Goal: Communication & Community: Answer question/provide support

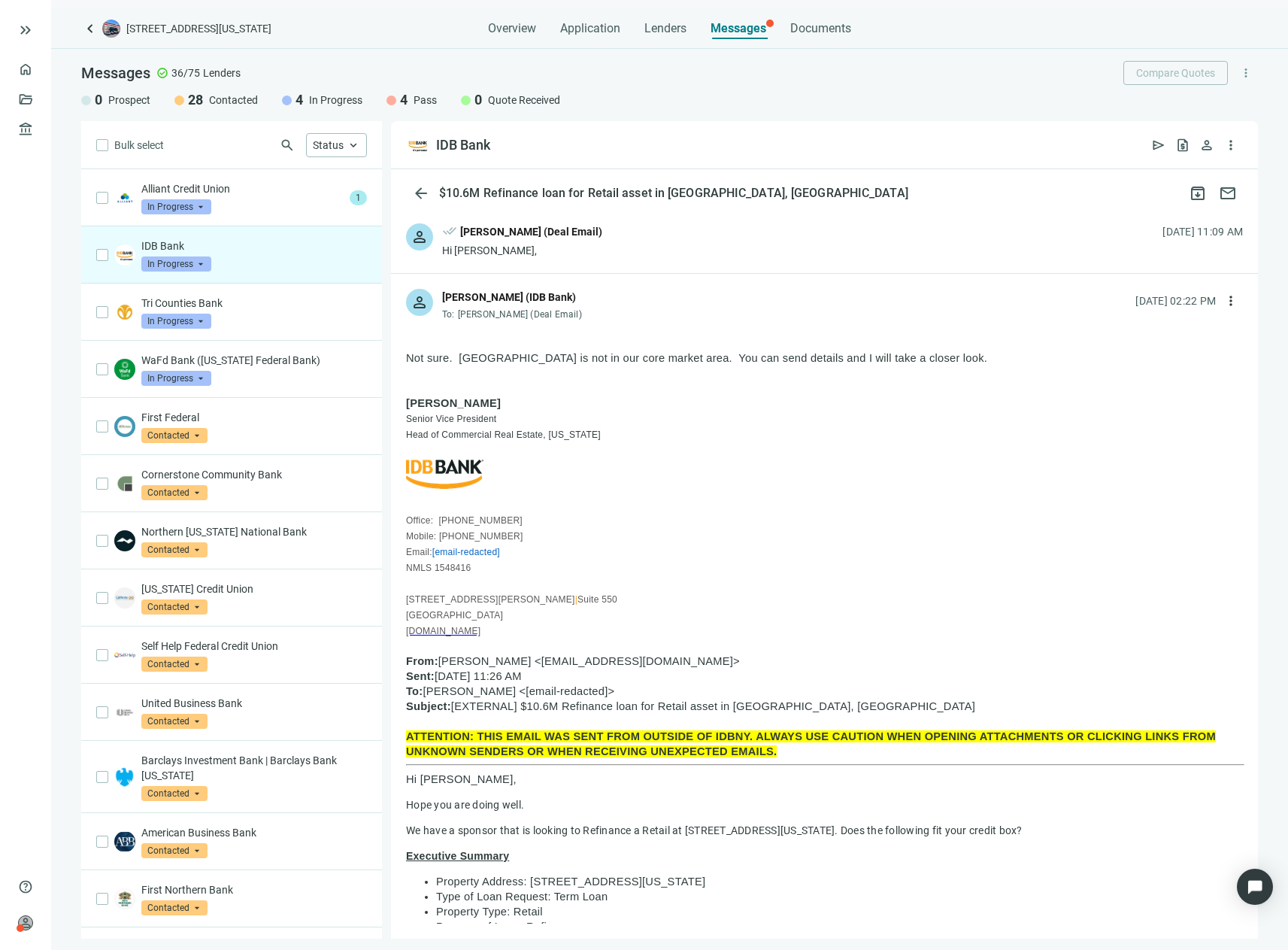
scroll to position [58, 0]
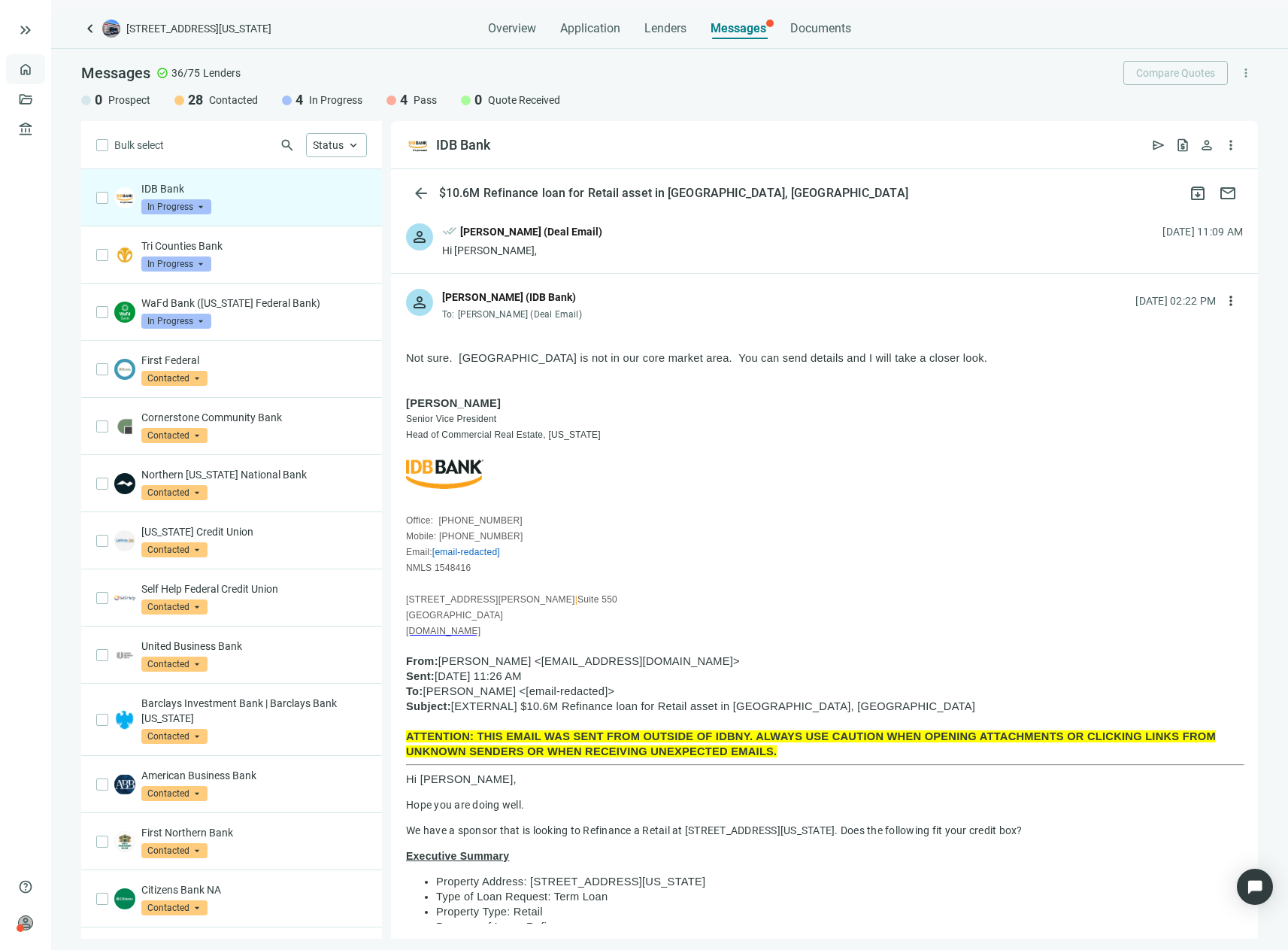
click at [38, 72] on link "Overview" at bounding box center [60, 69] width 44 height 12
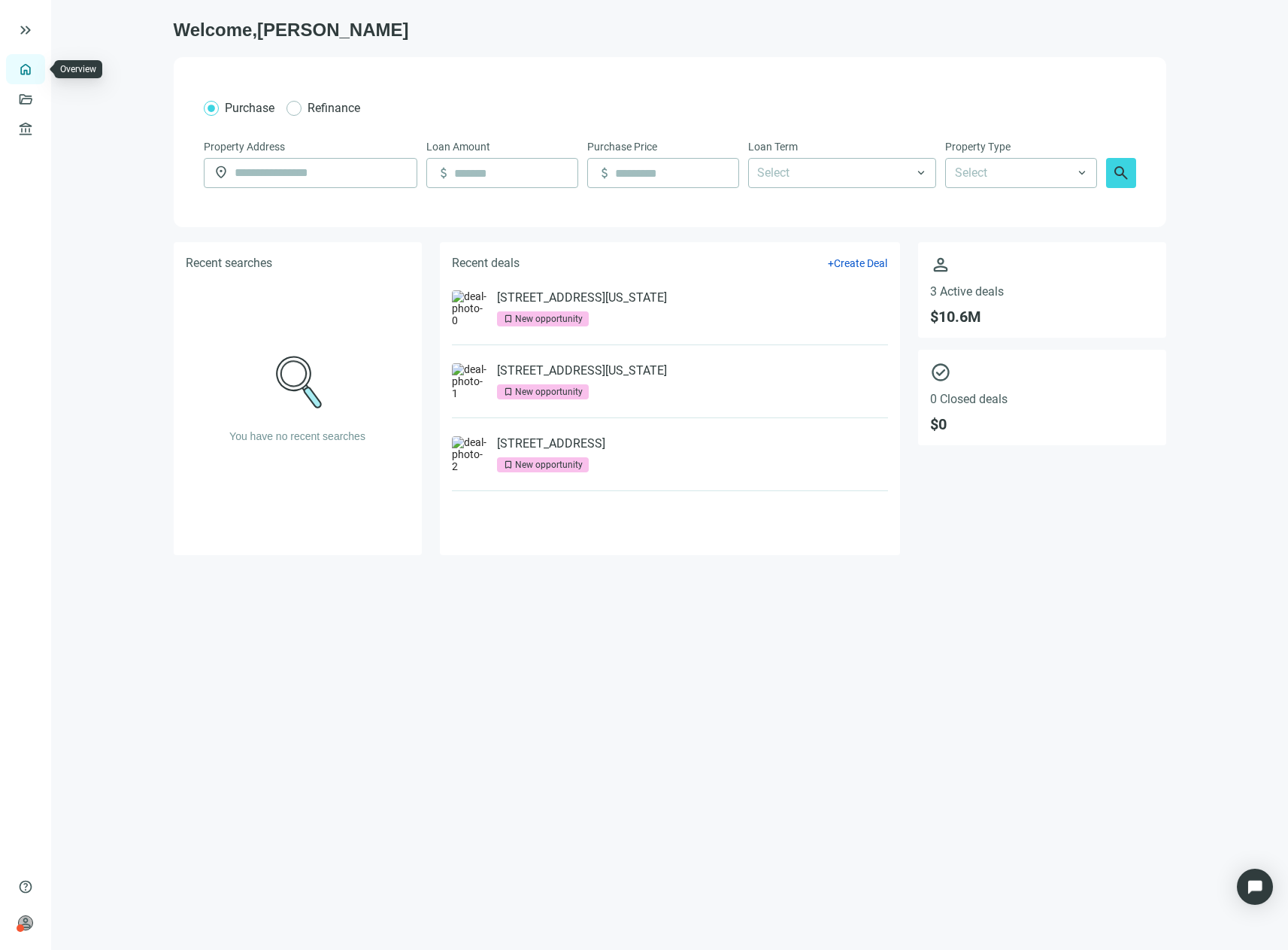
click at [38, 63] on link "Overview" at bounding box center [60, 69] width 44 height 12
click at [25, 21] on span "keyboard_double_arrow_right" at bounding box center [26, 30] width 18 height 18
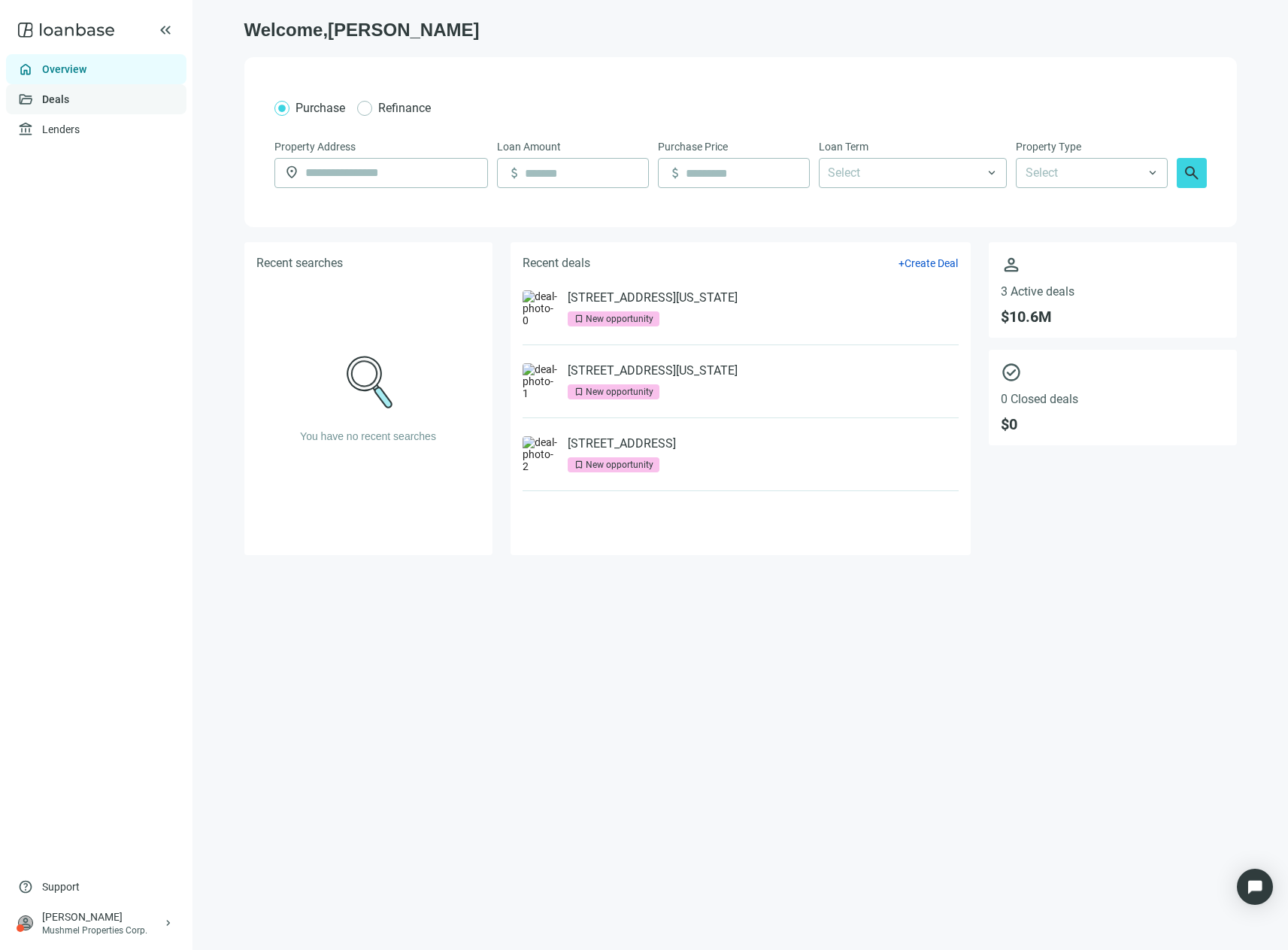
click at [44, 94] on link "Deals" at bounding box center [55, 100] width 27 height 12
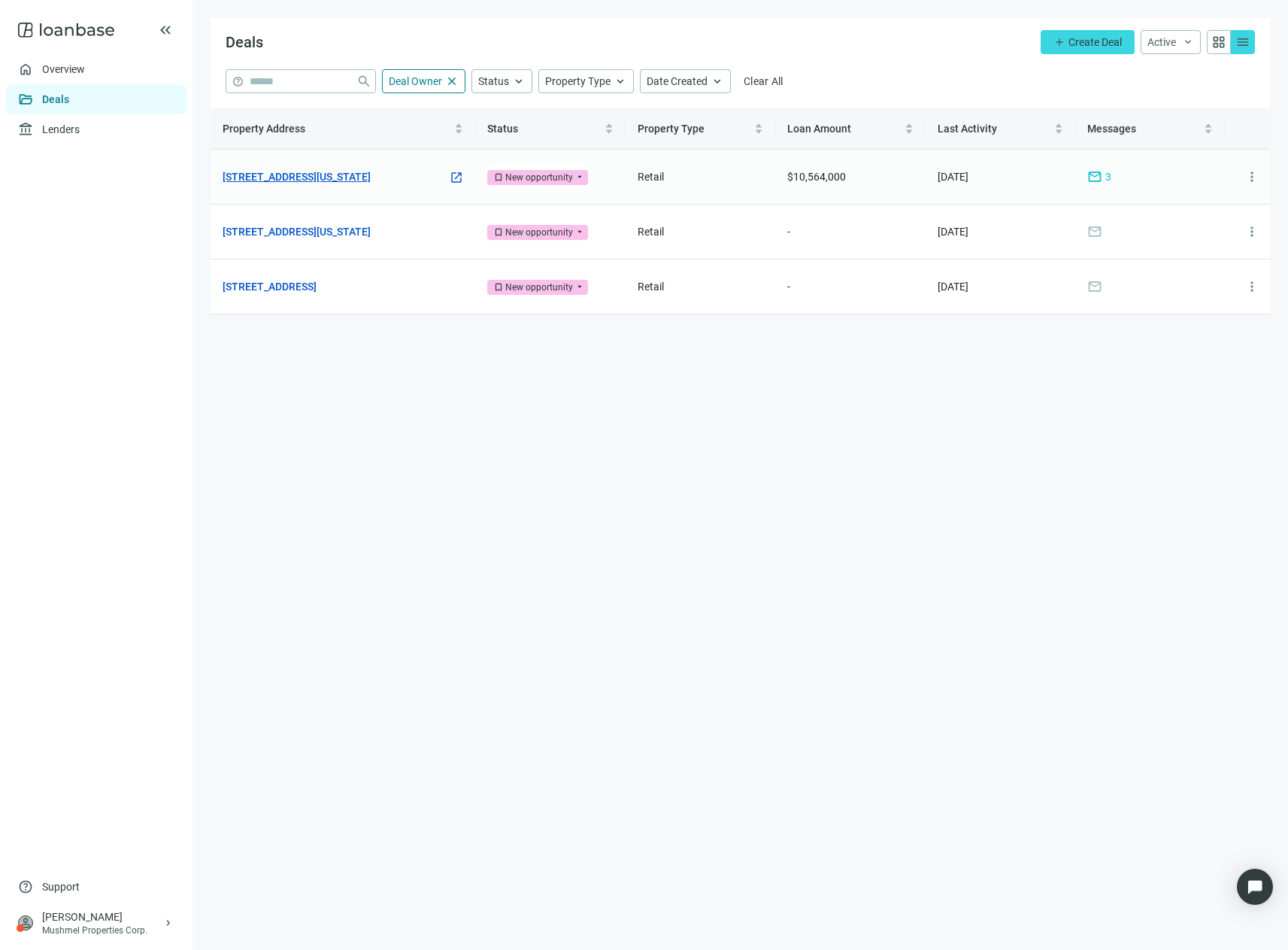
click at [286, 181] on link "[STREET_ADDRESS][US_STATE]" at bounding box center [296, 177] width 148 height 17
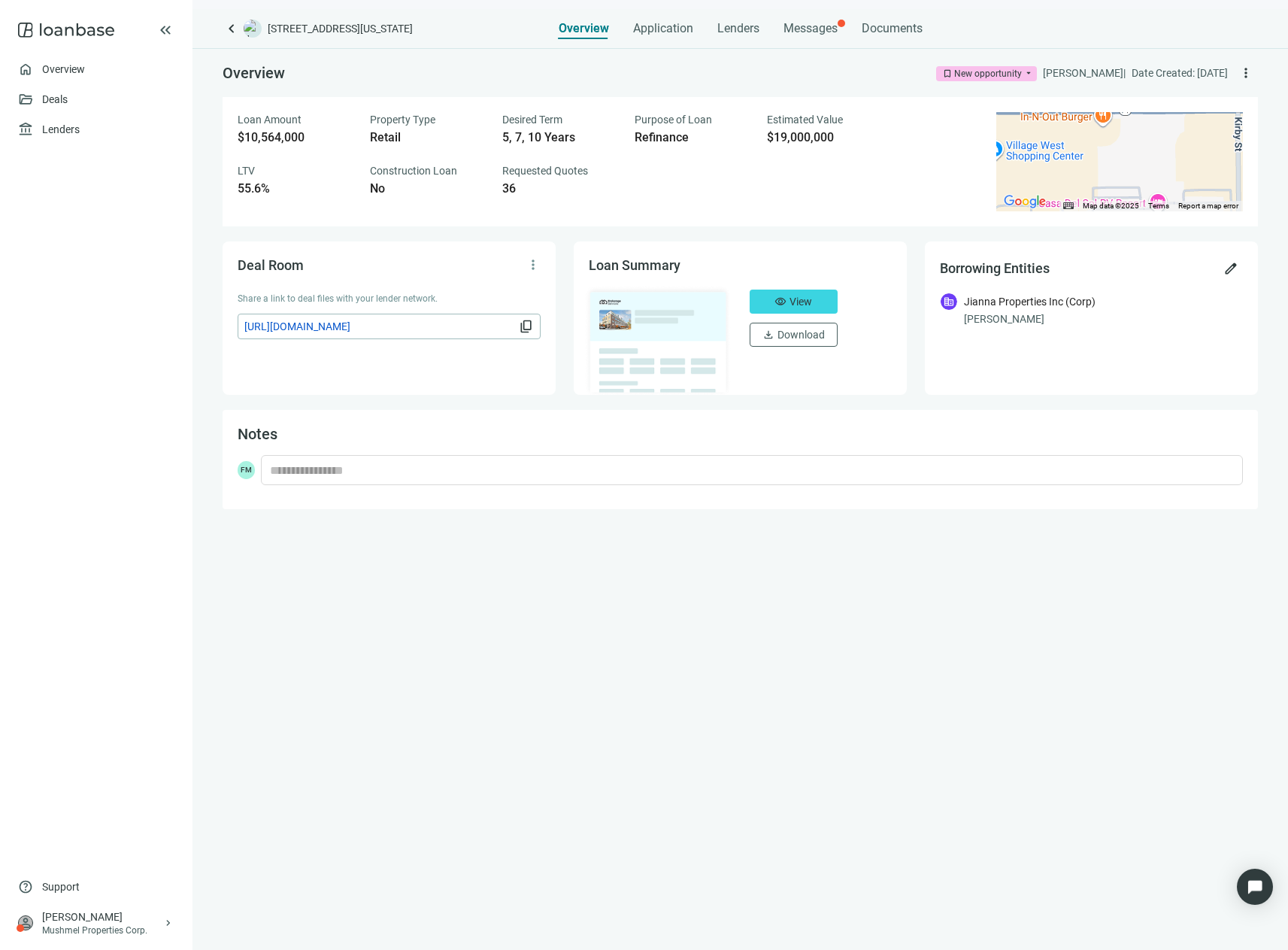
click at [348, 325] on span "https://dealroom.loanbase.com/deal-documents/3Iv4eS2zRtWD0V8Gi2ft0okoC3hO5FtSG0…" at bounding box center [380, 327] width 272 height 17
click at [525, 325] on span "content_copy" at bounding box center [526, 327] width 15 height 15
click at [51, 71] on link "Overview" at bounding box center [64, 69] width 44 height 12
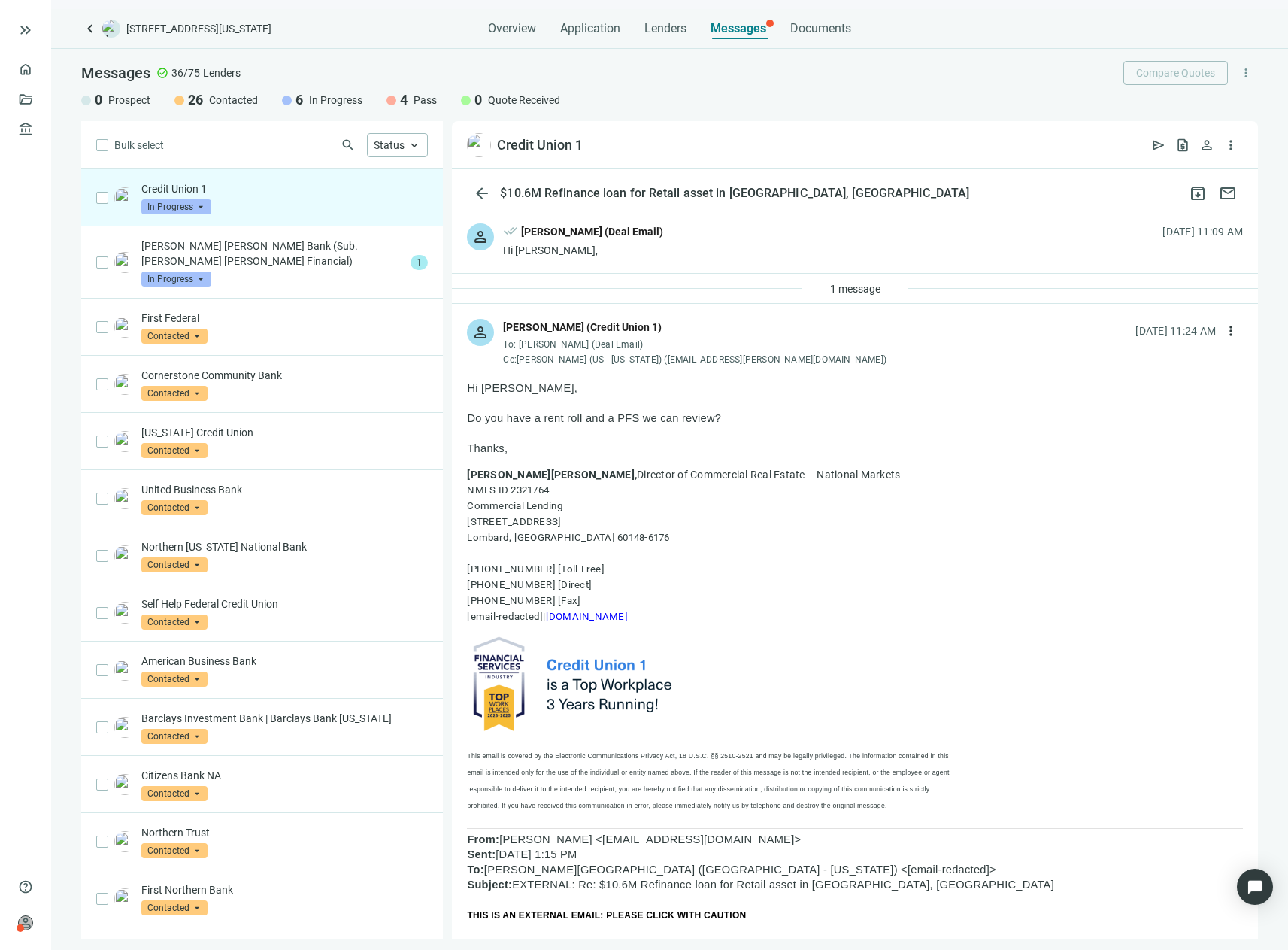
click at [1108, 213] on div "person done_all [PERSON_NAME] (Deal Email) Hi [PERSON_NAME], [DATE] 11:09 AM" at bounding box center [855, 241] width 806 height 64
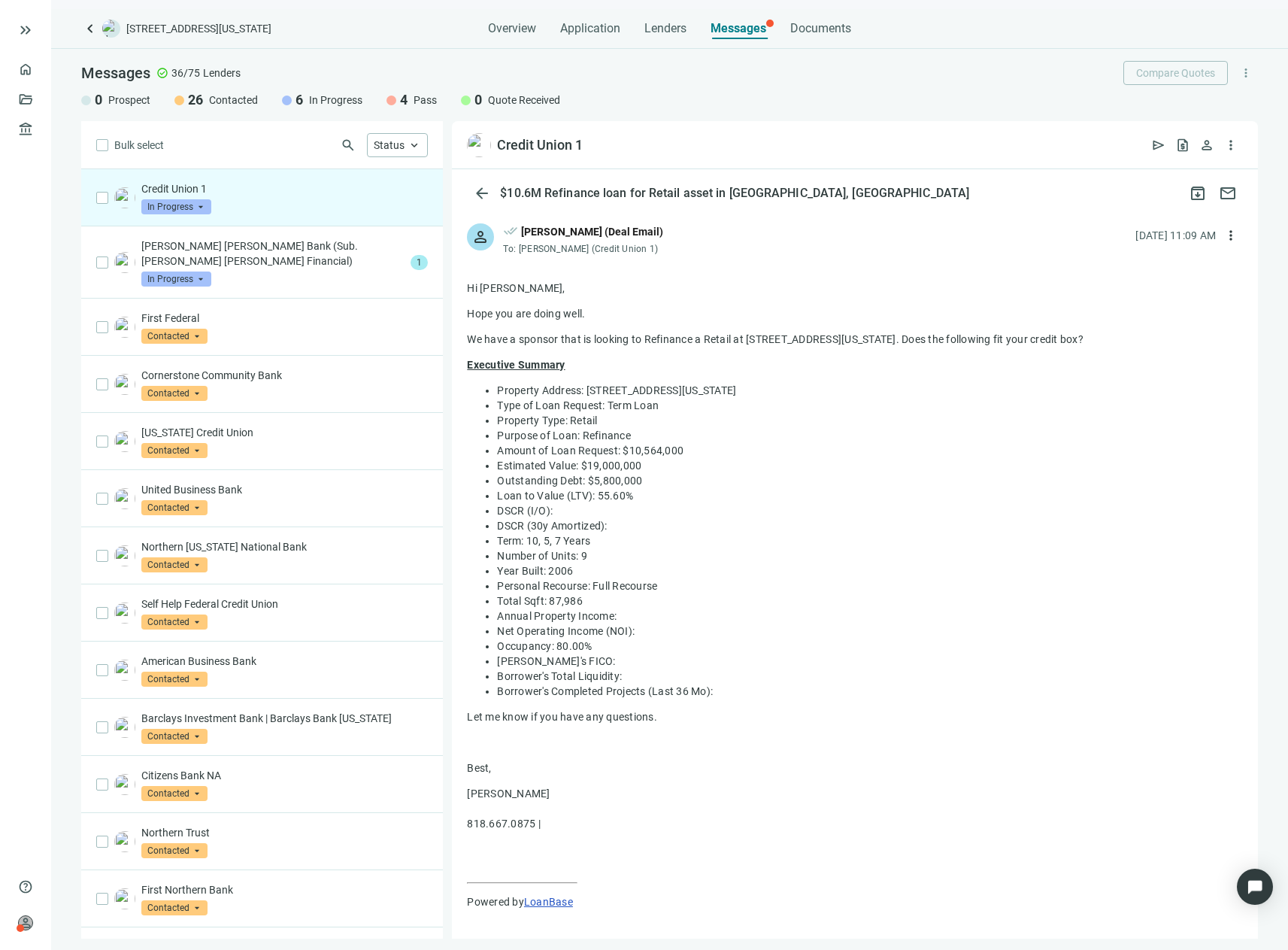
click at [888, 219] on div "person done_all [PERSON_NAME] (Deal Email) To: [PERSON_NAME] (Credit Union 1) […" at bounding box center [855, 233] width 806 height 50
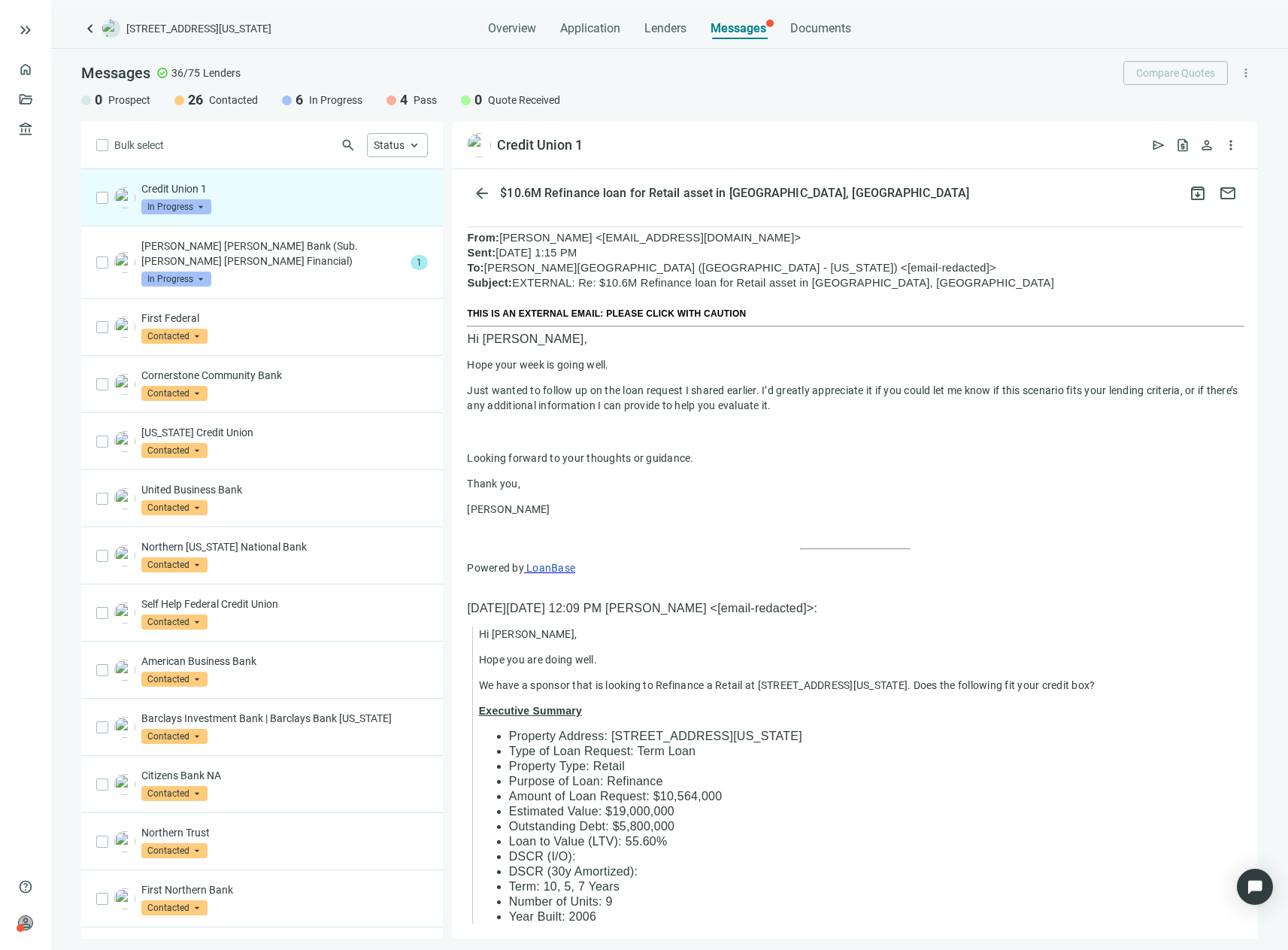
scroll to position [1173, 0]
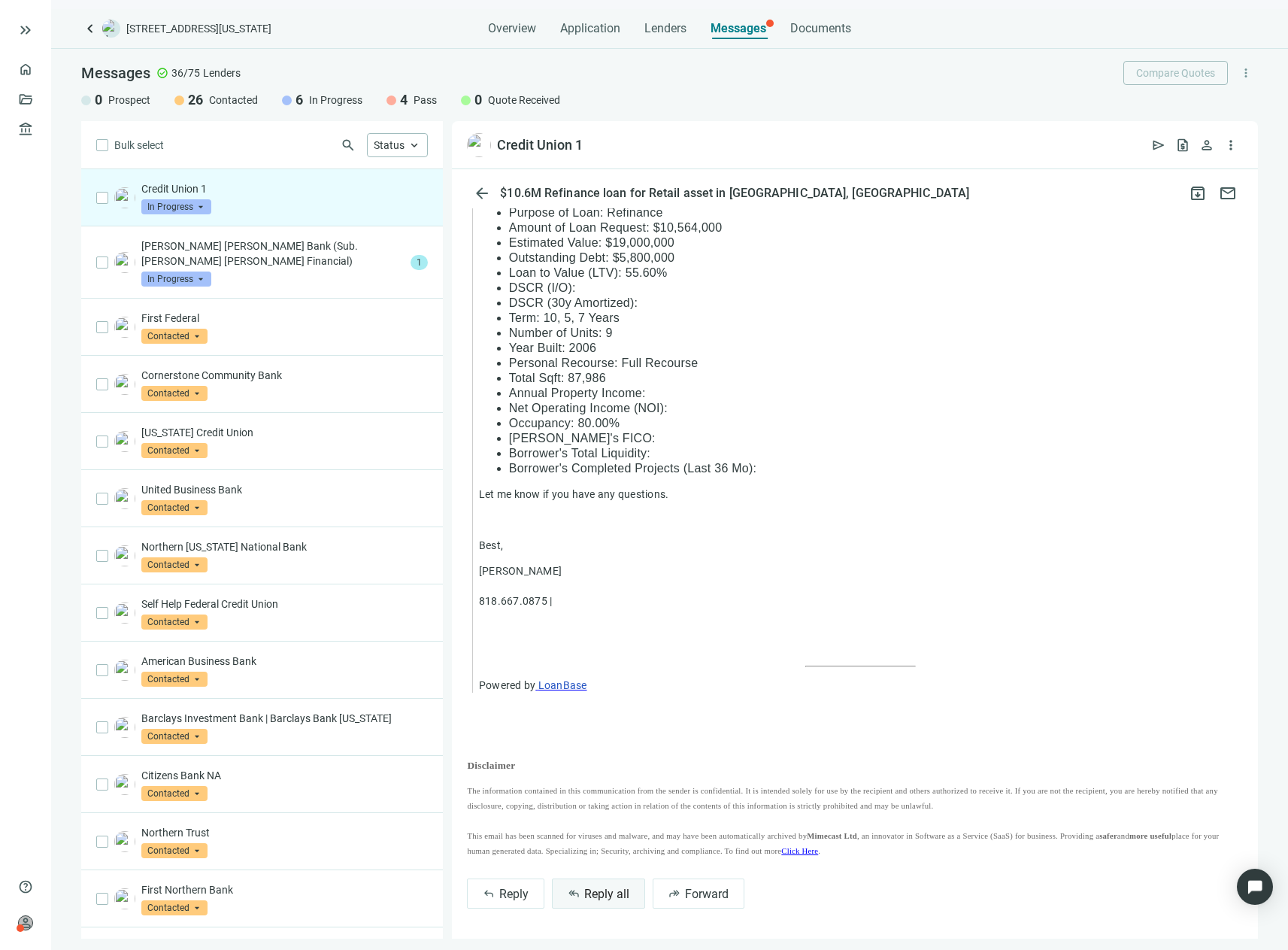
click at [585, 887] on span "Reply all" at bounding box center [607, 894] width 45 height 15
type textarea "**********"
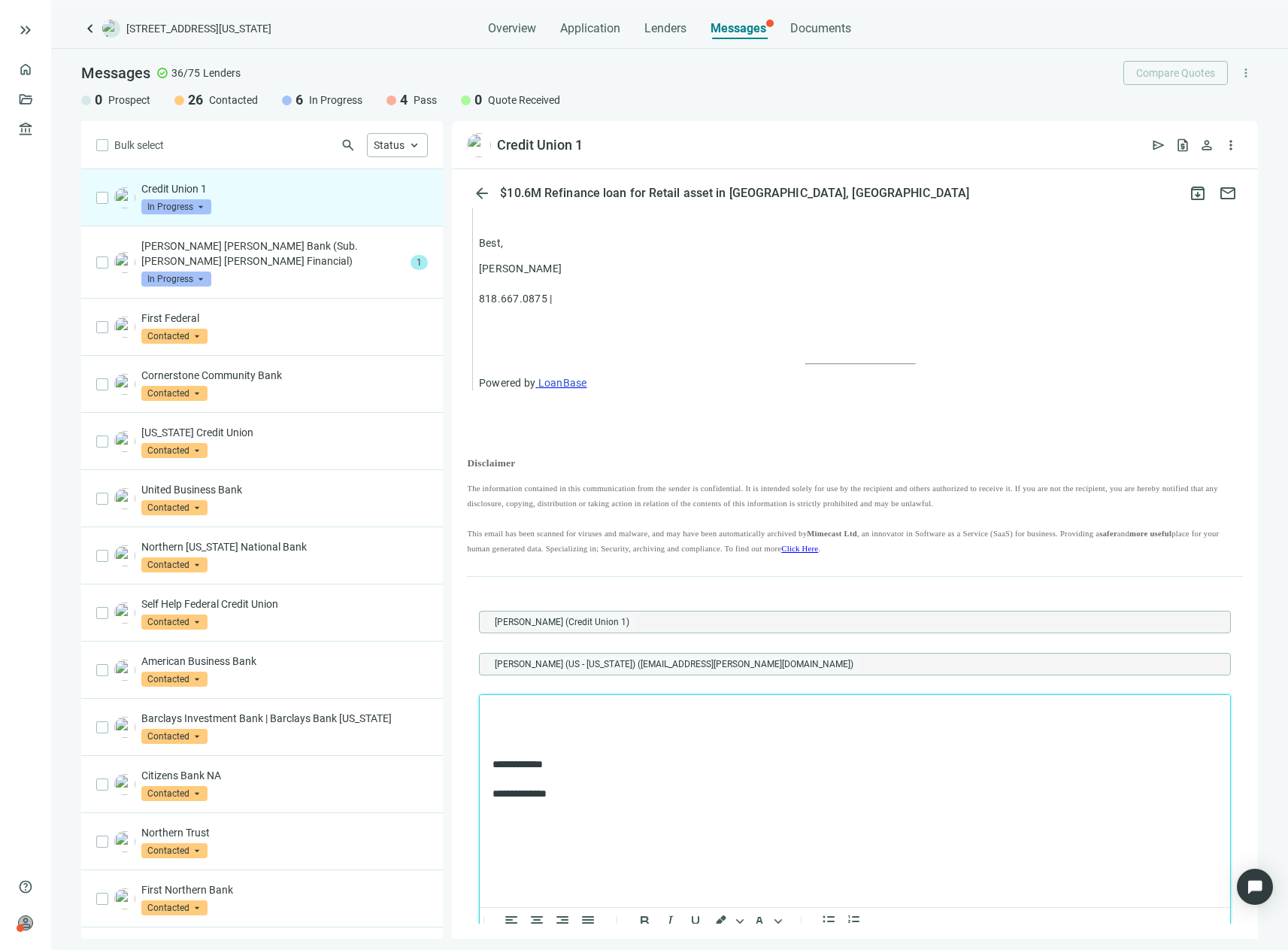
scroll to position [1588, 0]
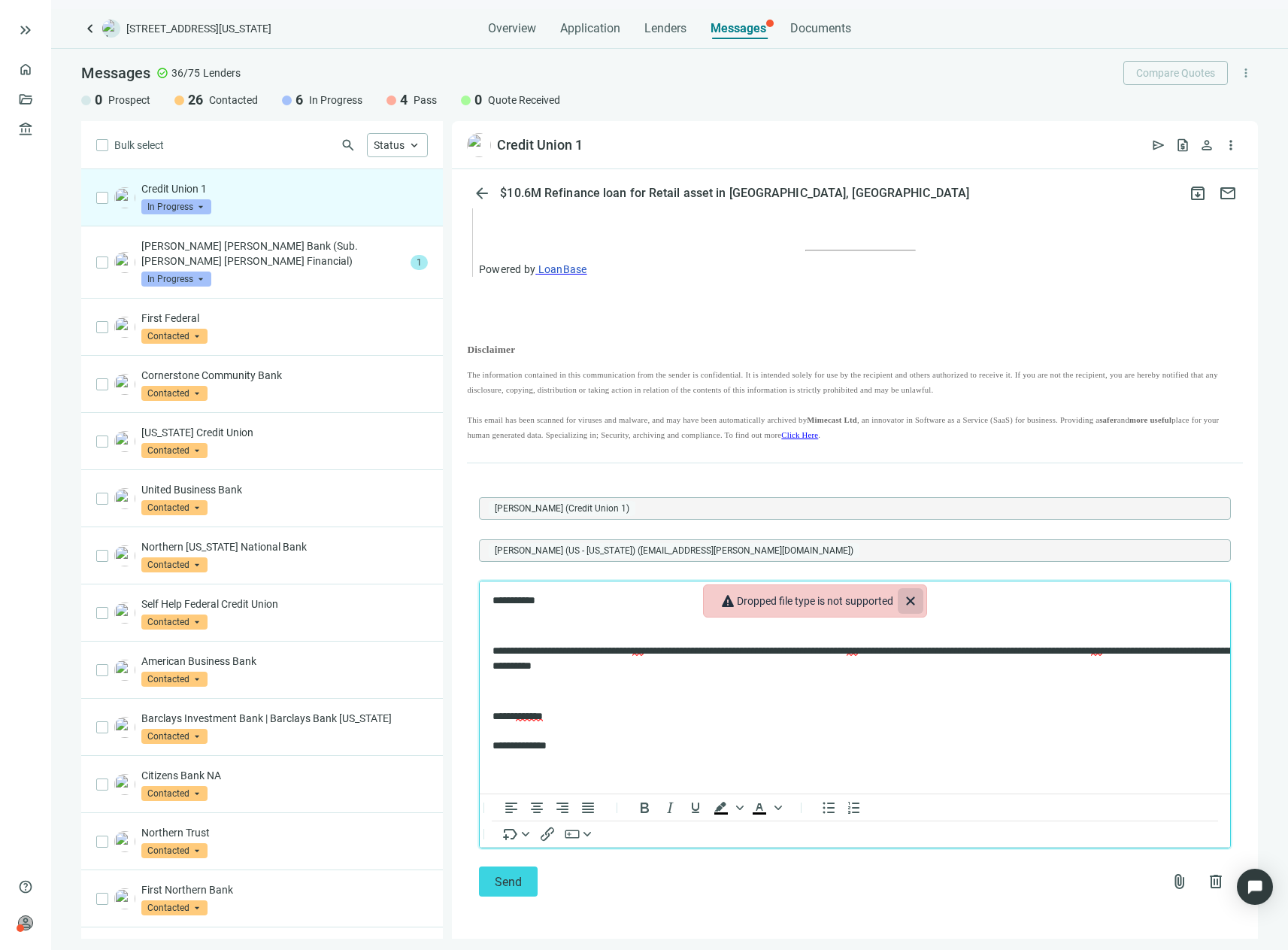
click at [920, 599] on icon "Close" at bounding box center [911, 601] width 18 height 18
click at [1063, 731] on p "**********" at bounding box center [878, 731] width 771 height 45
click at [503, 836] on icon "Insert merge tag" at bounding box center [506, 837] width 6 height 6
click at [572, 867] on div "Send attach_file delete" at bounding box center [855, 881] width 752 height 30
click at [1171, 884] on span "attach_file" at bounding box center [1180, 882] width 18 height 18
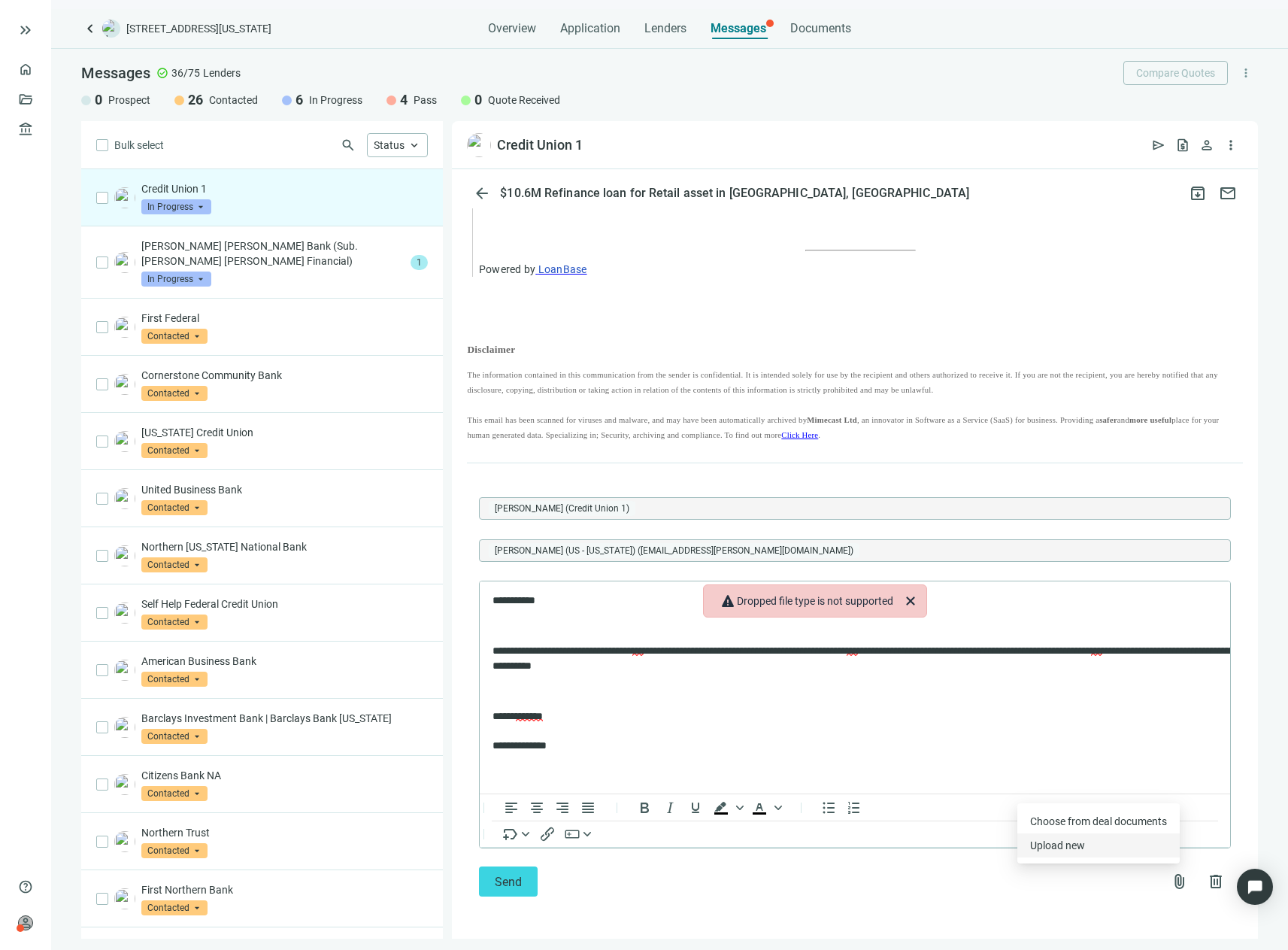
click at [1087, 851] on button "Upload new" at bounding box center [1099, 845] width 163 height 24
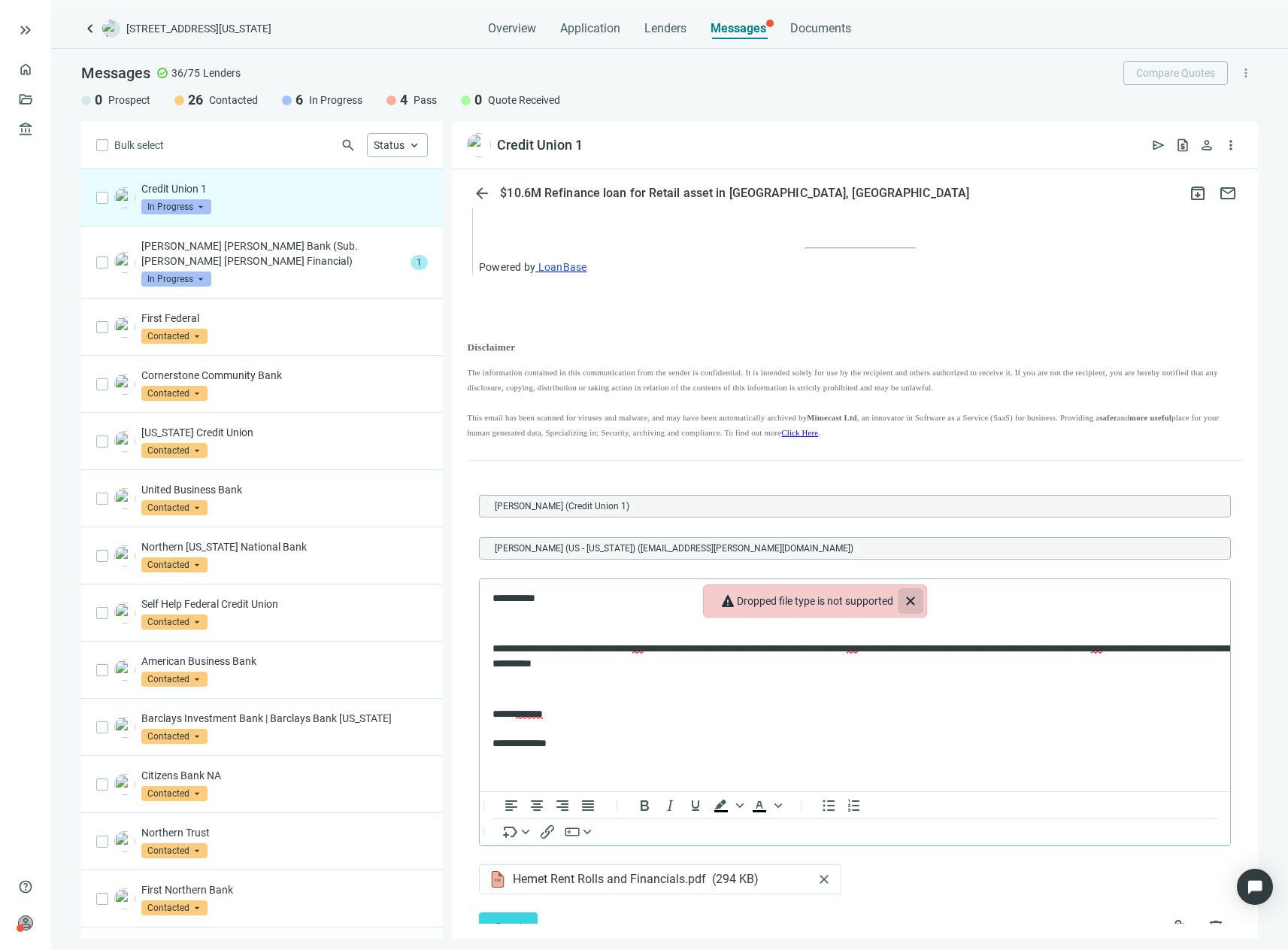
click at [912, 596] on icon "Close" at bounding box center [911, 601] width 18 height 18
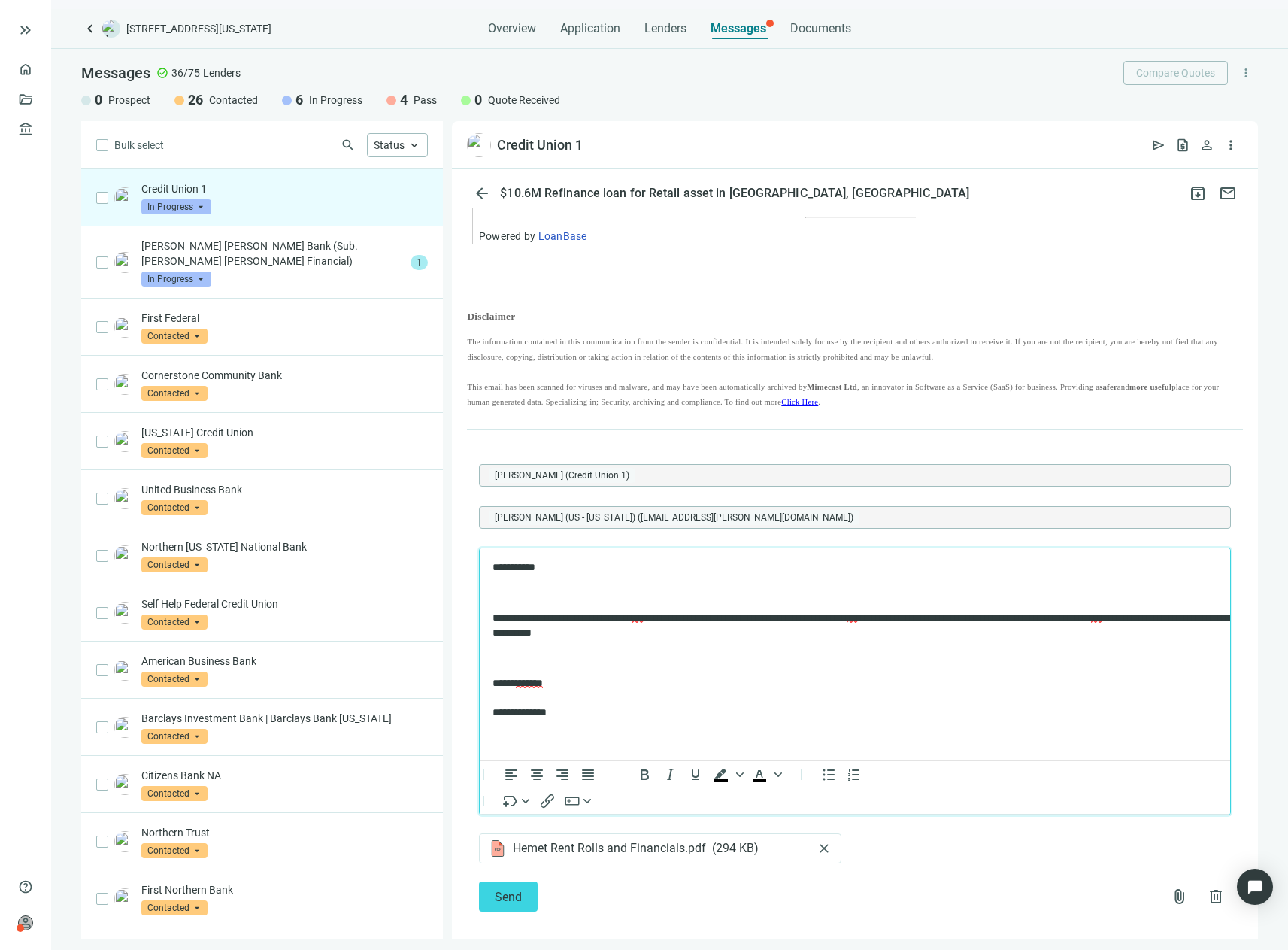
scroll to position [1637, 0]
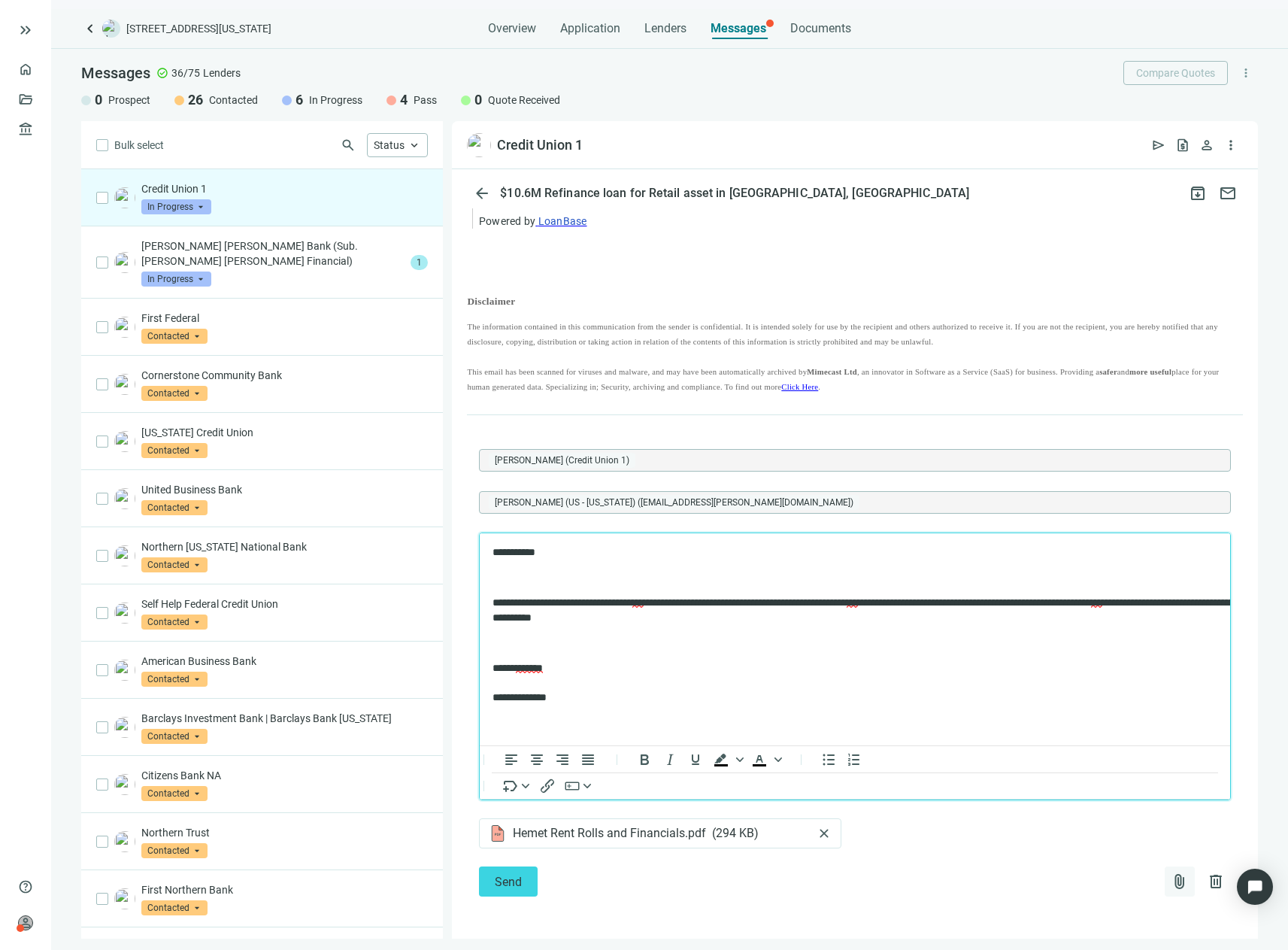
click at [1171, 877] on span "attach_file" at bounding box center [1180, 882] width 18 height 18
click at [1068, 846] on span "Upload new" at bounding box center [1058, 846] width 55 height 12
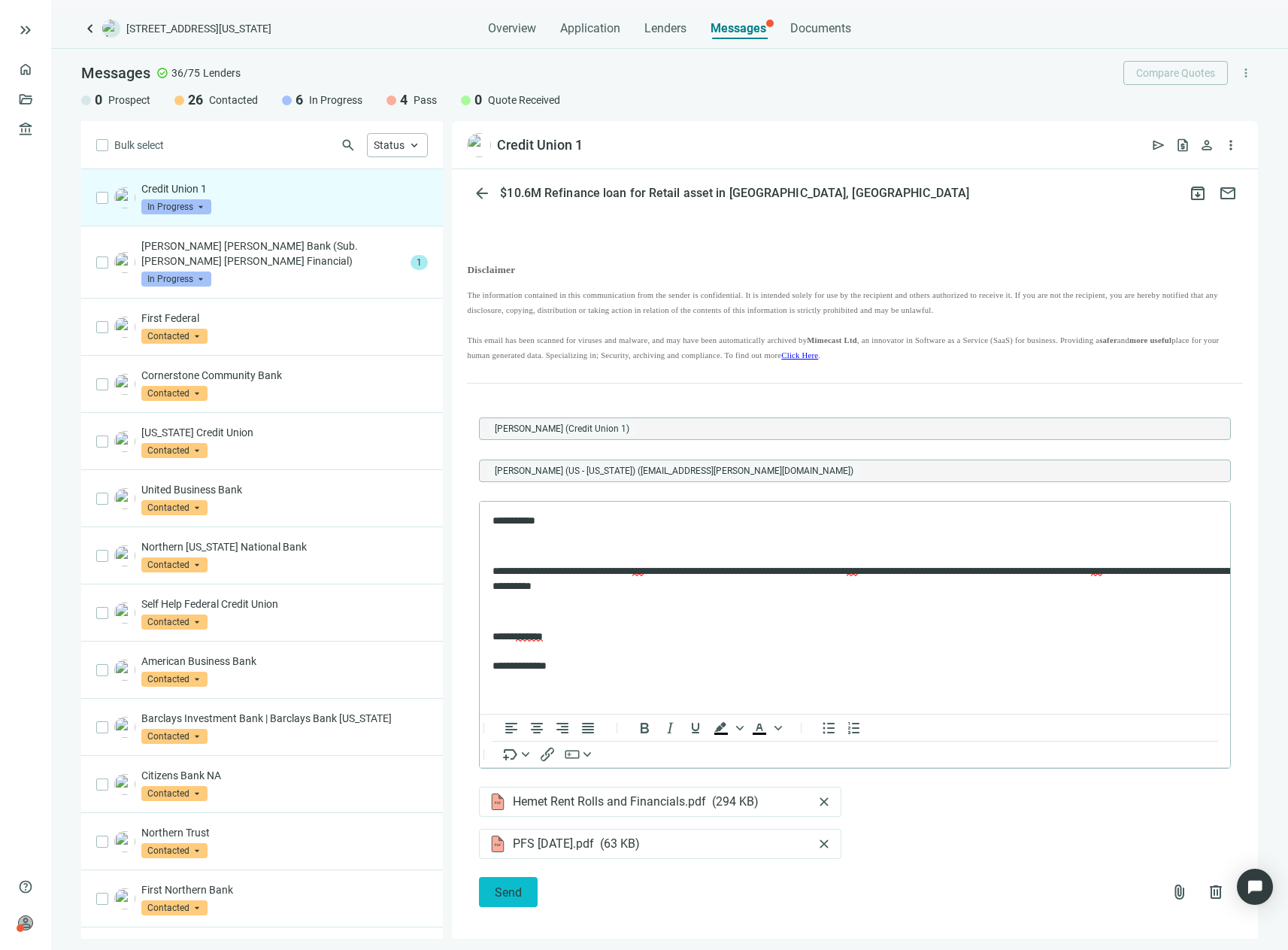
scroll to position [1679, 0]
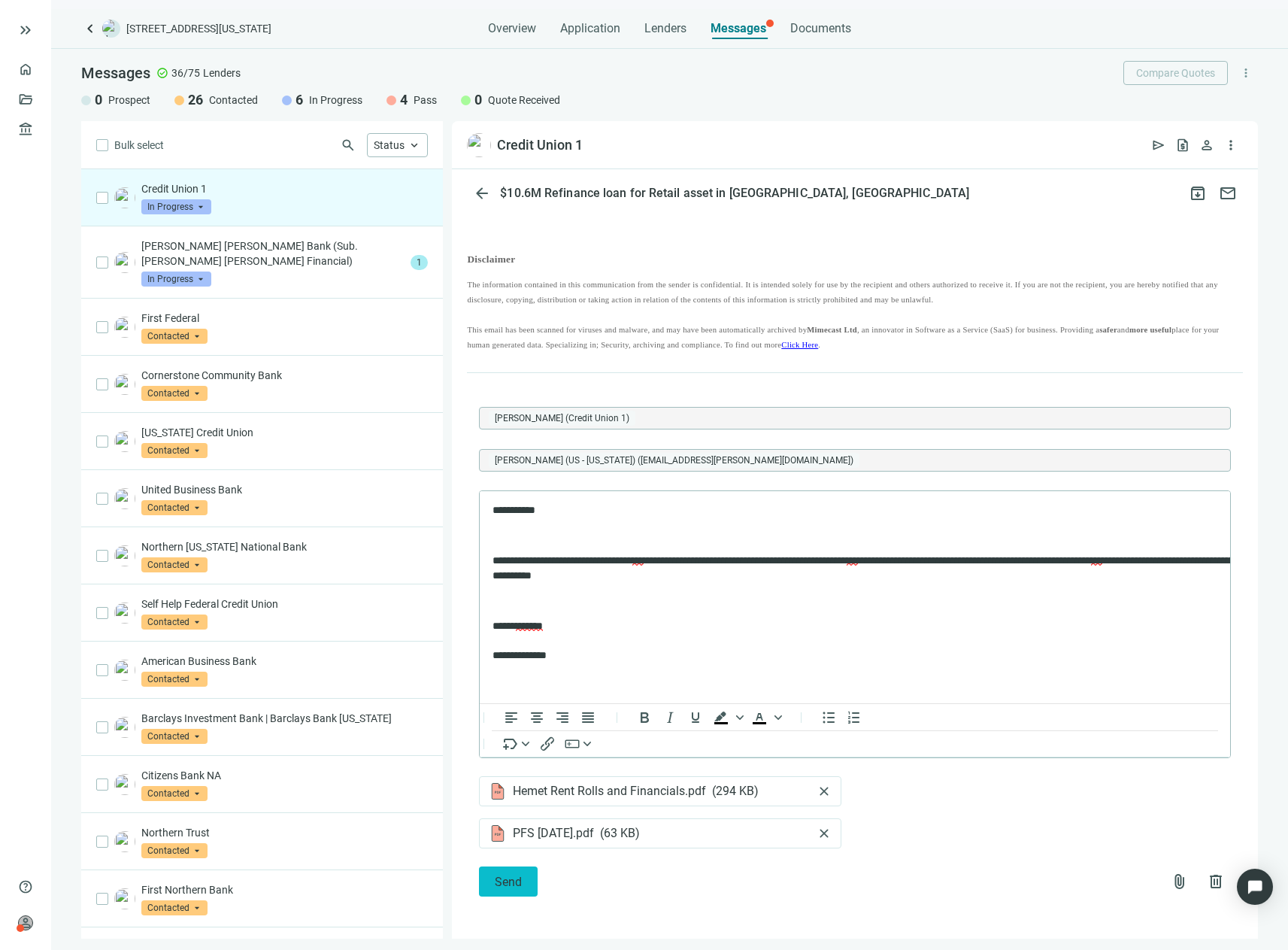
click at [495, 878] on span "Send" at bounding box center [508, 882] width 27 height 15
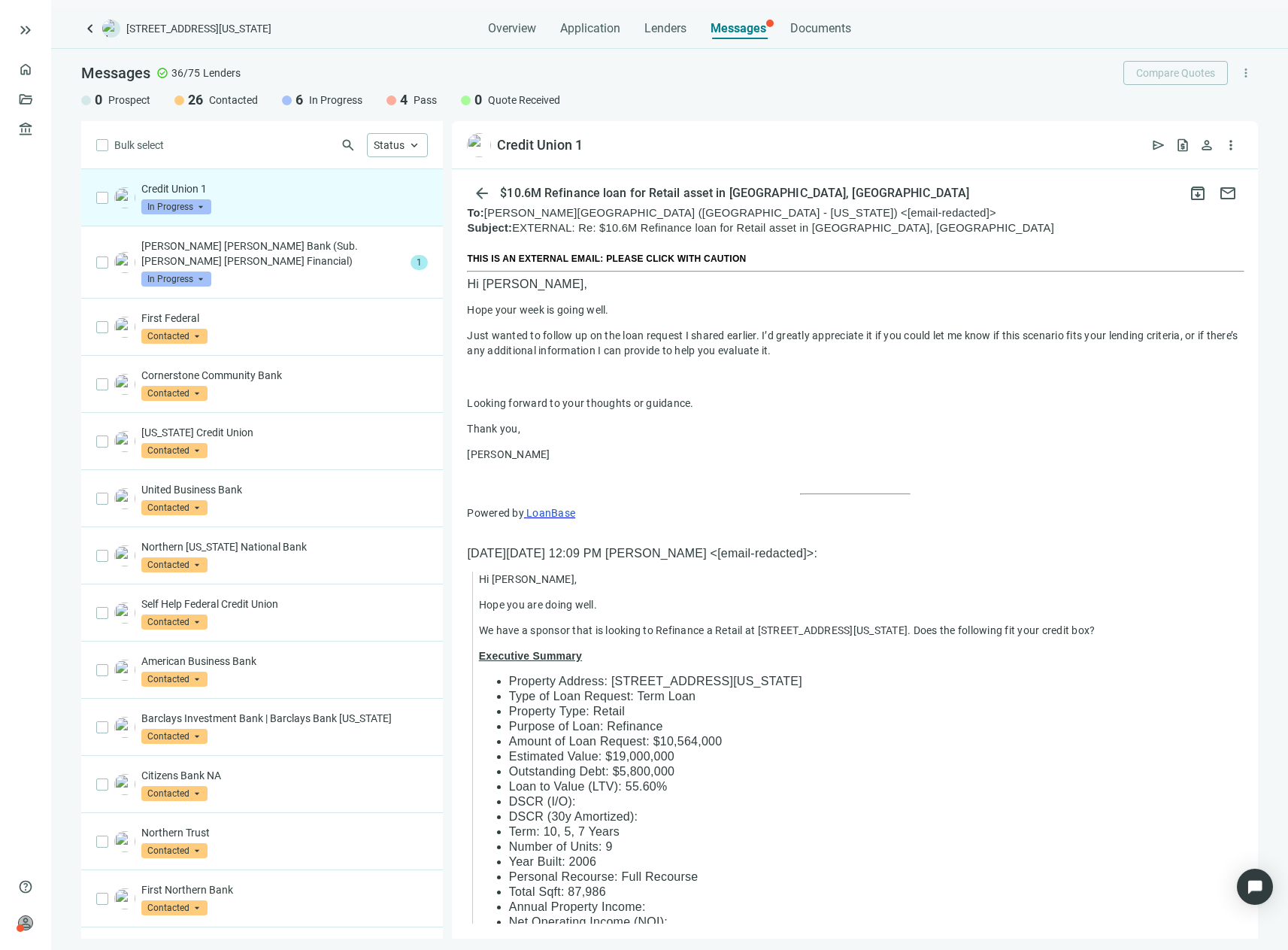
scroll to position [206, 0]
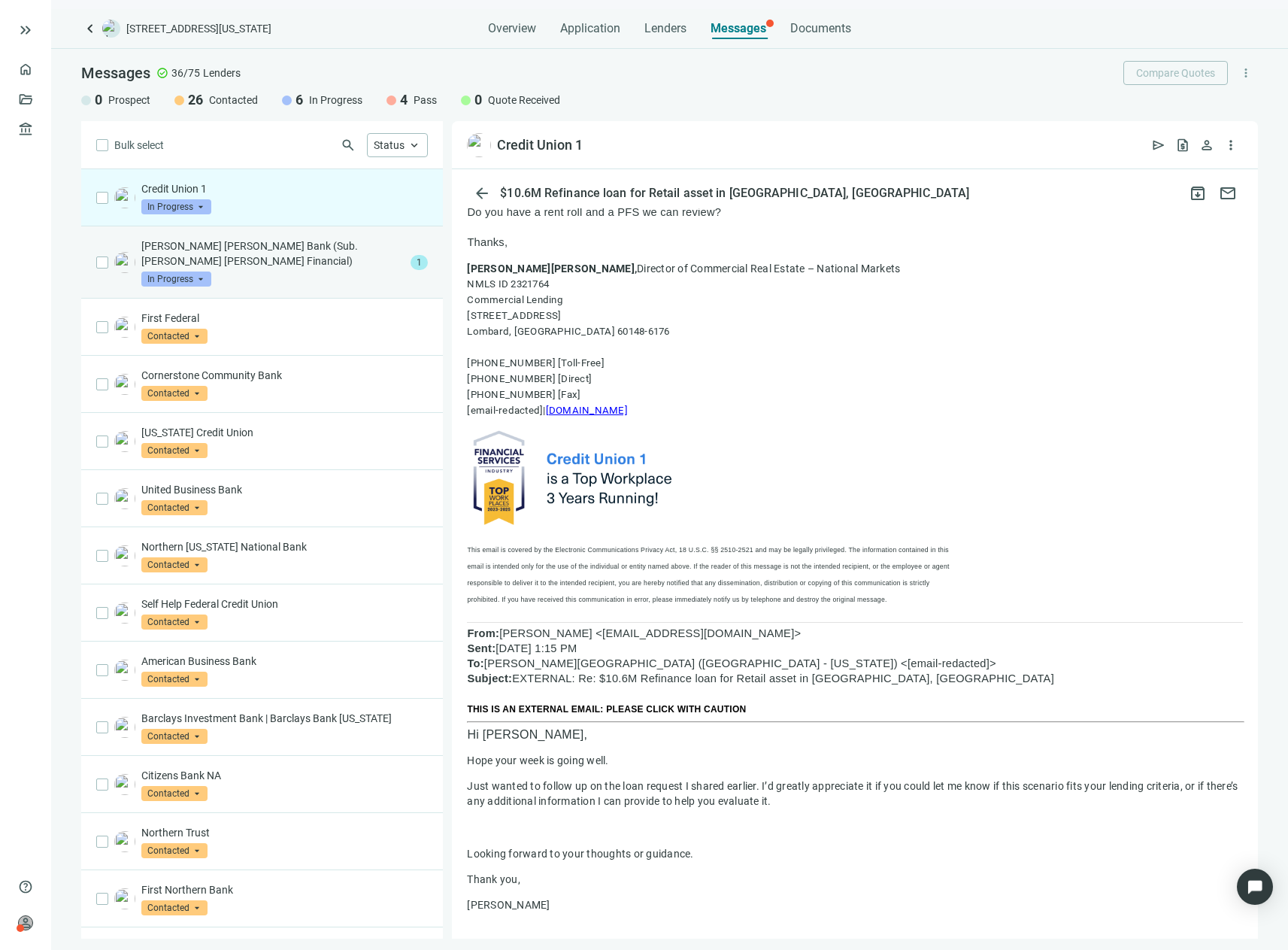
click at [222, 250] on p "[PERSON_NAME] [PERSON_NAME] Bank (Sub. [PERSON_NAME] [PERSON_NAME] Financial)" at bounding box center [272, 253] width 263 height 30
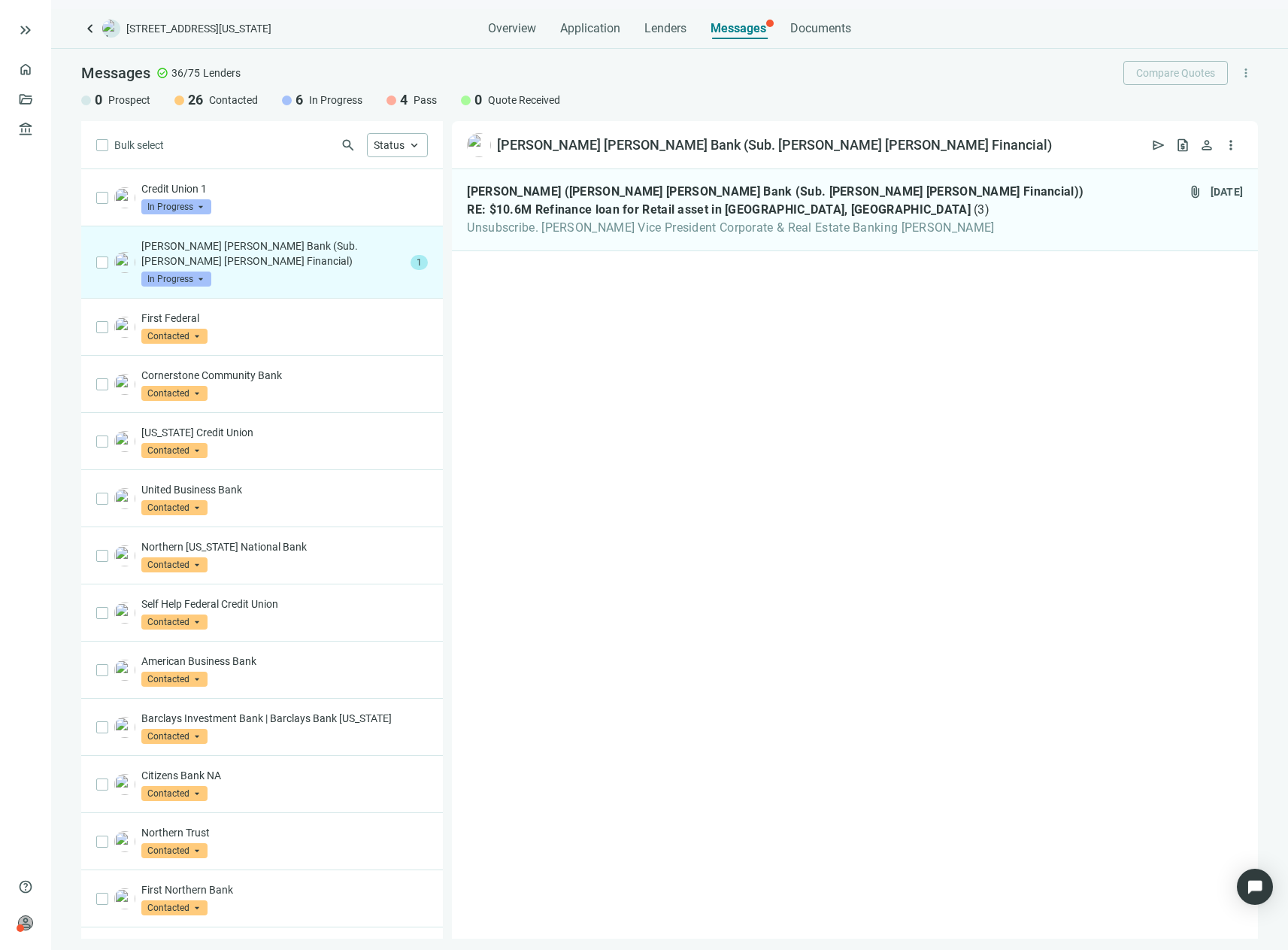
click at [245, 256] on p "[PERSON_NAME] [PERSON_NAME] Bank (Sub. [PERSON_NAME] [PERSON_NAME] Financial)" at bounding box center [272, 253] width 263 height 30
click at [516, 228] on span "Unsubscribe. [PERSON_NAME] Vice President Corporate & Real Estate Banking [PERS…" at bounding box center [776, 228] width 617 height 15
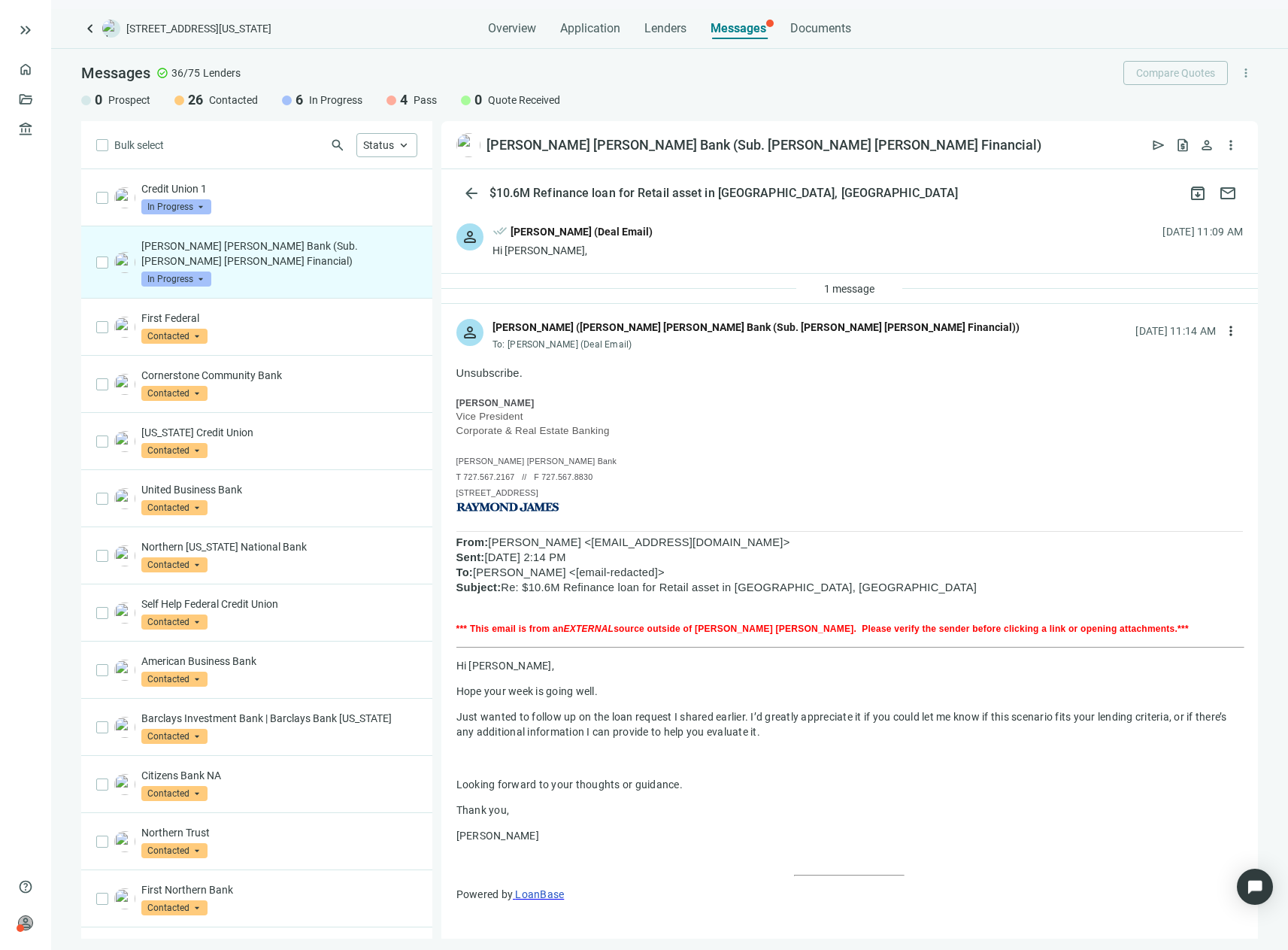
click at [180, 281] on span "In Progress" at bounding box center [176, 279] width 70 height 15
click at [177, 443] on span "Pass" at bounding box center [173, 442] width 32 height 15
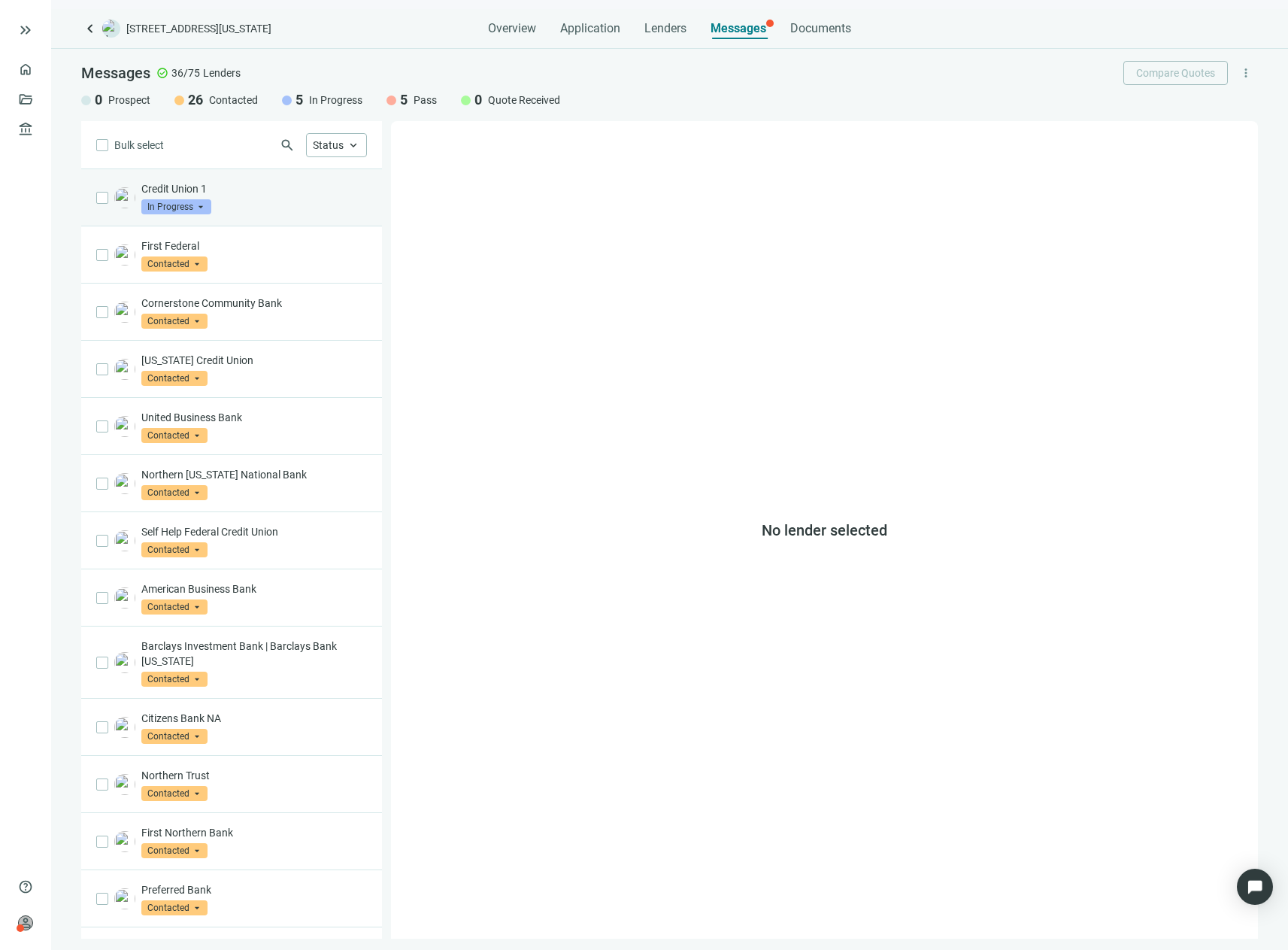
click at [255, 184] on p "Credit Union 1" at bounding box center [254, 189] width 226 height 15
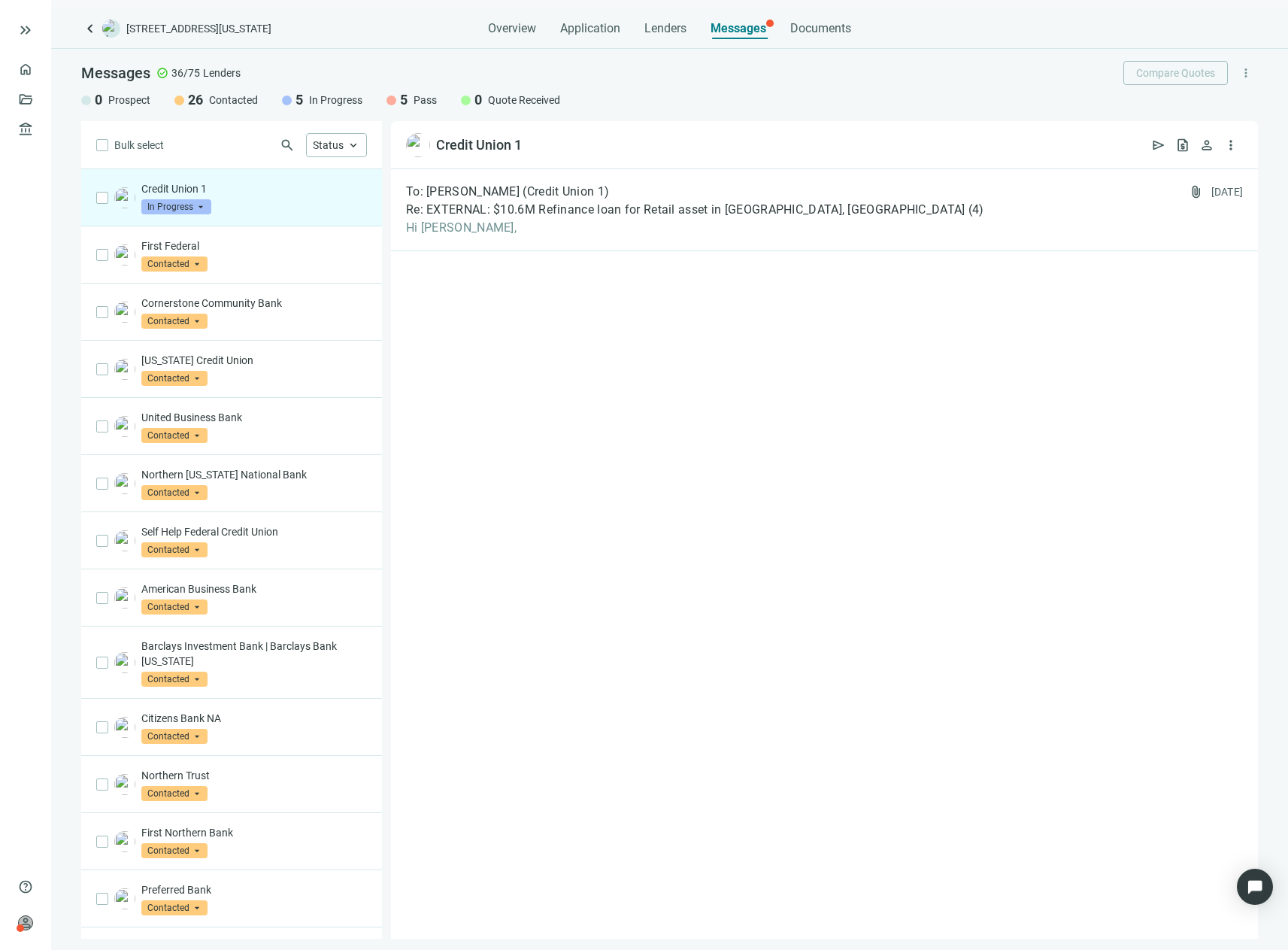
click at [222, 189] on p "Credit Union 1" at bounding box center [254, 189] width 226 height 15
click at [553, 219] on div "To: [PERSON_NAME] (Credit Union 1) Re: EXTERNAL: $10.6M Refinance loan for Reta…" at bounding box center [695, 209] width 578 height 51
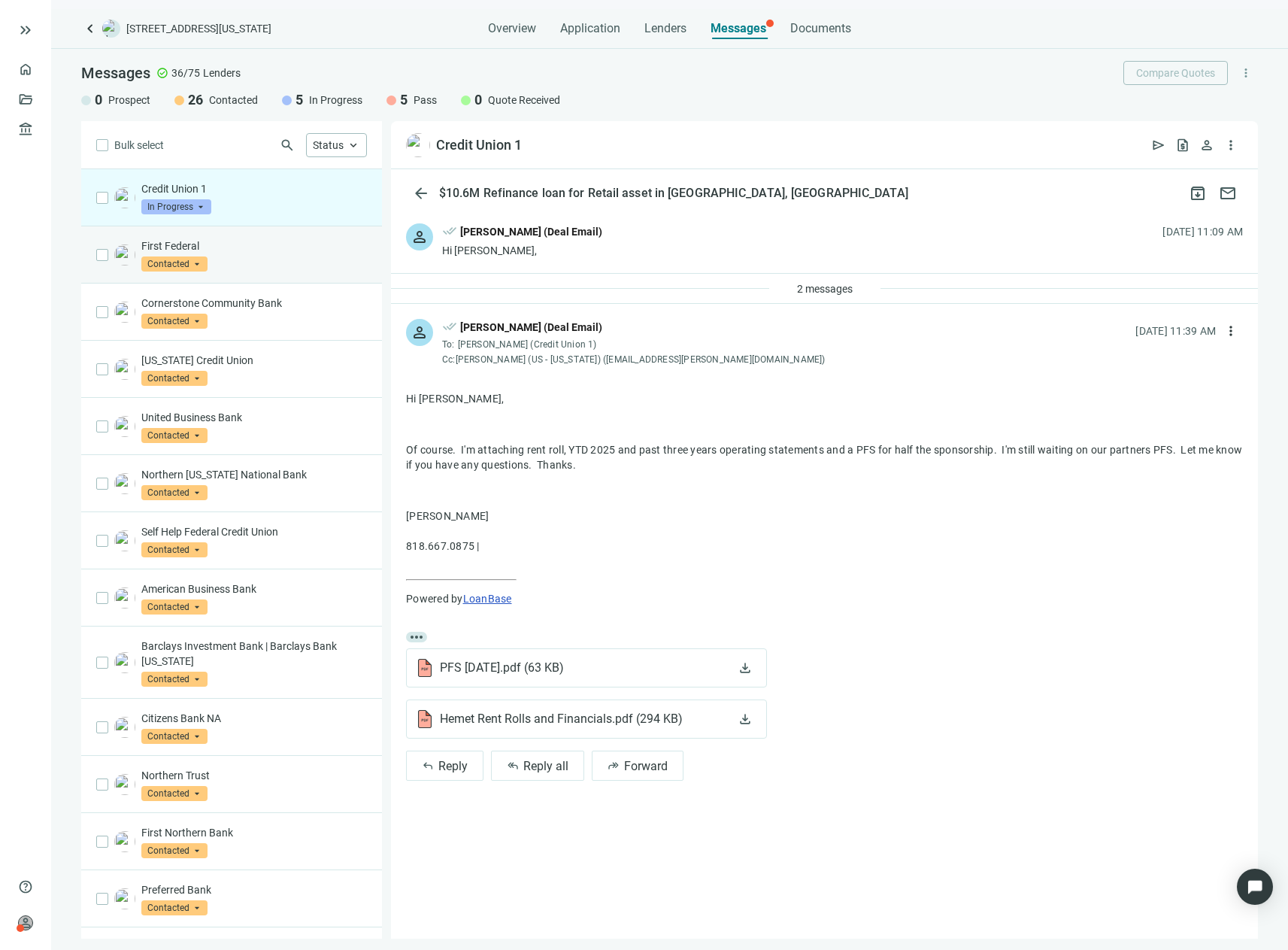
click at [266, 247] on p "First Federal" at bounding box center [254, 246] width 226 height 15
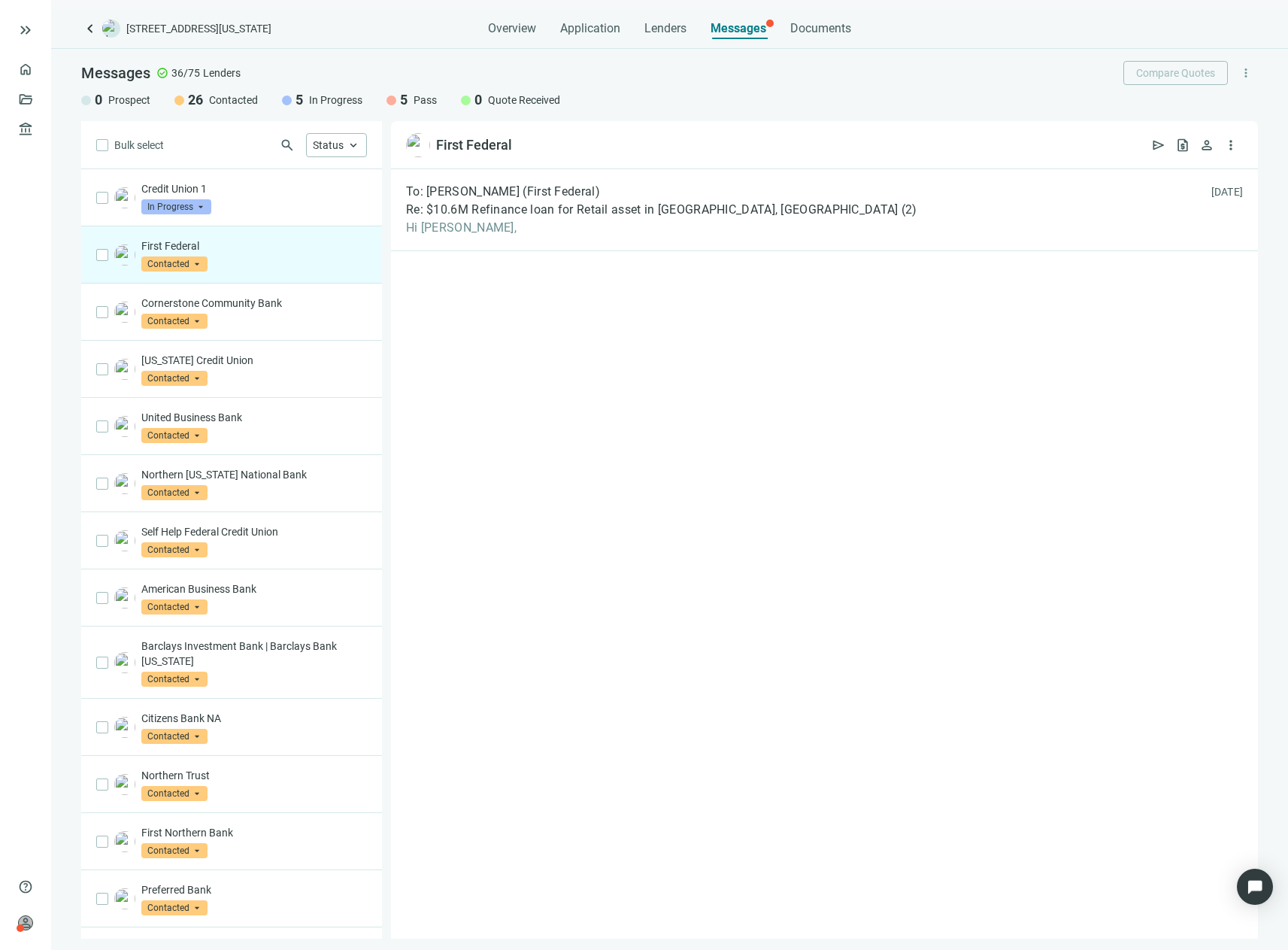
click at [315, 97] on span "In Progress" at bounding box center [336, 101] width 54 height 15
click at [292, 96] on div "5 In Progress" at bounding box center [322, 101] width 81 height 18
click at [288, 96] on div at bounding box center [287, 100] width 10 height 10
click at [346, 145] on div "Status keyboard_arrow_up" at bounding box center [336, 145] width 61 height 24
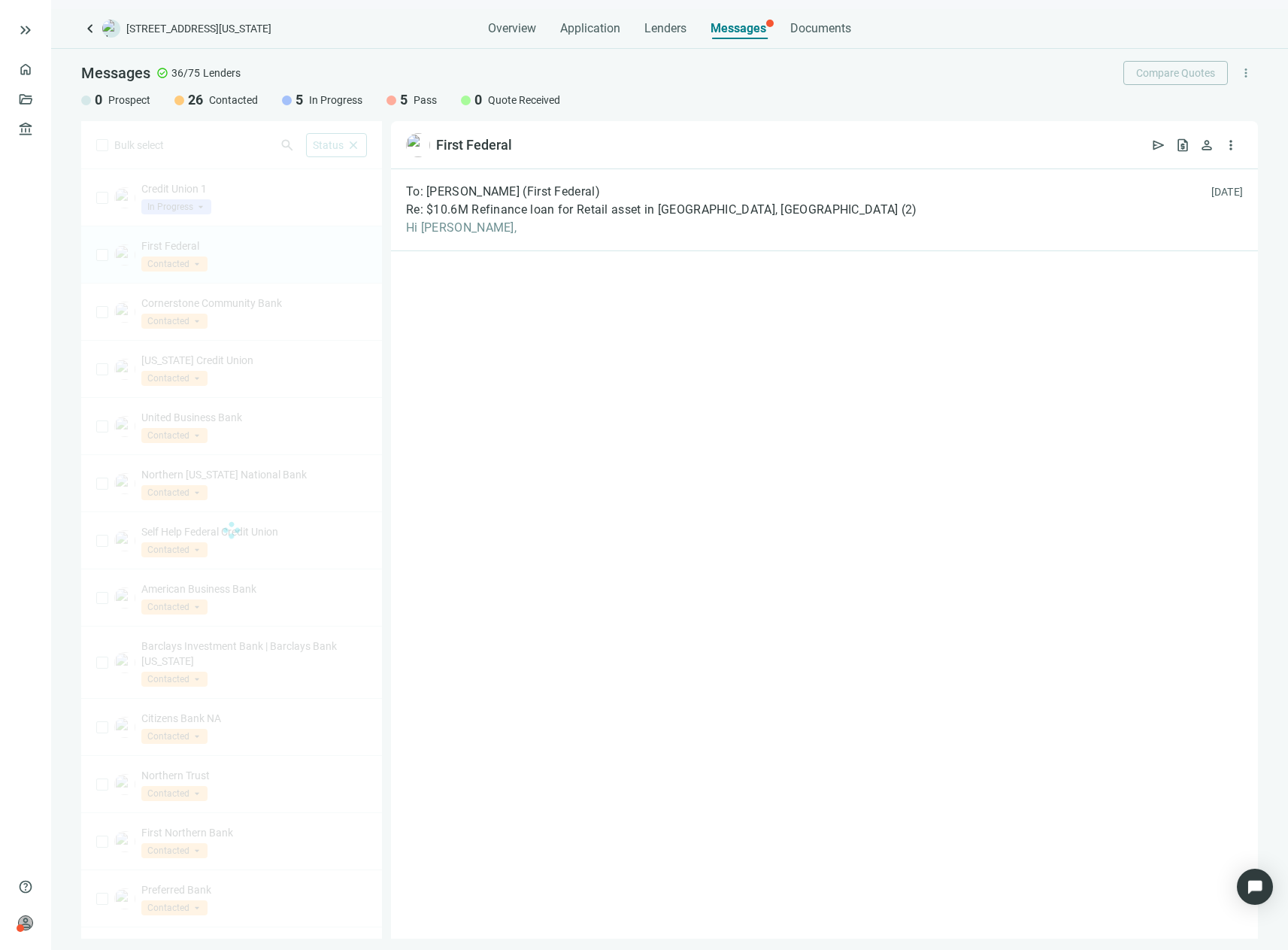
click at [637, 371] on div "To: [PERSON_NAME] (First Federal) Re: $10.6M Refinance loan for Retail asset in…" at bounding box center [825, 554] width 867 height 770
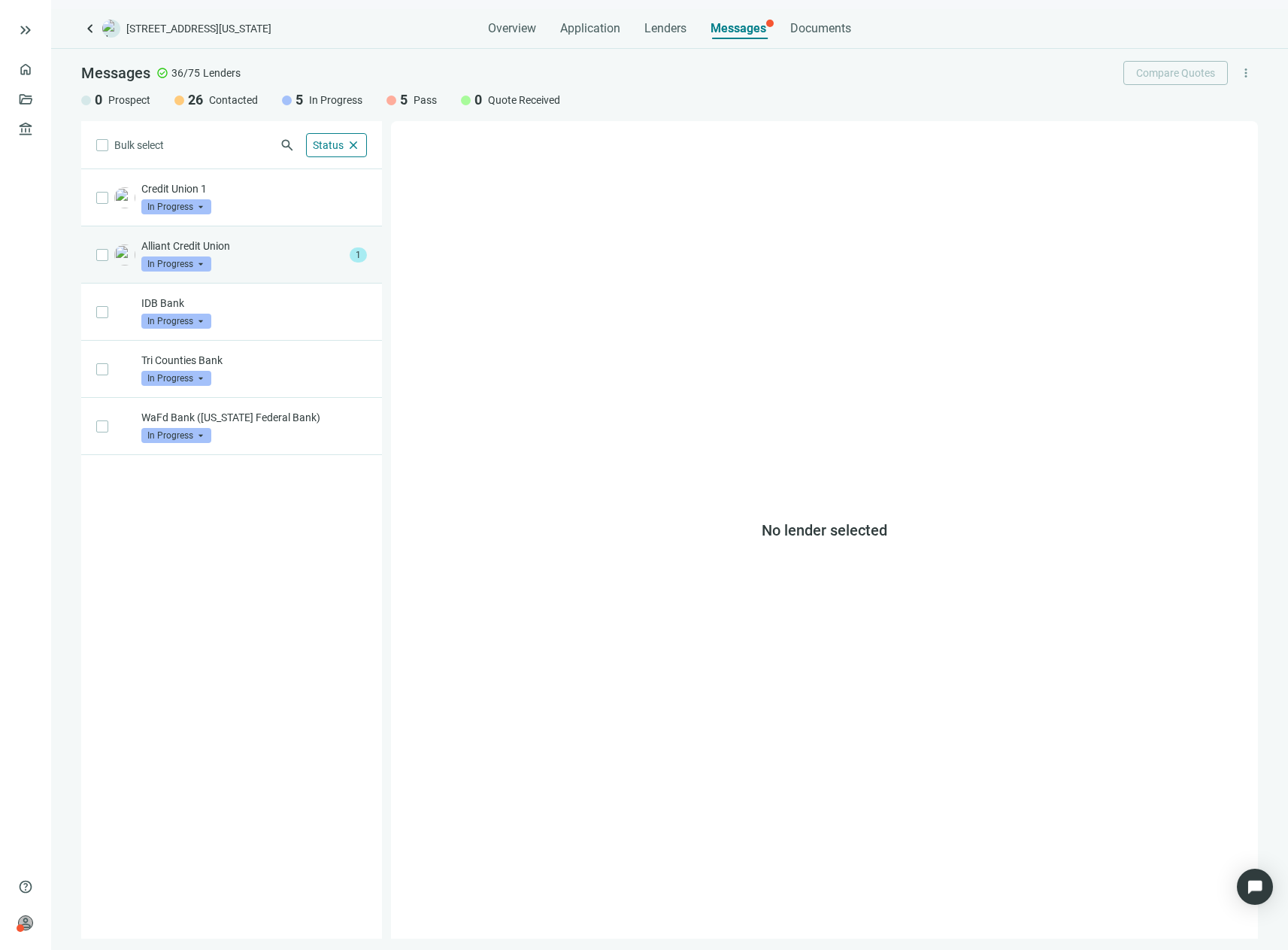
click at [251, 251] on p "Alliant Credit Union" at bounding box center [242, 246] width 203 height 15
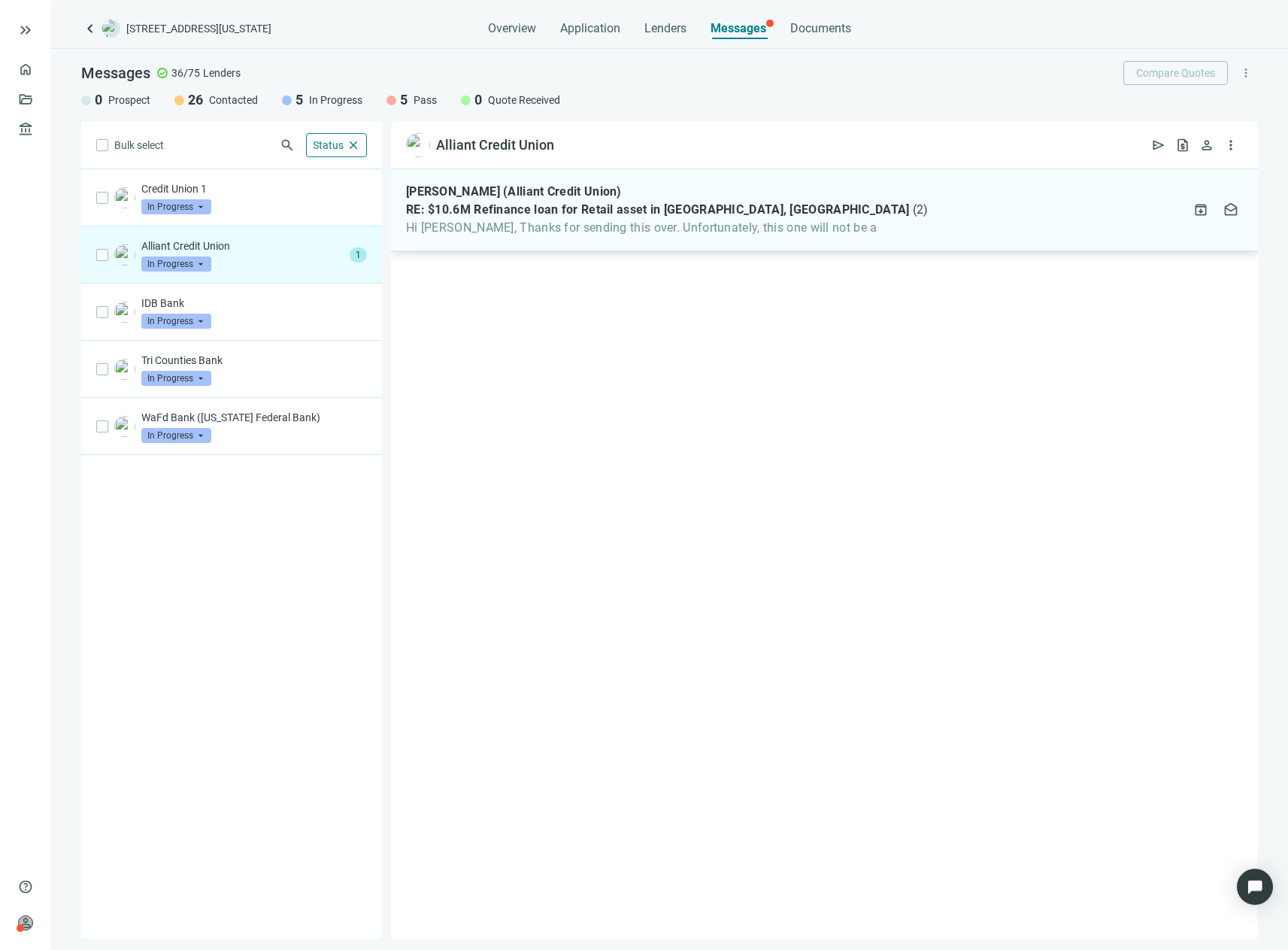
click at [578, 231] on span "Hi [PERSON_NAME], Thanks for sending this over. Unfortunately, this one will no…" at bounding box center [667, 228] width 522 height 15
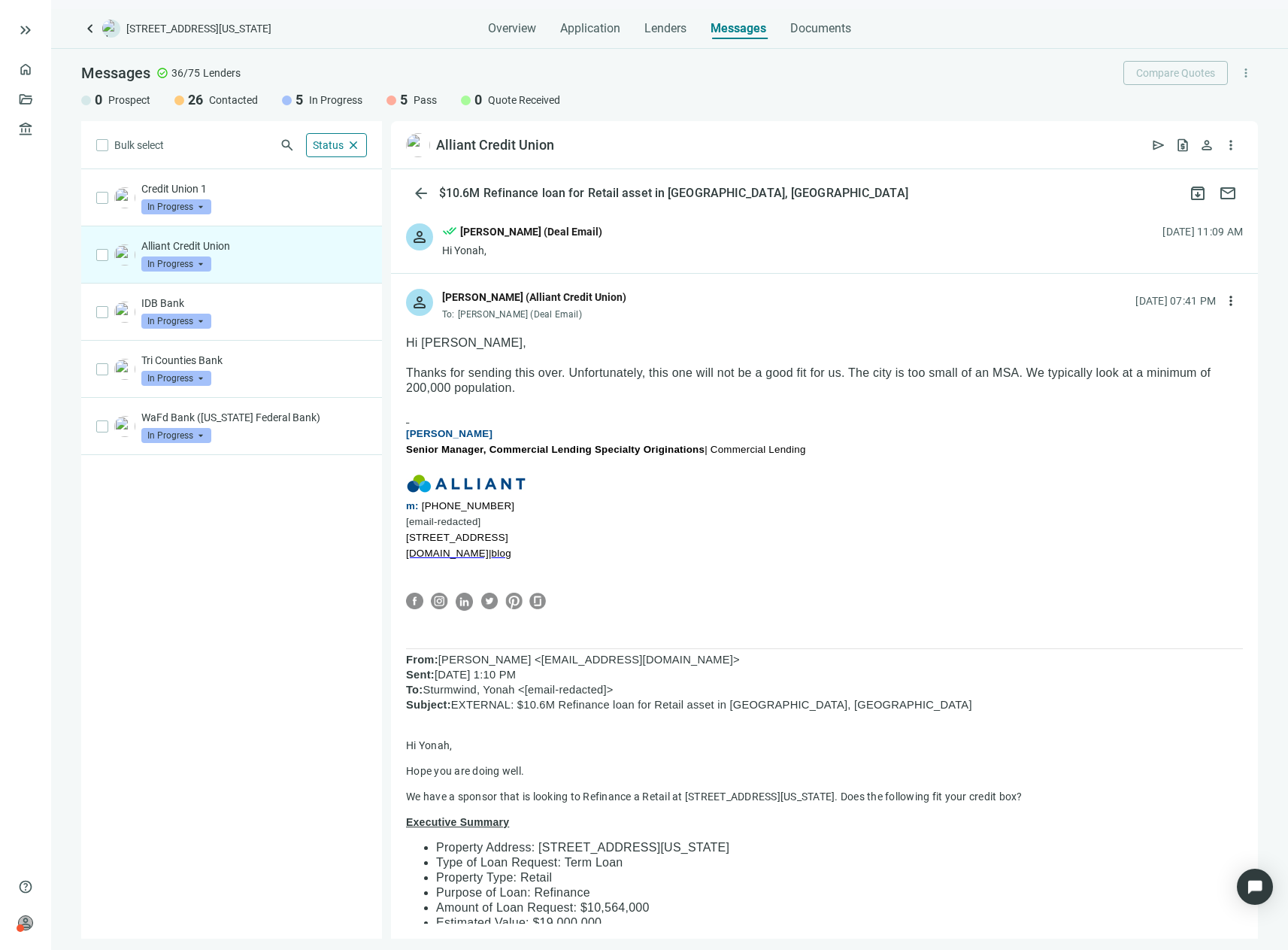
click at [194, 262] on span "In Progress" at bounding box center [176, 264] width 70 height 15
click at [174, 429] on span "Pass" at bounding box center [173, 427] width 32 height 15
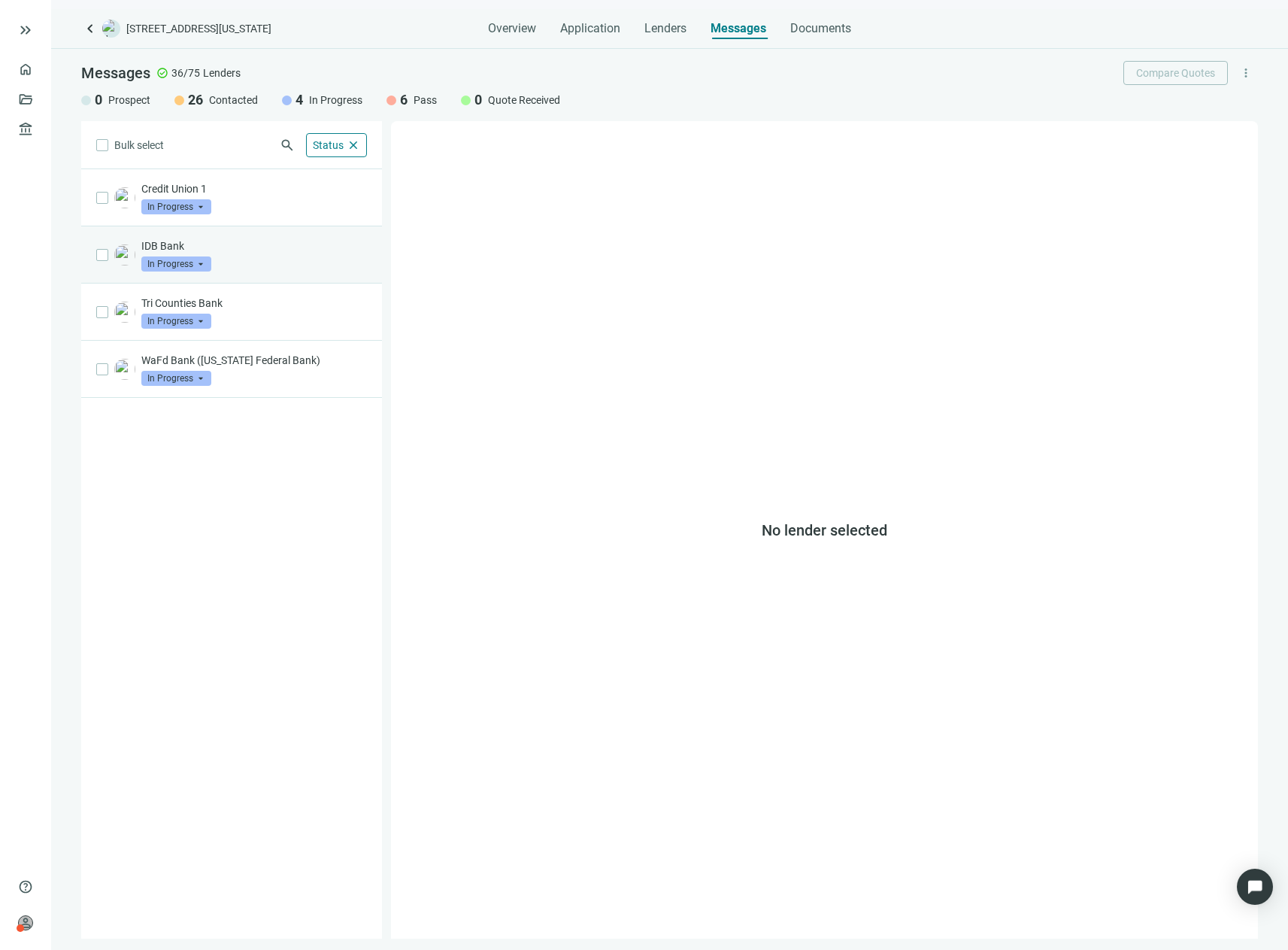
click at [268, 259] on div "IDB Bank In Progress arrow_drop_down" at bounding box center [254, 255] width 226 height 33
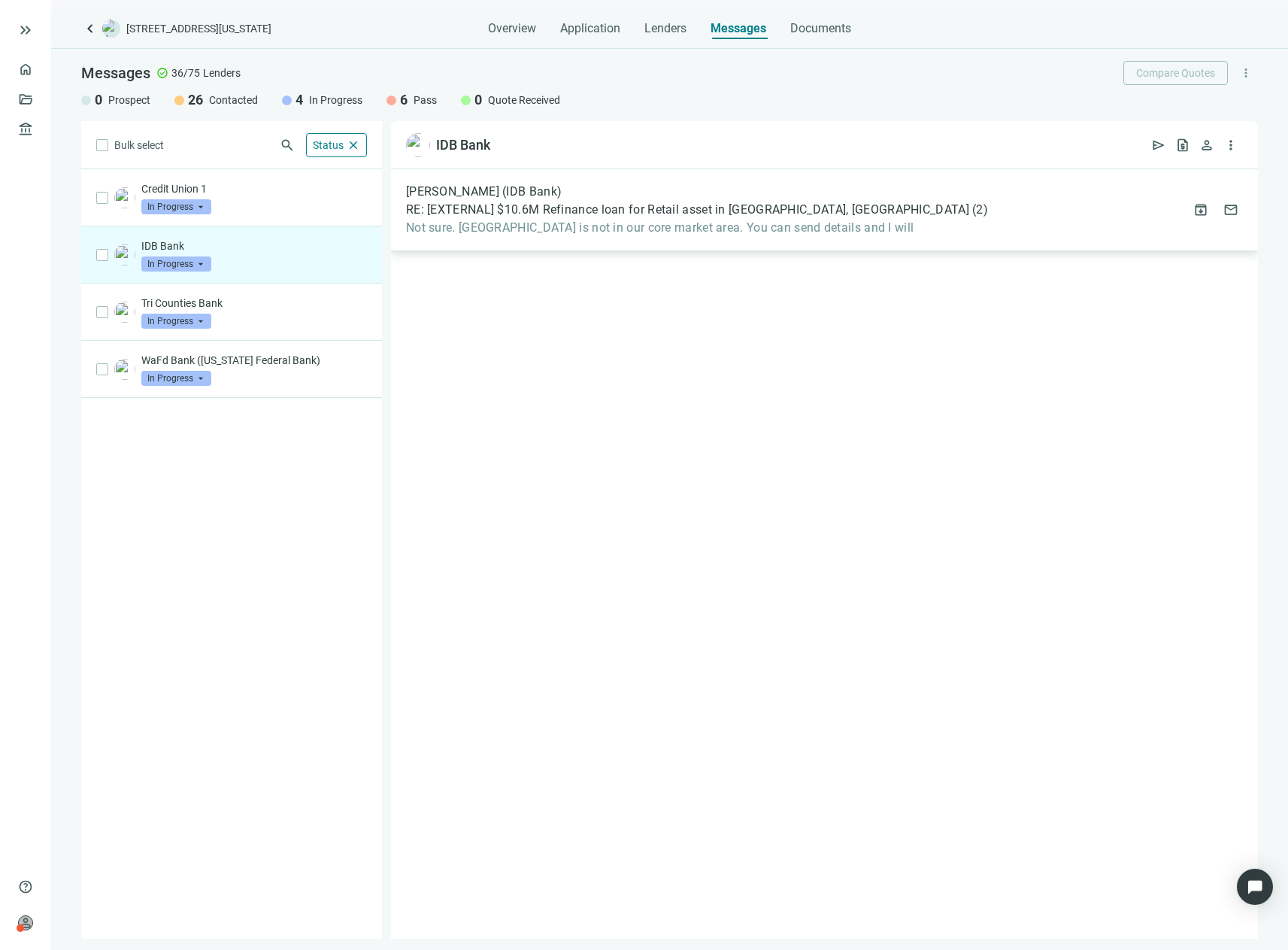
click at [598, 233] on span "Not sure. [GEOGRAPHIC_DATA] is not in our core market area. You can send detail…" at bounding box center [697, 228] width 582 height 15
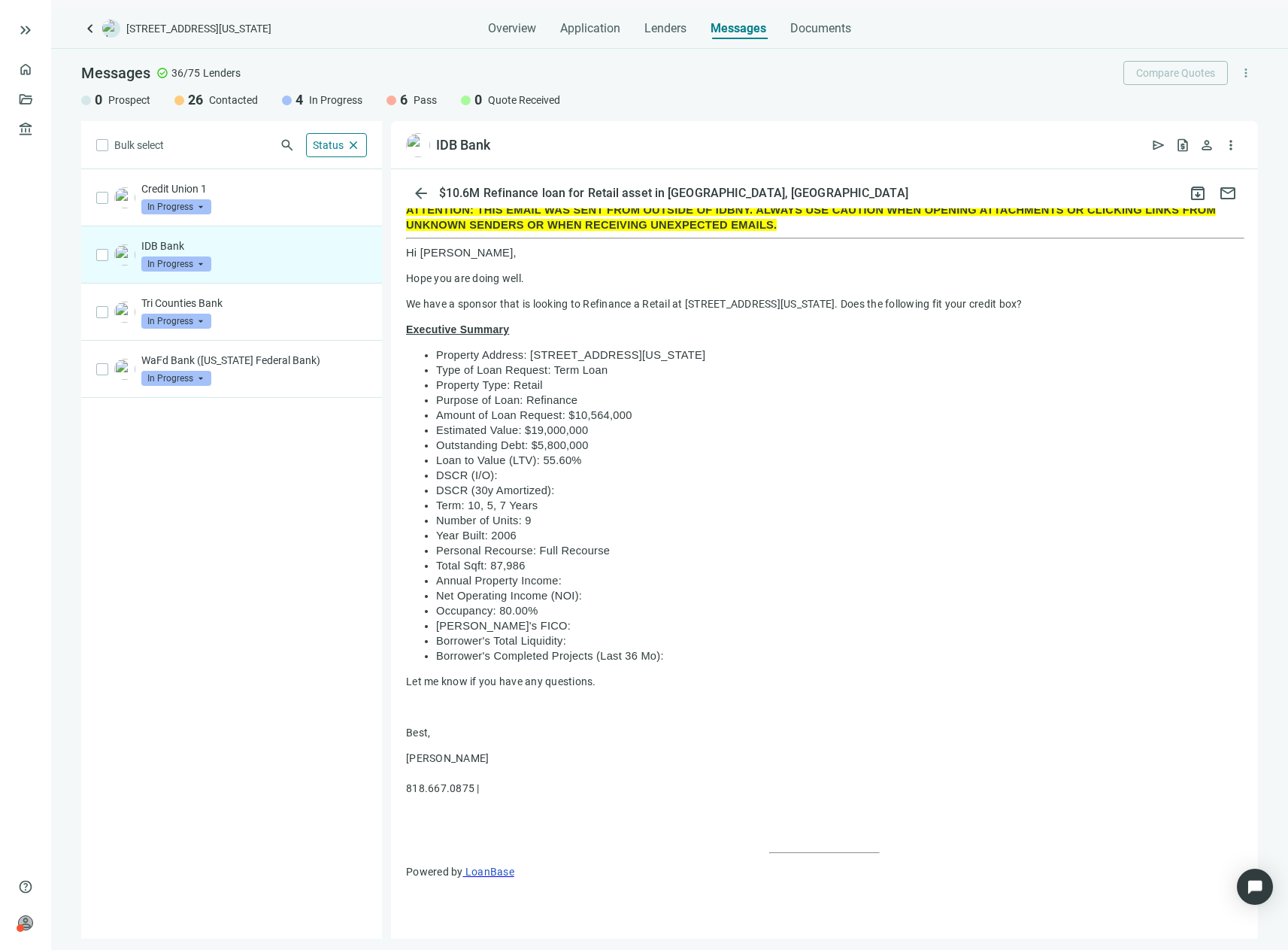
scroll to position [743, 0]
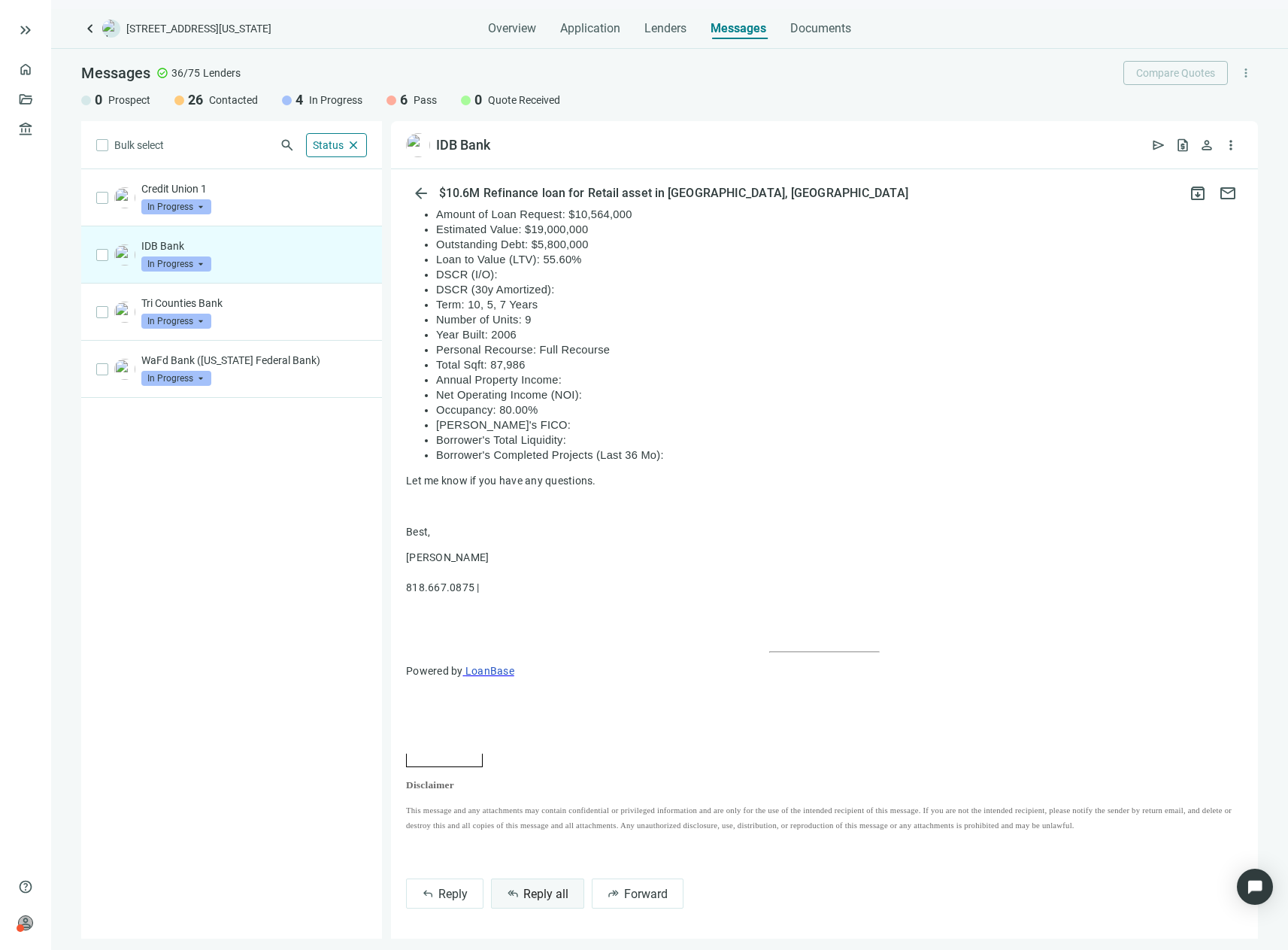
click at [525, 893] on span "Reply all" at bounding box center [545, 894] width 45 height 15
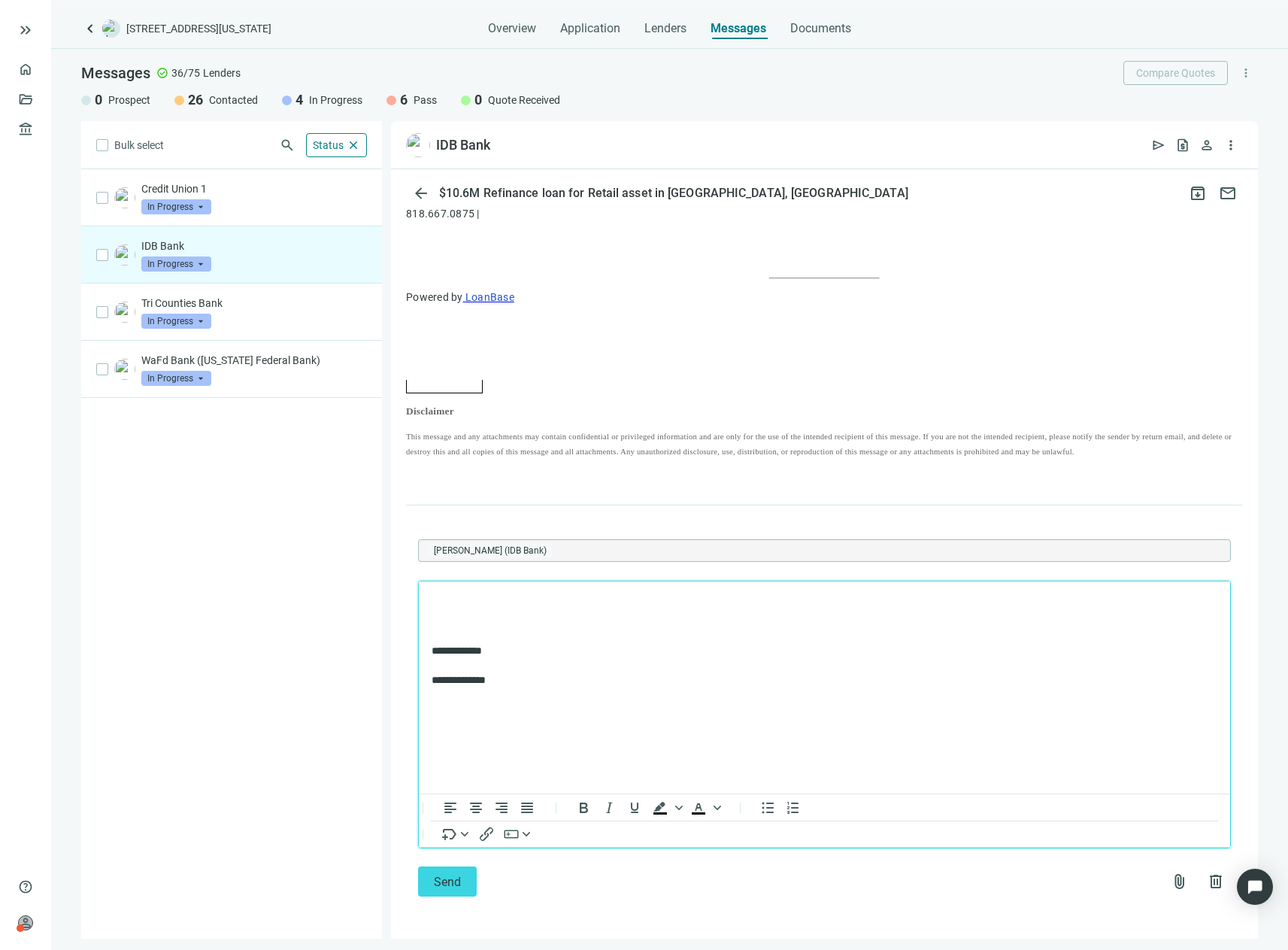
scroll to position [0, 0]
click at [494, 642] on body "**********" at bounding box center [825, 665] width 787 height 145
click at [499, 650] on span "**********" at bounding box center [503, 651] width 38 height 11
click at [658, 641] on body "**********" at bounding box center [825, 665] width 787 height 145
click at [517, 648] on span "**********" at bounding box center [503, 651] width 38 height 11
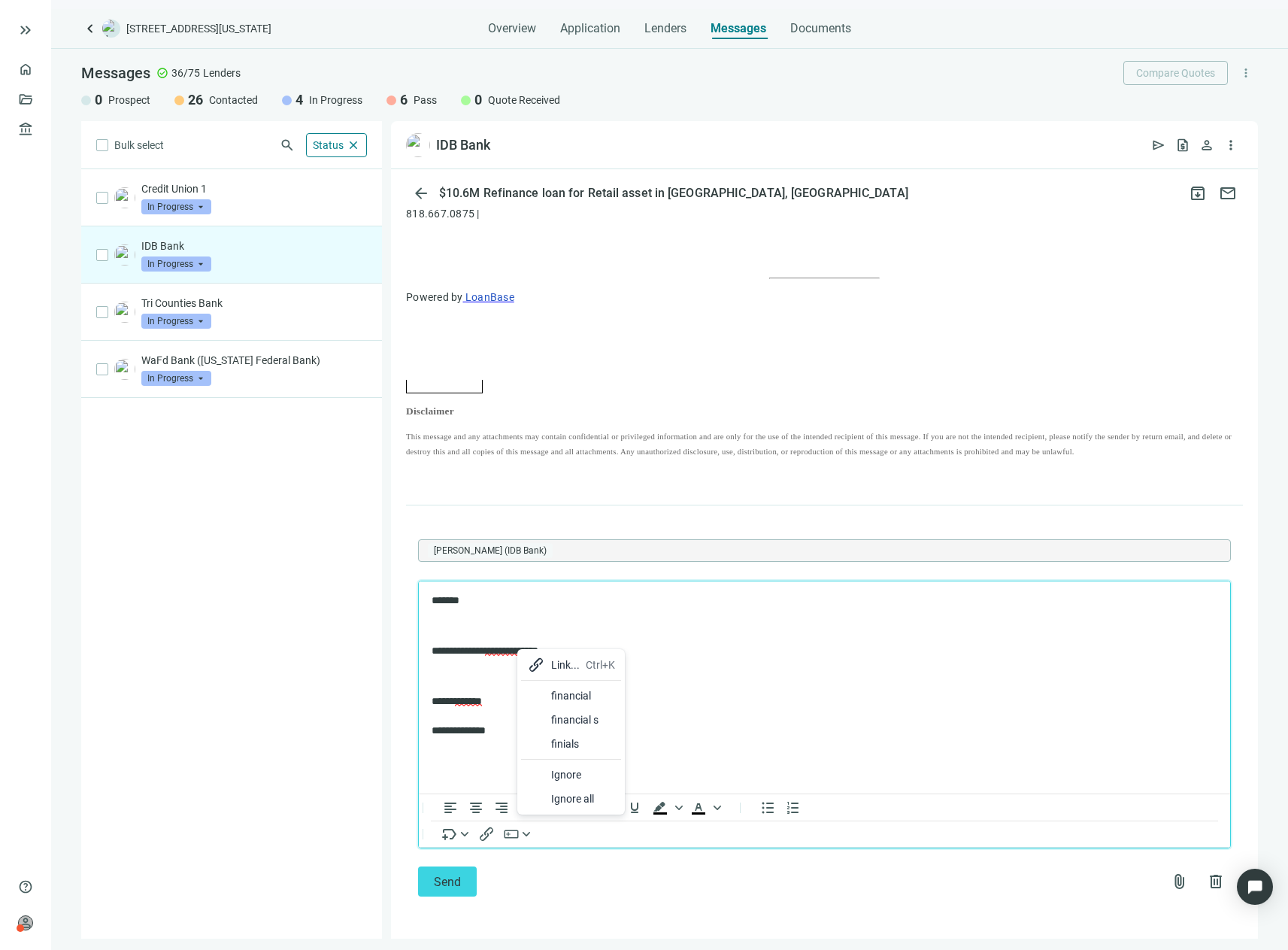
click at [542, 696] on div at bounding box center [536, 696] width 18 height 18
click at [569, 651] on p "**********" at bounding box center [817, 651] width 771 height 15
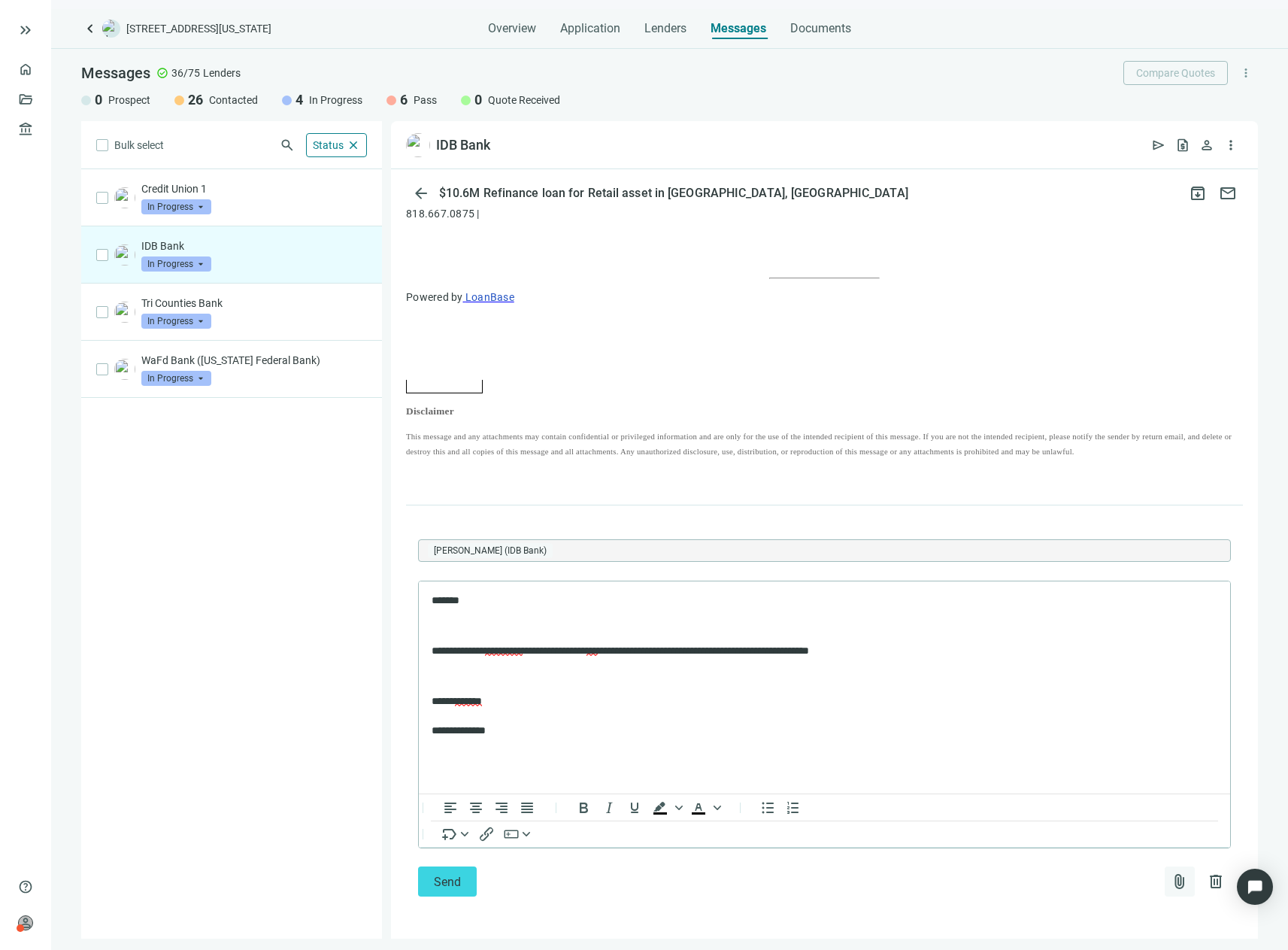
click at [1171, 876] on span "attach_file" at bounding box center [1180, 882] width 18 height 18
click at [1072, 845] on span "Upload new" at bounding box center [1058, 846] width 55 height 12
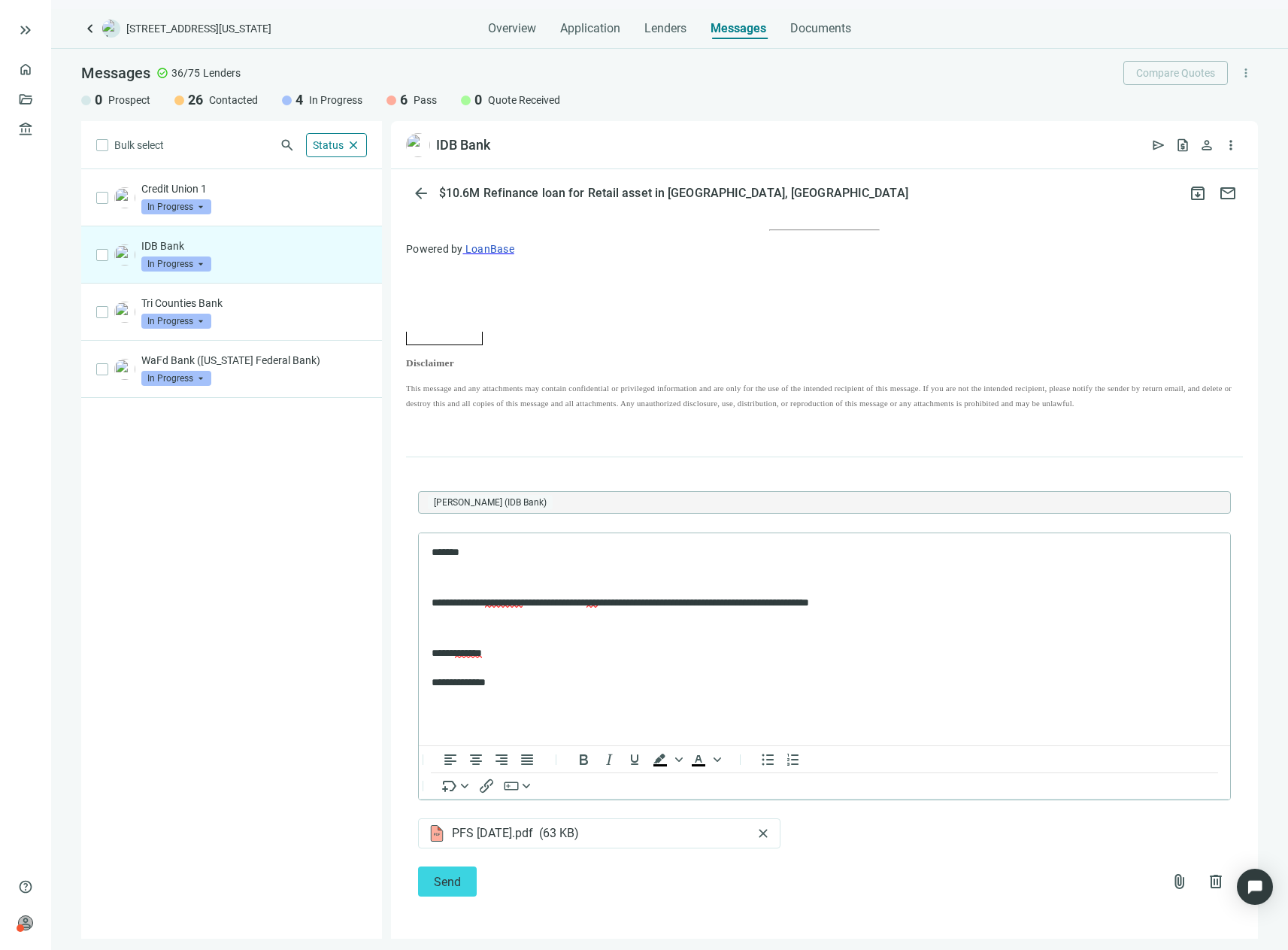
scroll to position [1165, 0]
click at [1171, 883] on span "attach_file" at bounding box center [1180, 882] width 18 height 18
click at [1070, 820] on span "Сhoose from deal documents" at bounding box center [1099, 822] width 137 height 12
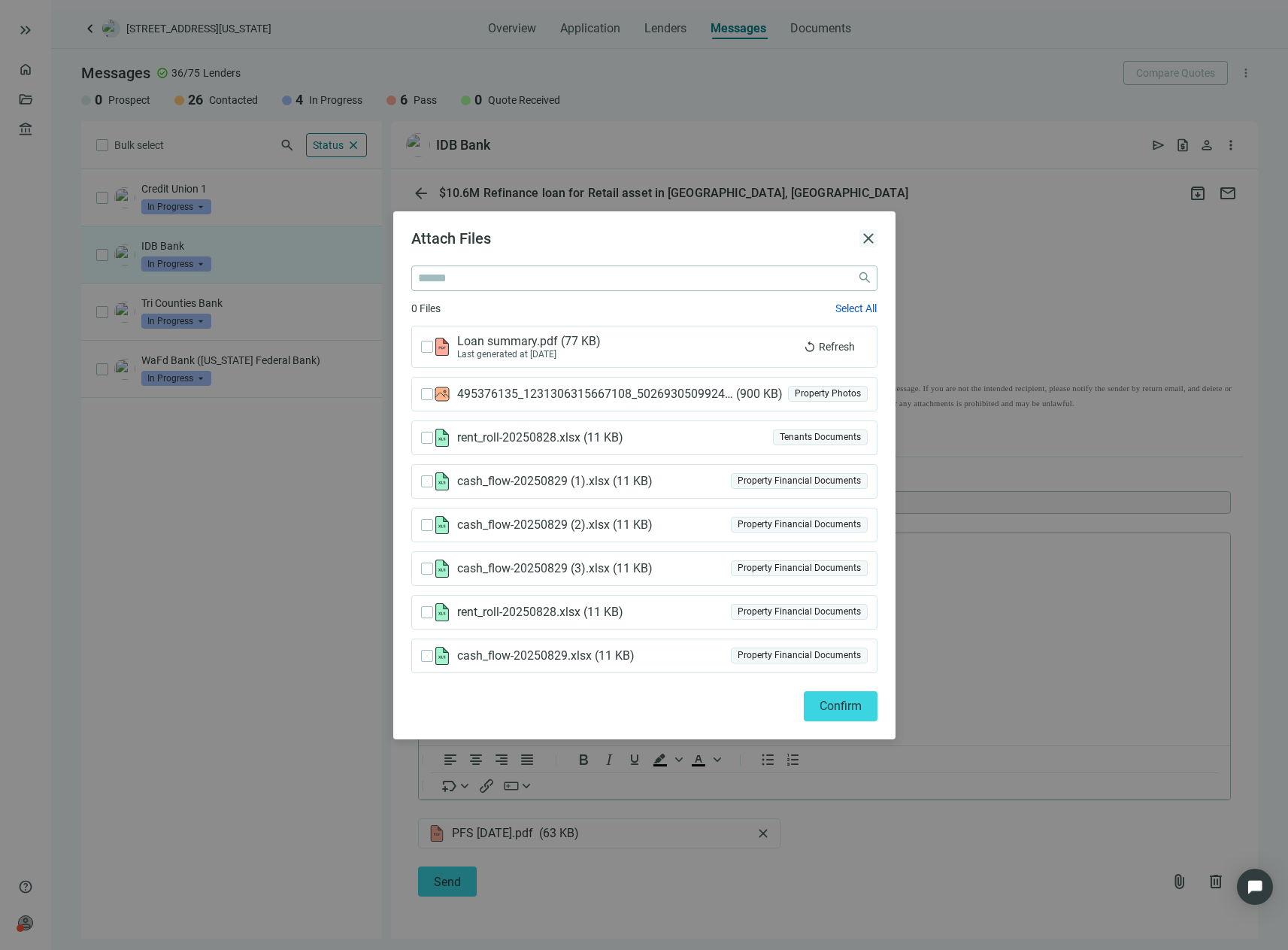
click at [871, 244] on span "close" at bounding box center [868, 239] width 18 height 18
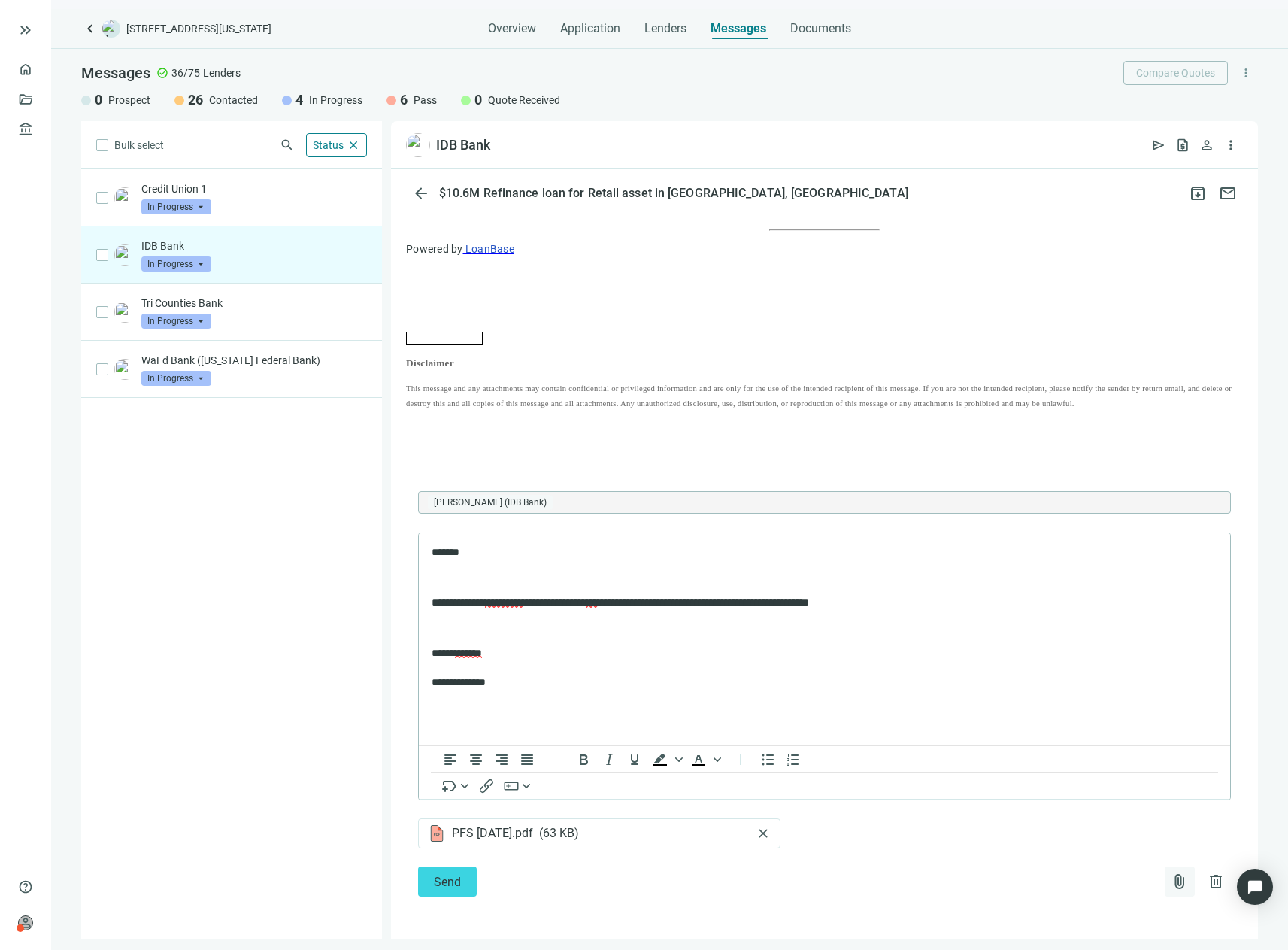
click at [1171, 888] on span "attach_file" at bounding box center [1180, 882] width 18 height 18
click at [1079, 853] on button "Upload new" at bounding box center [1099, 845] width 163 height 24
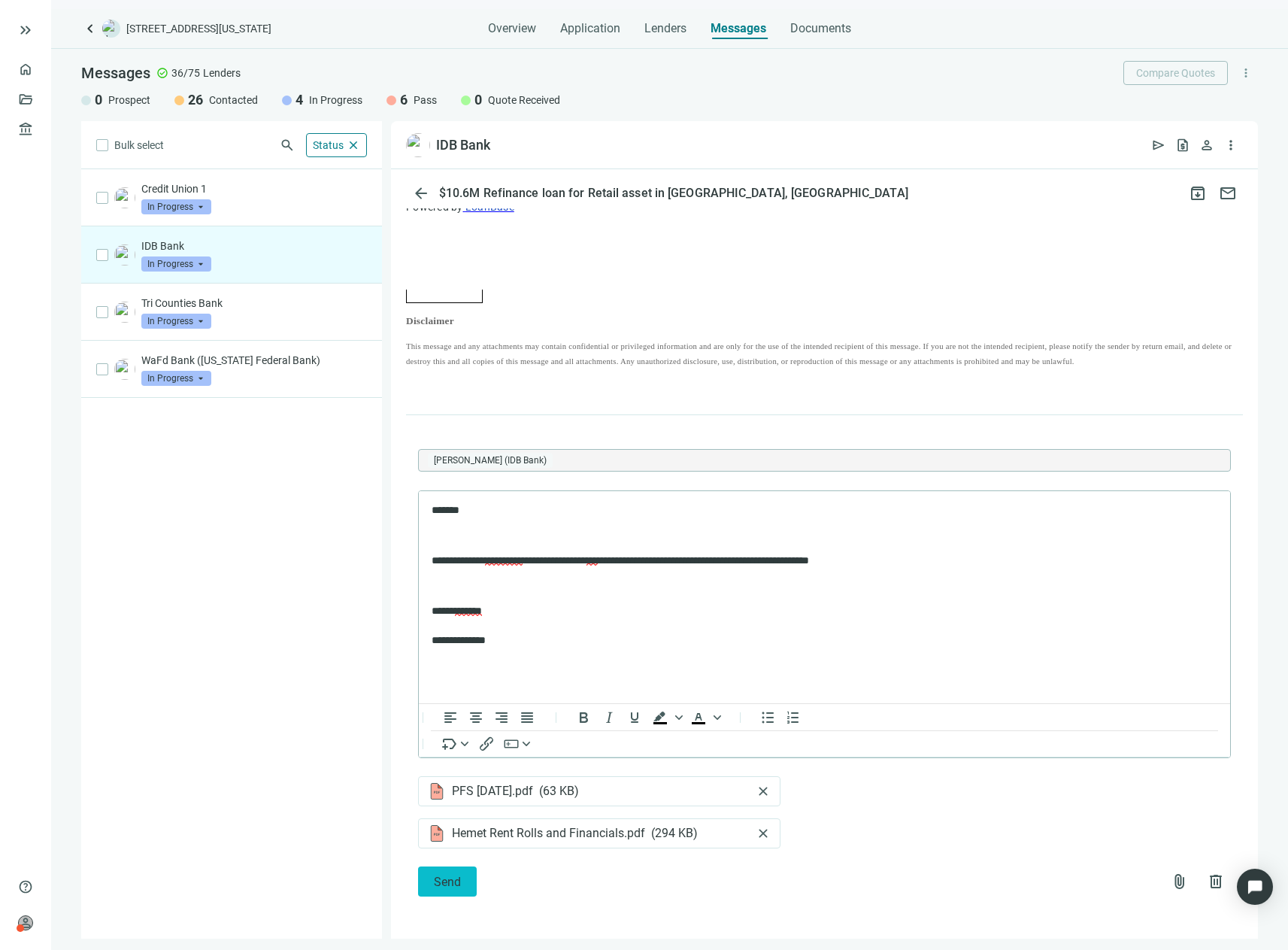
click at [450, 883] on span "Send" at bounding box center [447, 882] width 27 height 15
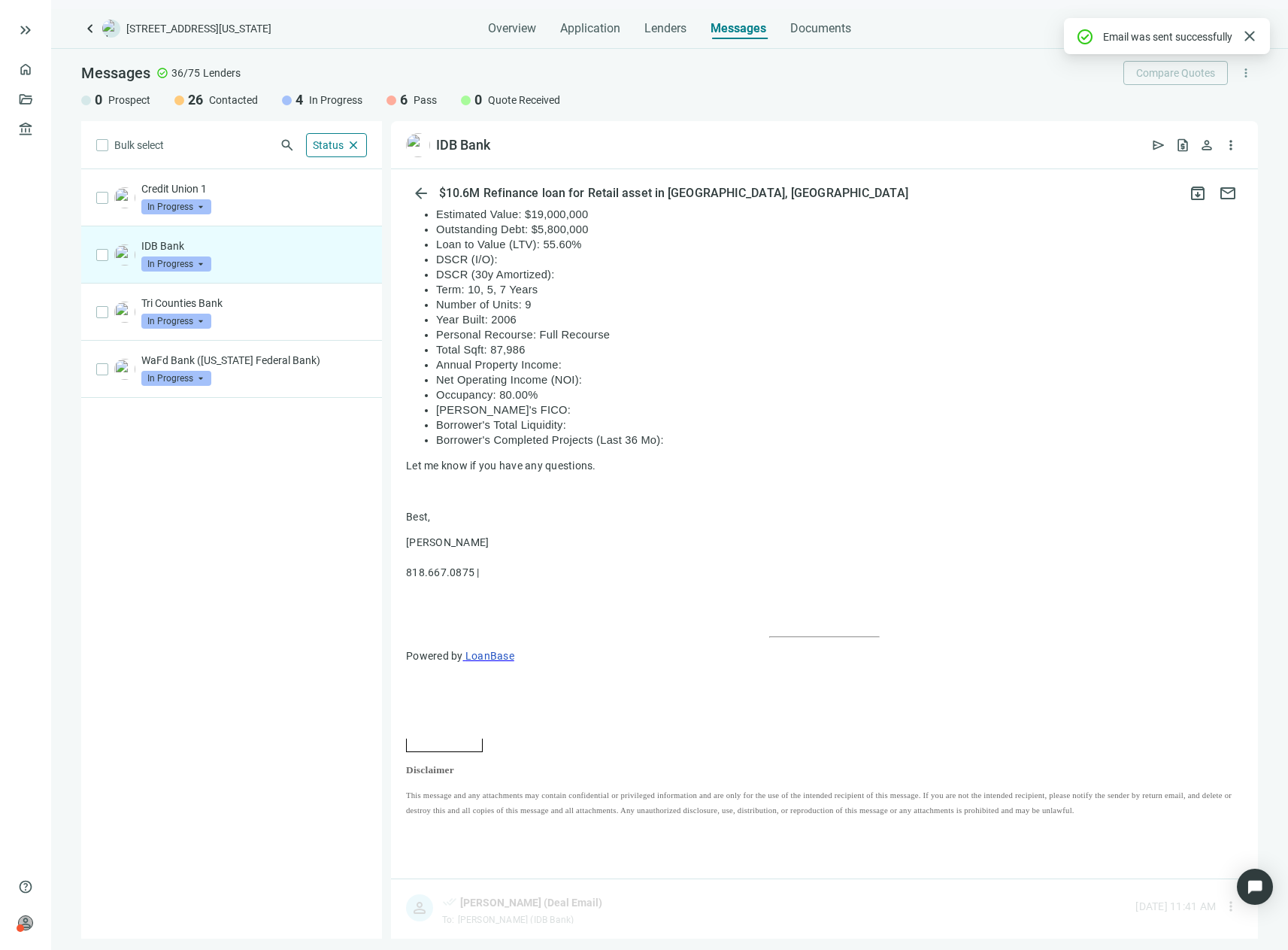
scroll to position [1175, 0]
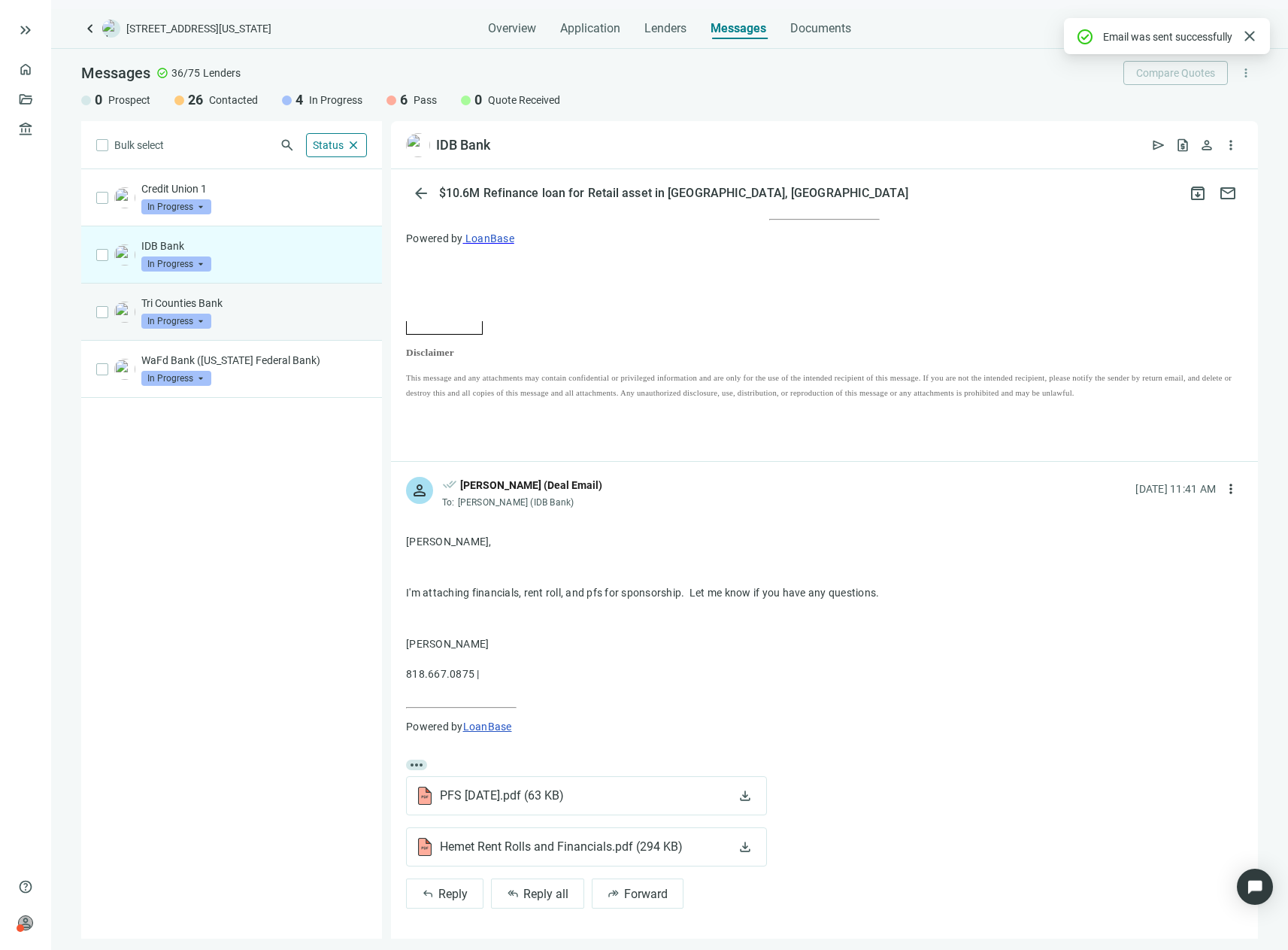
click at [236, 314] on div "Tri Counties Bank In Progress arrow_drop_down" at bounding box center [254, 312] width 226 height 33
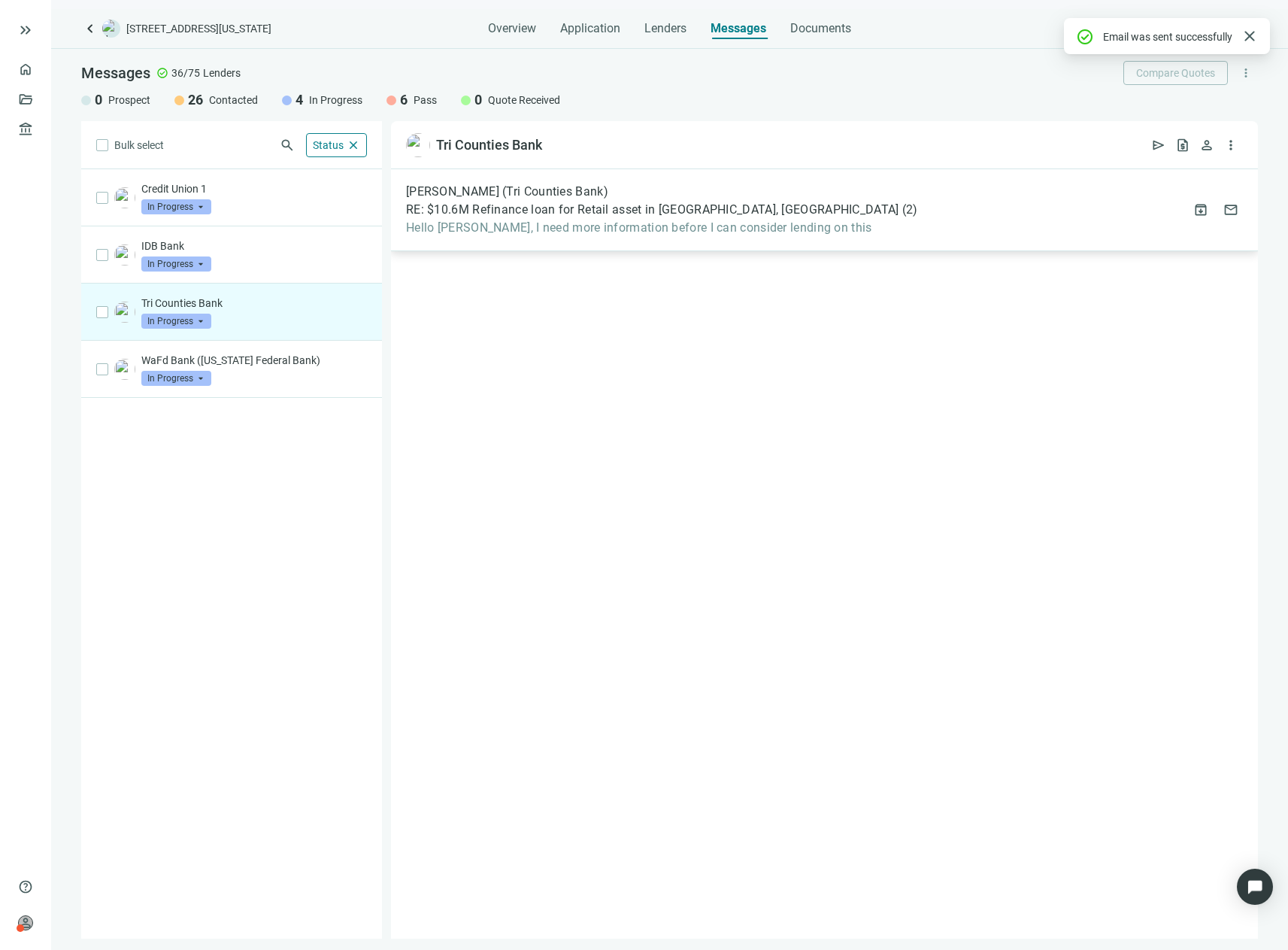
click at [720, 237] on div "[PERSON_NAME] (Tri Counties Bank) RE: $10.6M Refinance loan for Retail asset in…" at bounding box center [825, 210] width 867 height 82
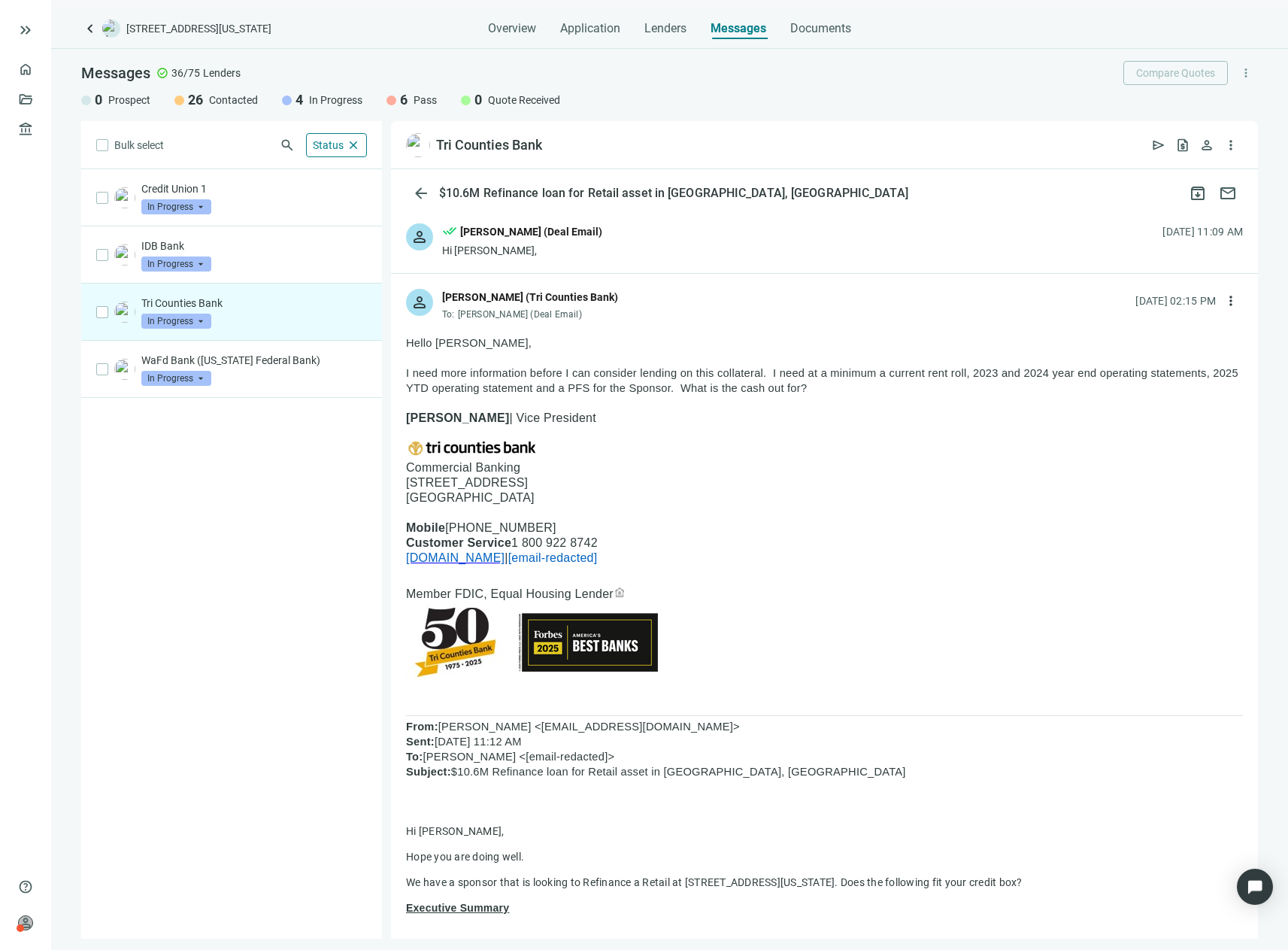
click at [485, 237] on div "[PERSON_NAME] (Deal Email)" at bounding box center [531, 232] width 142 height 17
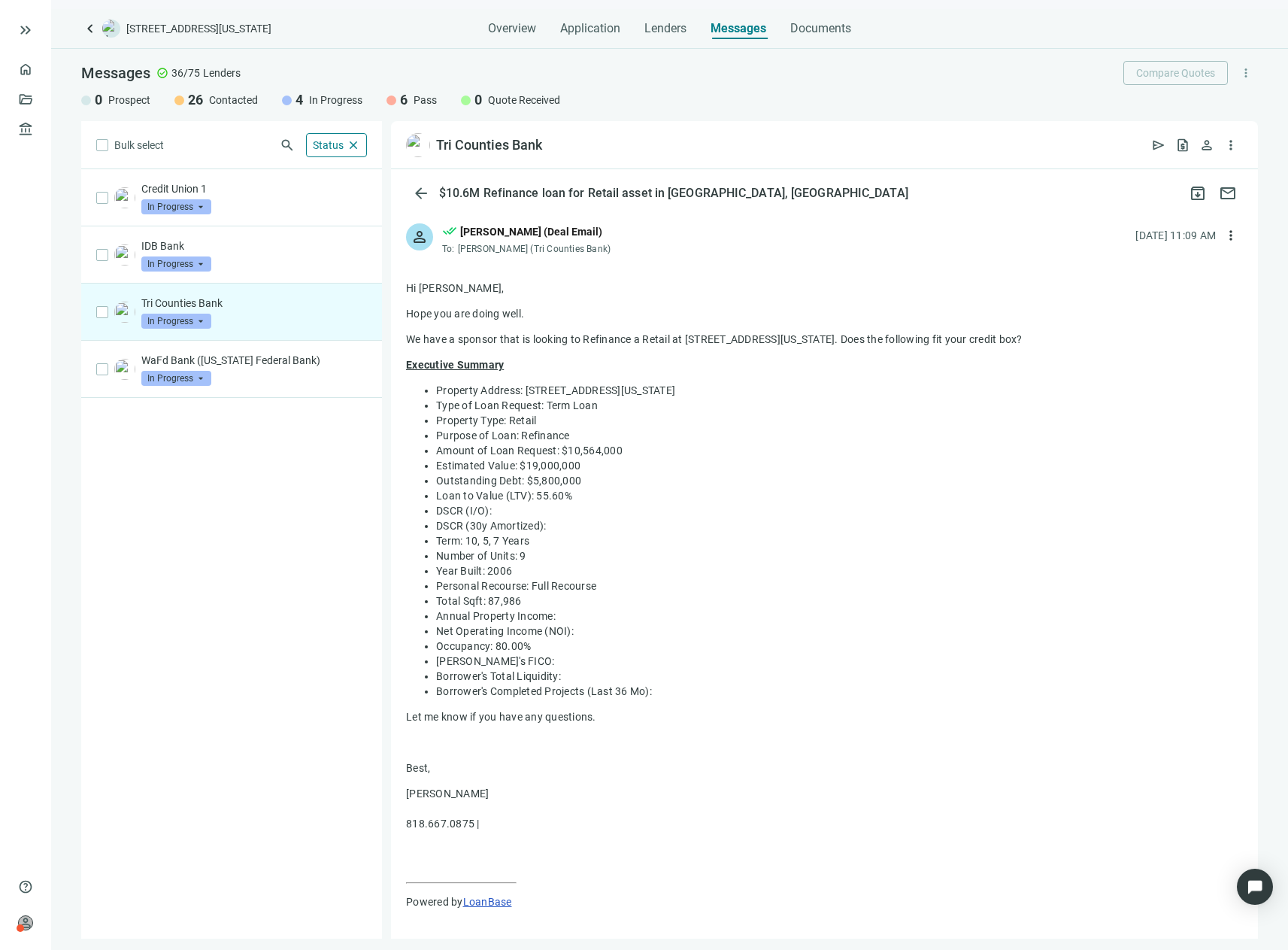
click at [490, 233] on div "[PERSON_NAME] (Deal Email)" at bounding box center [531, 232] width 142 height 17
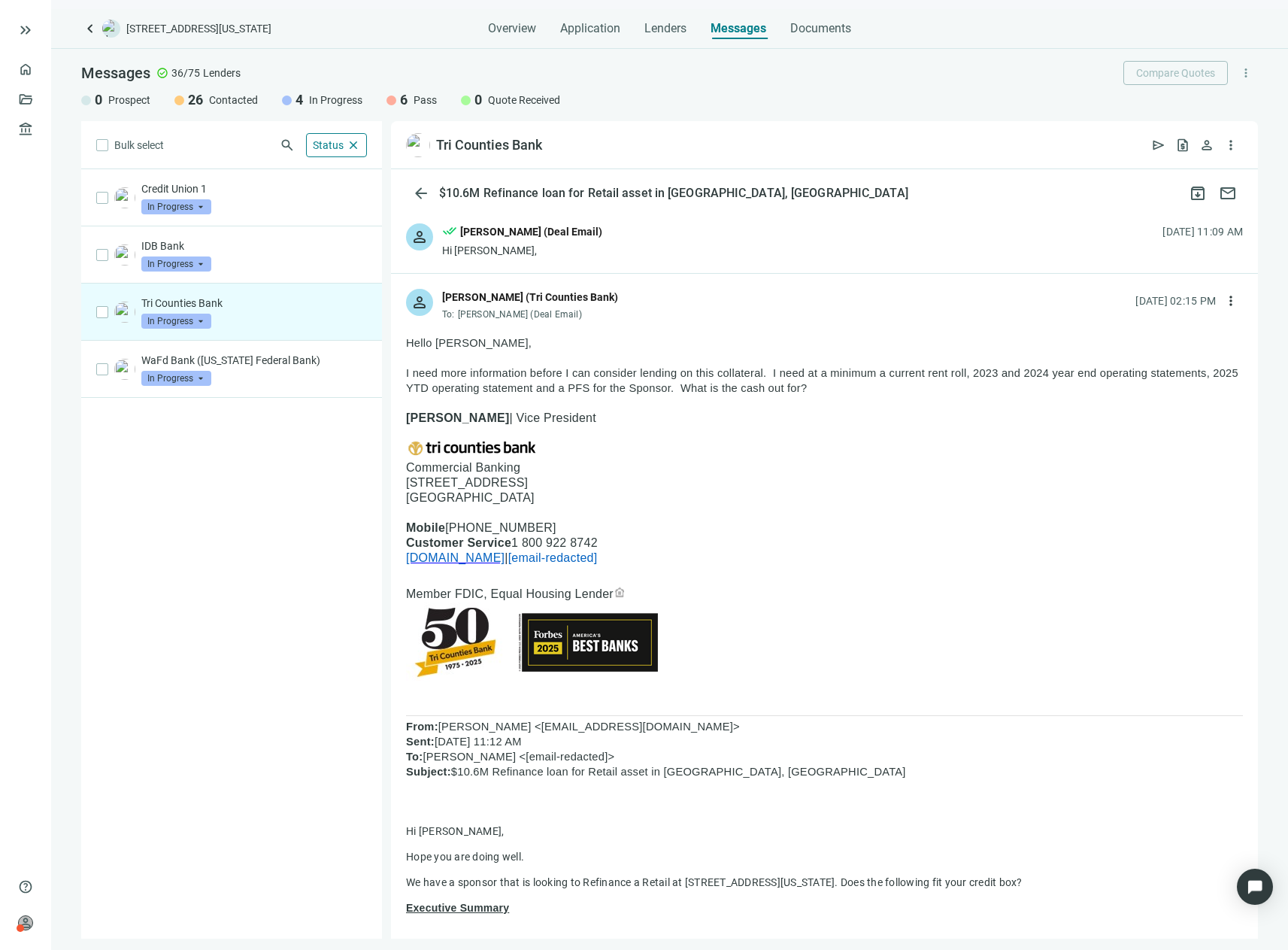
click at [506, 235] on div "[PERSON_NAME] (Deal Email)" at bounding box center [531, 232] width 142 height 17
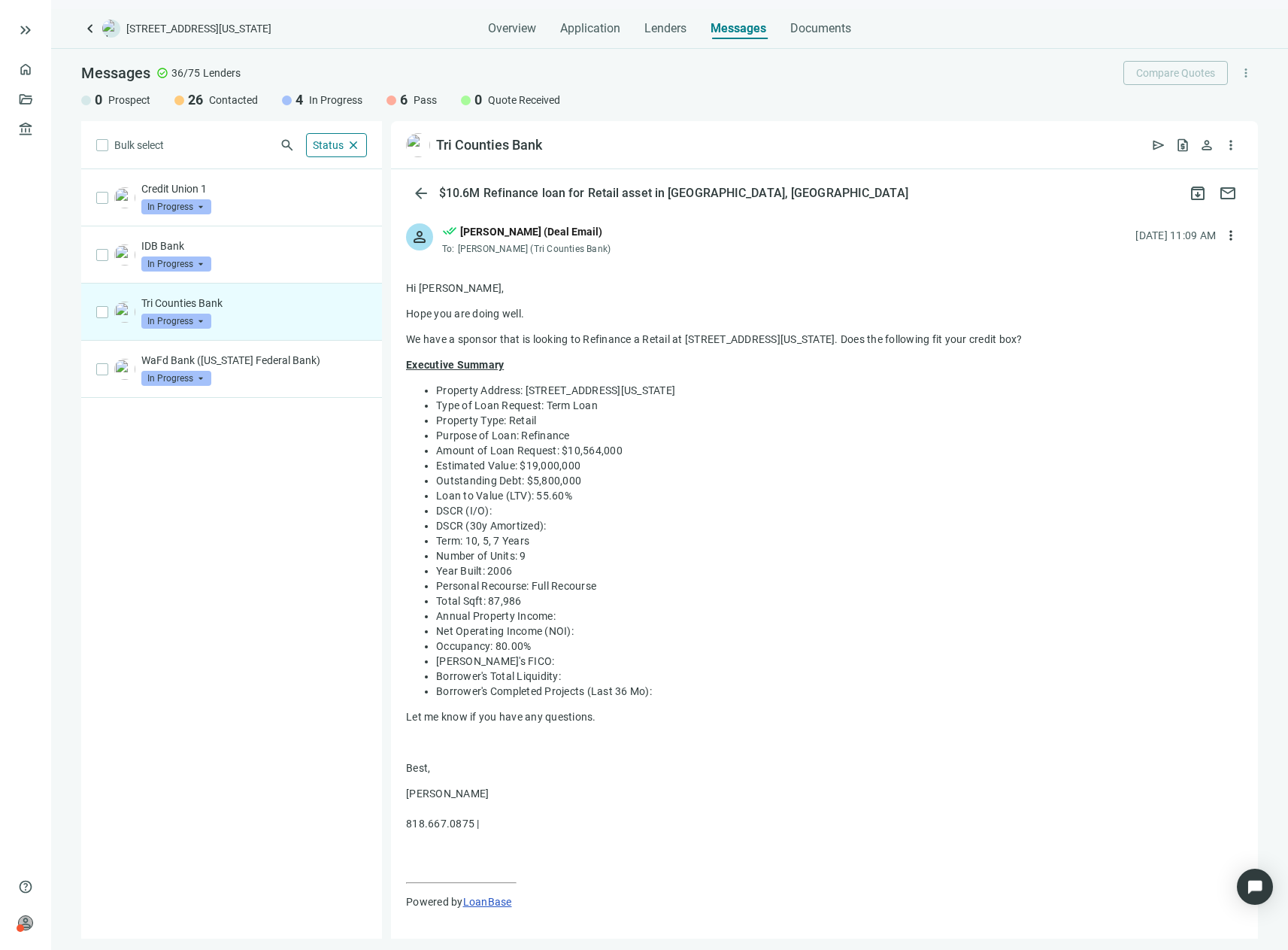
click at [506, 235] on div "[PERSON_NAME] (Deal Email)" at bounding box center [531, 232] width 142 height 17
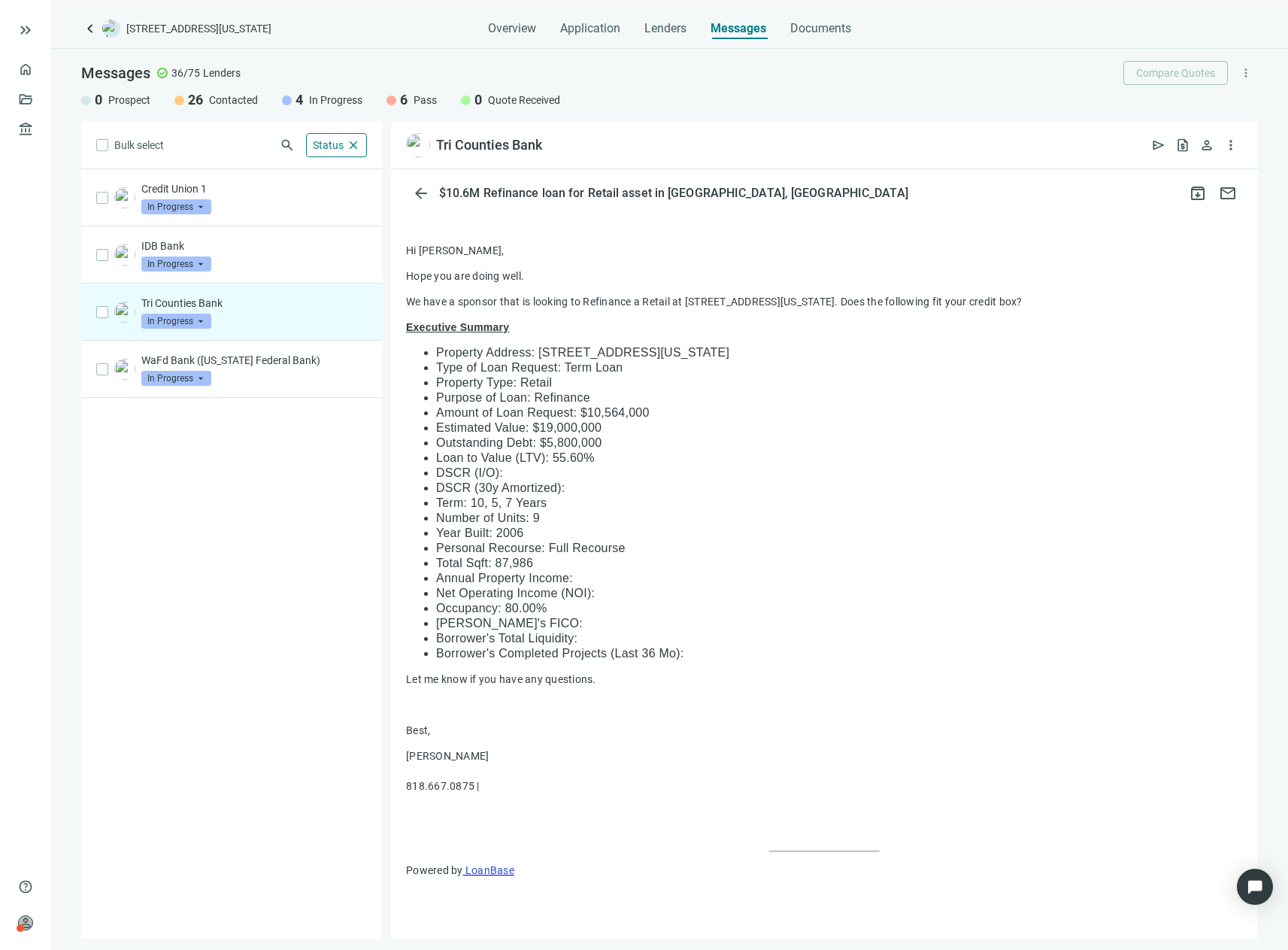
scroll to position [688, 0]
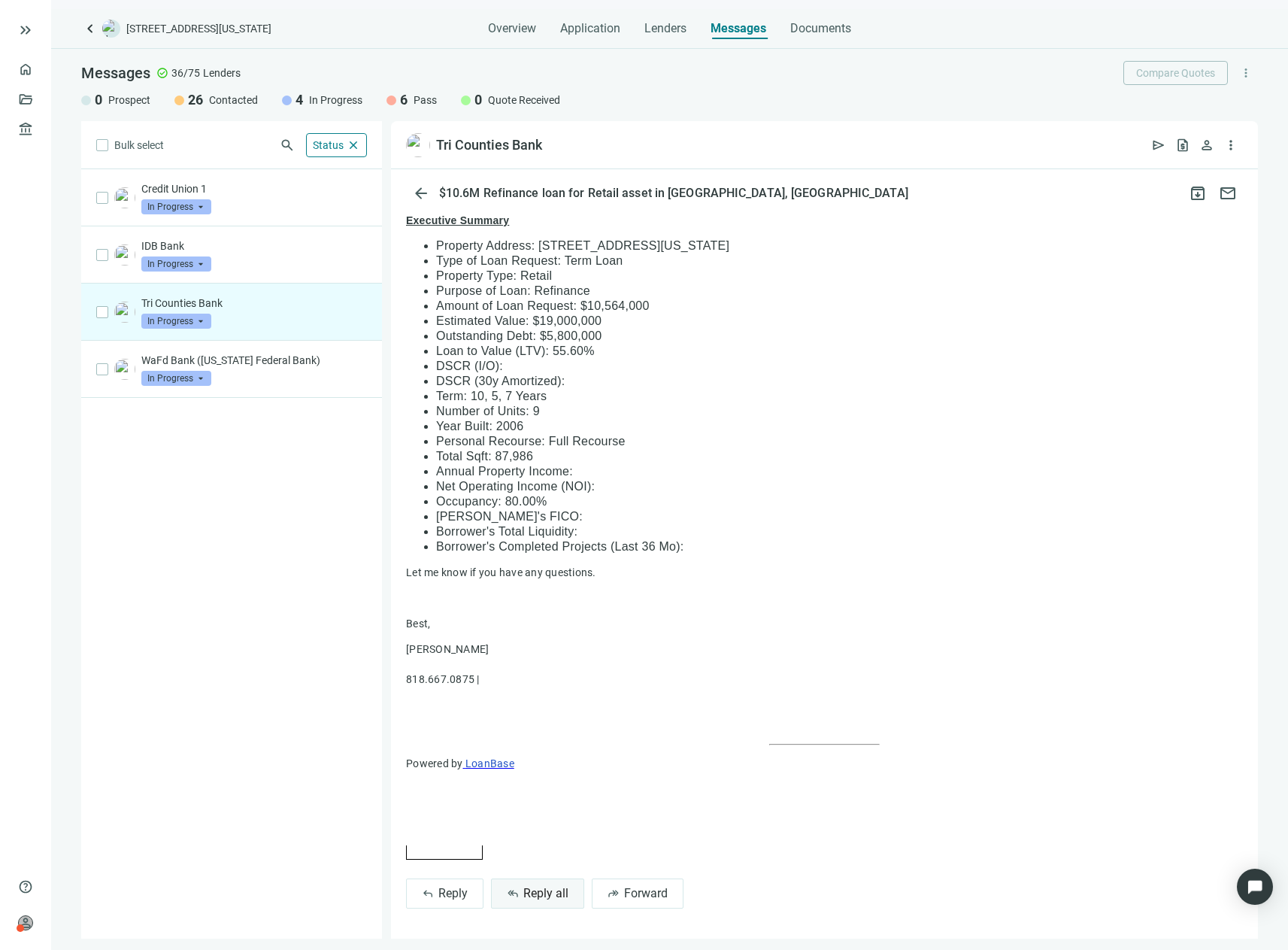
click at [532, 880] on button "reply_all Reply all" at bounding box center [538, 893] width 94 height 30
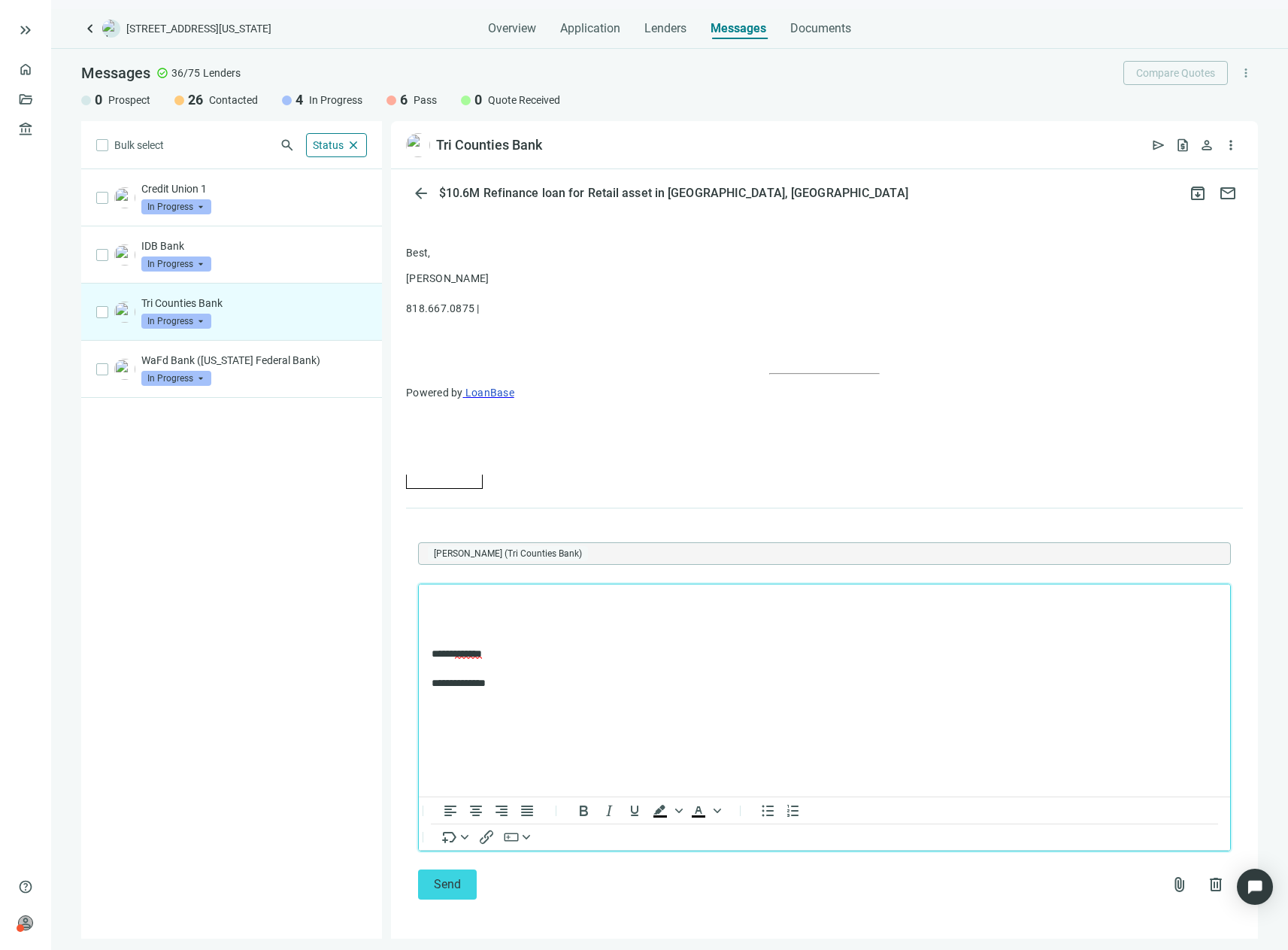
scroll to position [1062, 0]
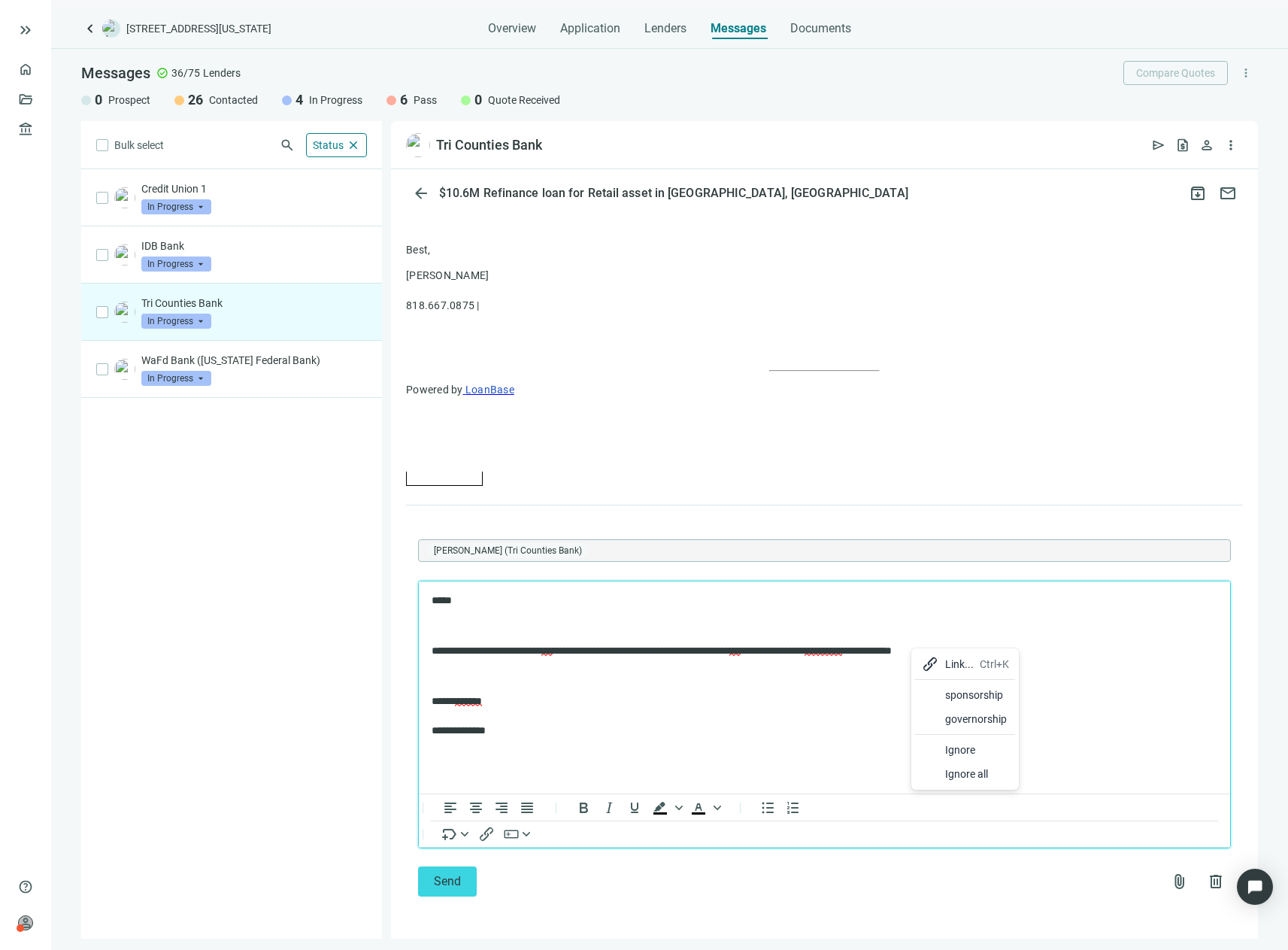
click at [966, 701] on div "sponsorship" at bounding box center [977, 695] width 64 height 18
click at [1022, 643] on p "**********" at bounding box center [817, 651] width 771 height 15
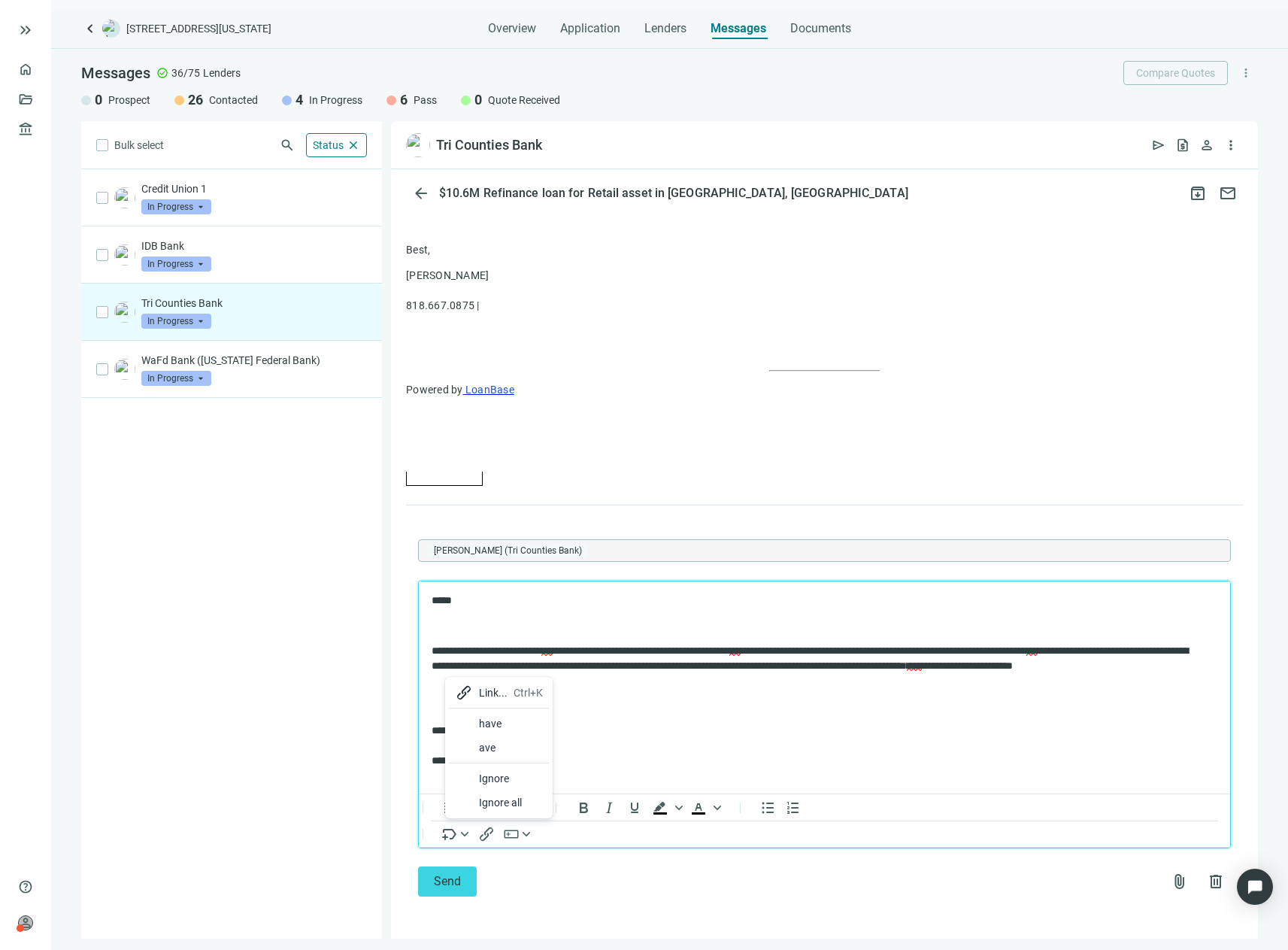
click at [477, 723] on div "have" at bounding box center [499, 723] width 100 height 24
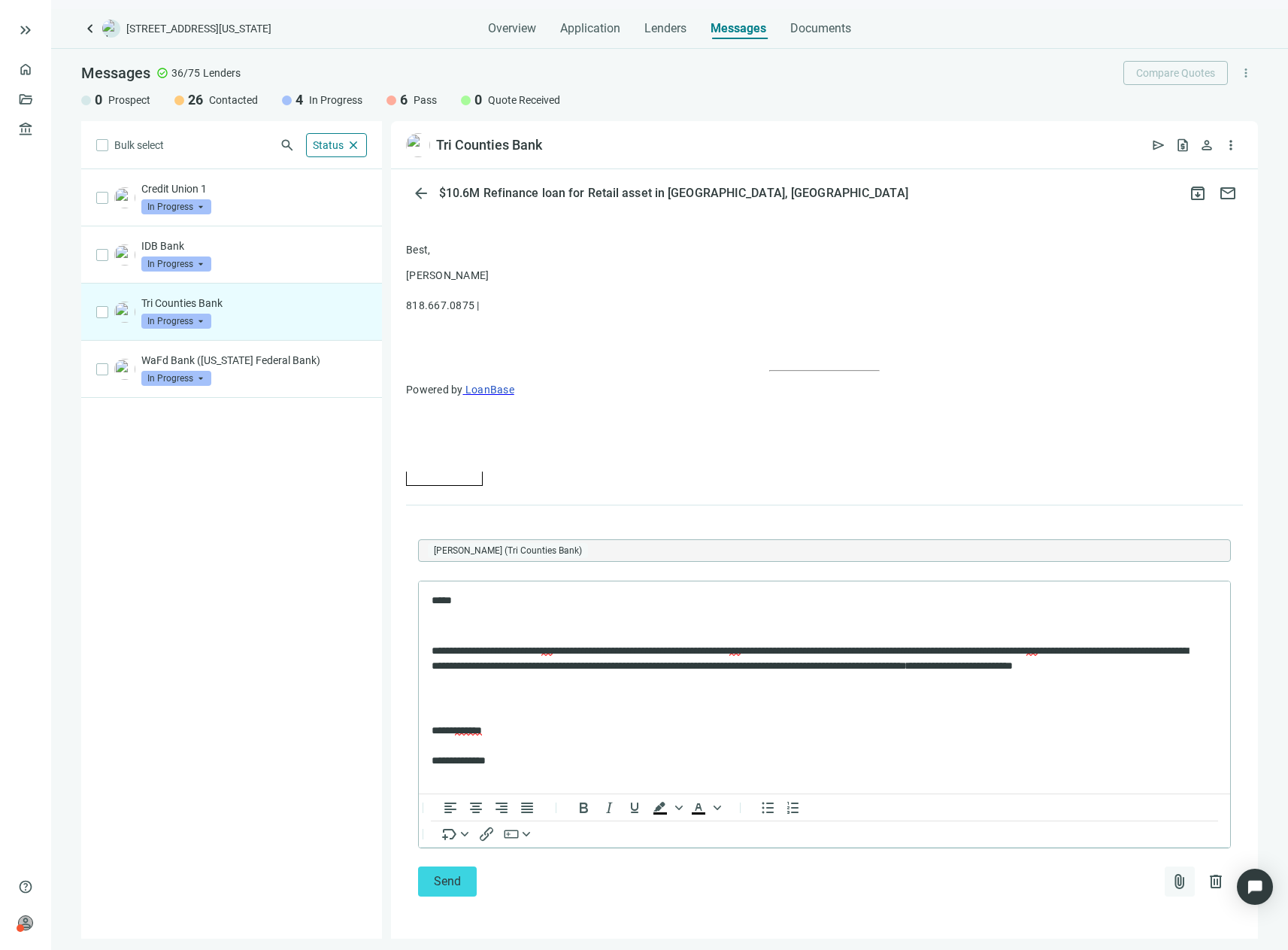
click at [1171, 878] on span "attach_file" at bounding box center [1180, 882] width 18 height 18
click at [1116, 841] on button "Upload new" at bounding box center [1099, 845] width 163 height 24
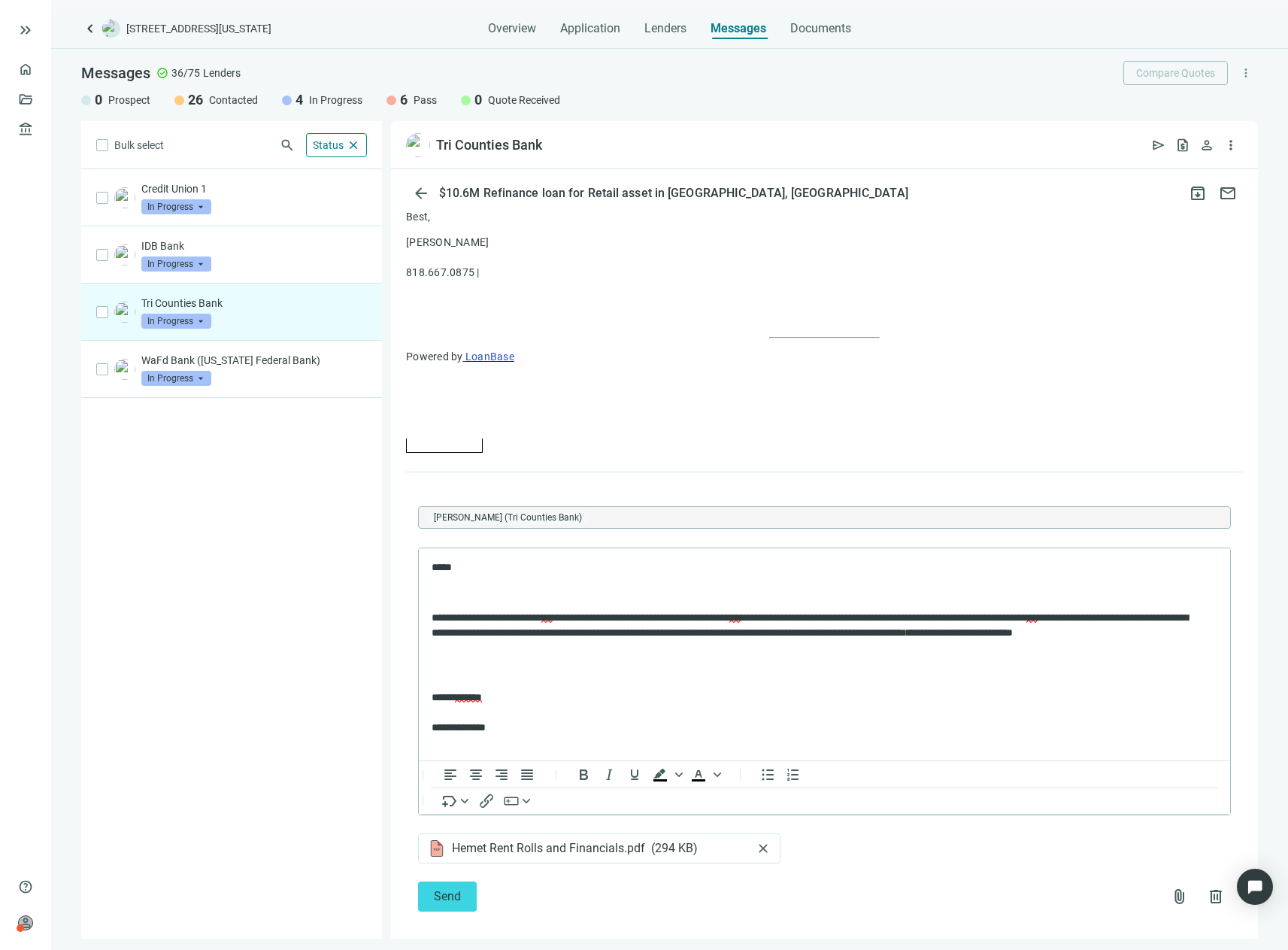
scroll to position [1110, 0]
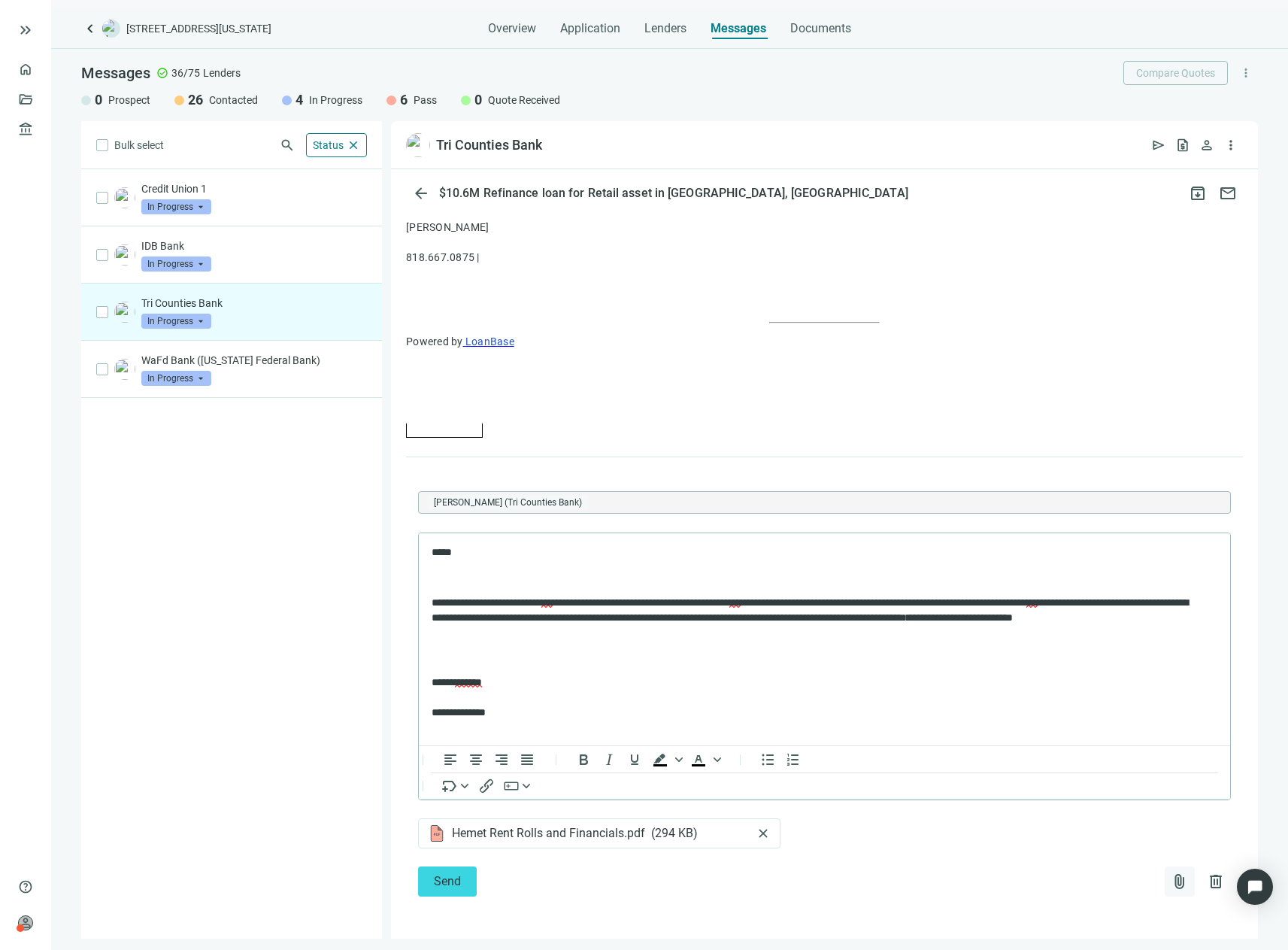
click at [1171, 879] on span "attach_file" at bounding box center [1180, 882] width 18 height 18
click at [1072, 849] on span "Upload new" at bounding box center [1058, 846] width 55 height 12
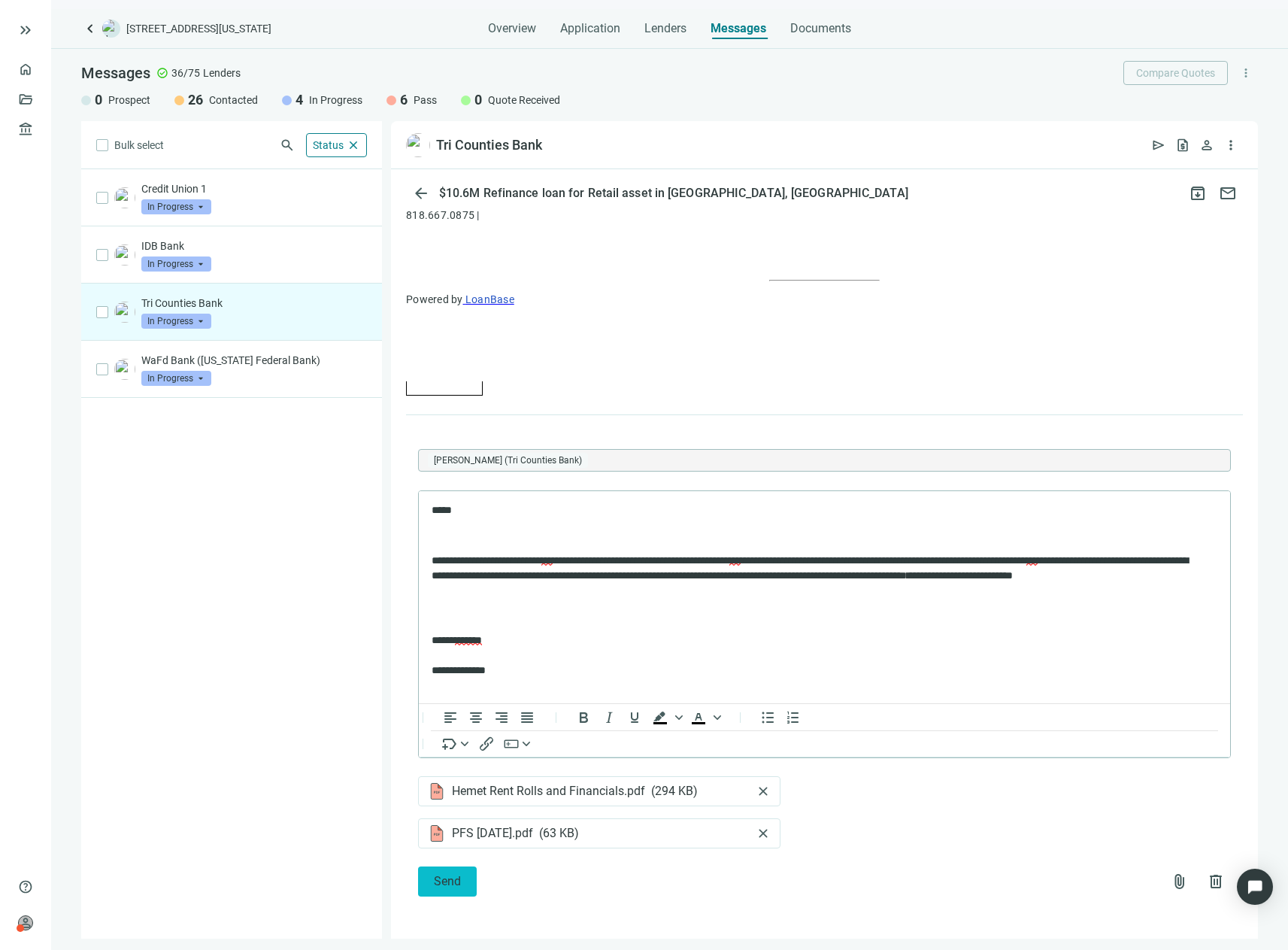
click at [435, 879] on span "Send" at bounding box center [447, 881] width 27 height 15
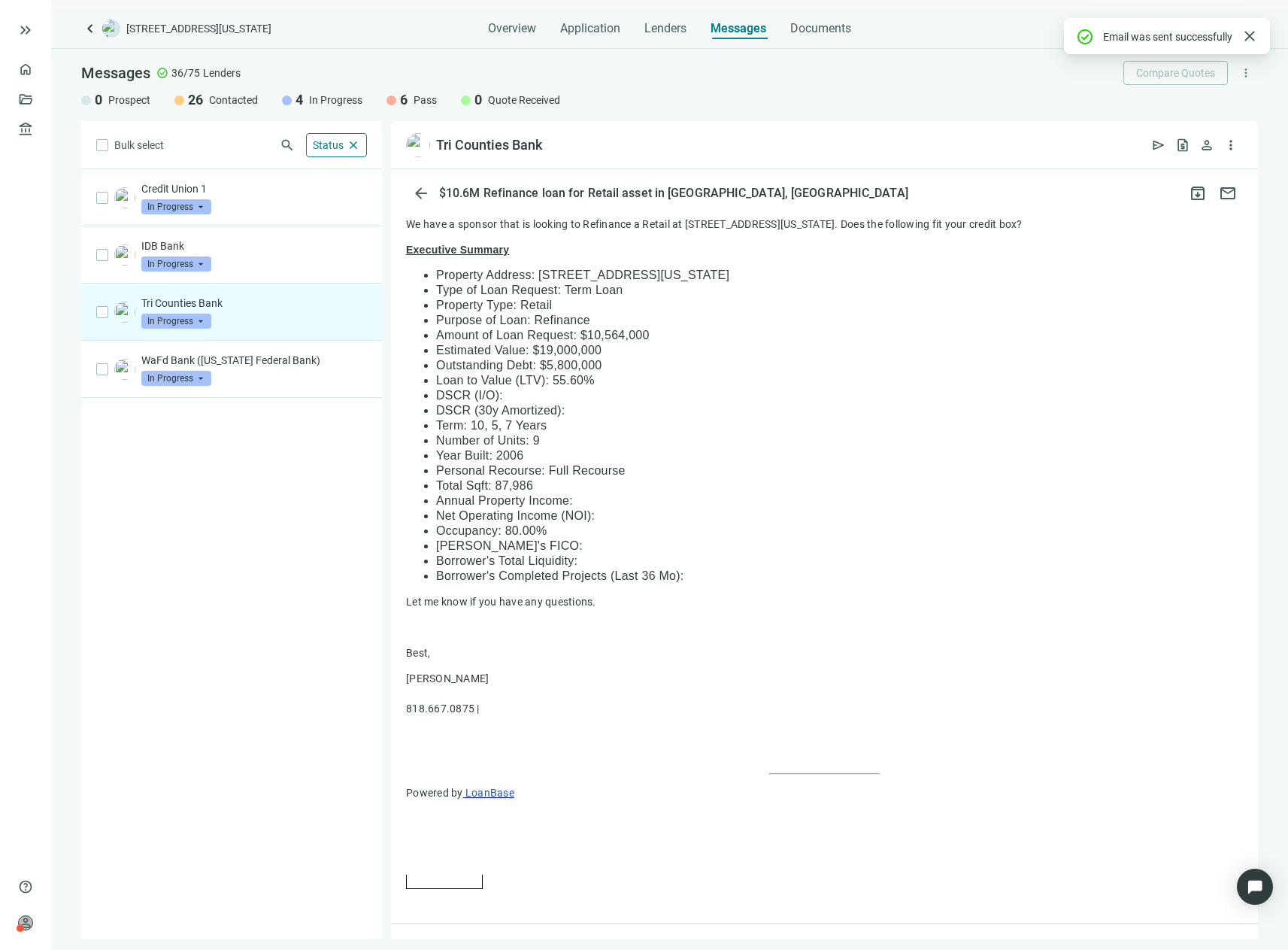
scroll to position [1151, 0]
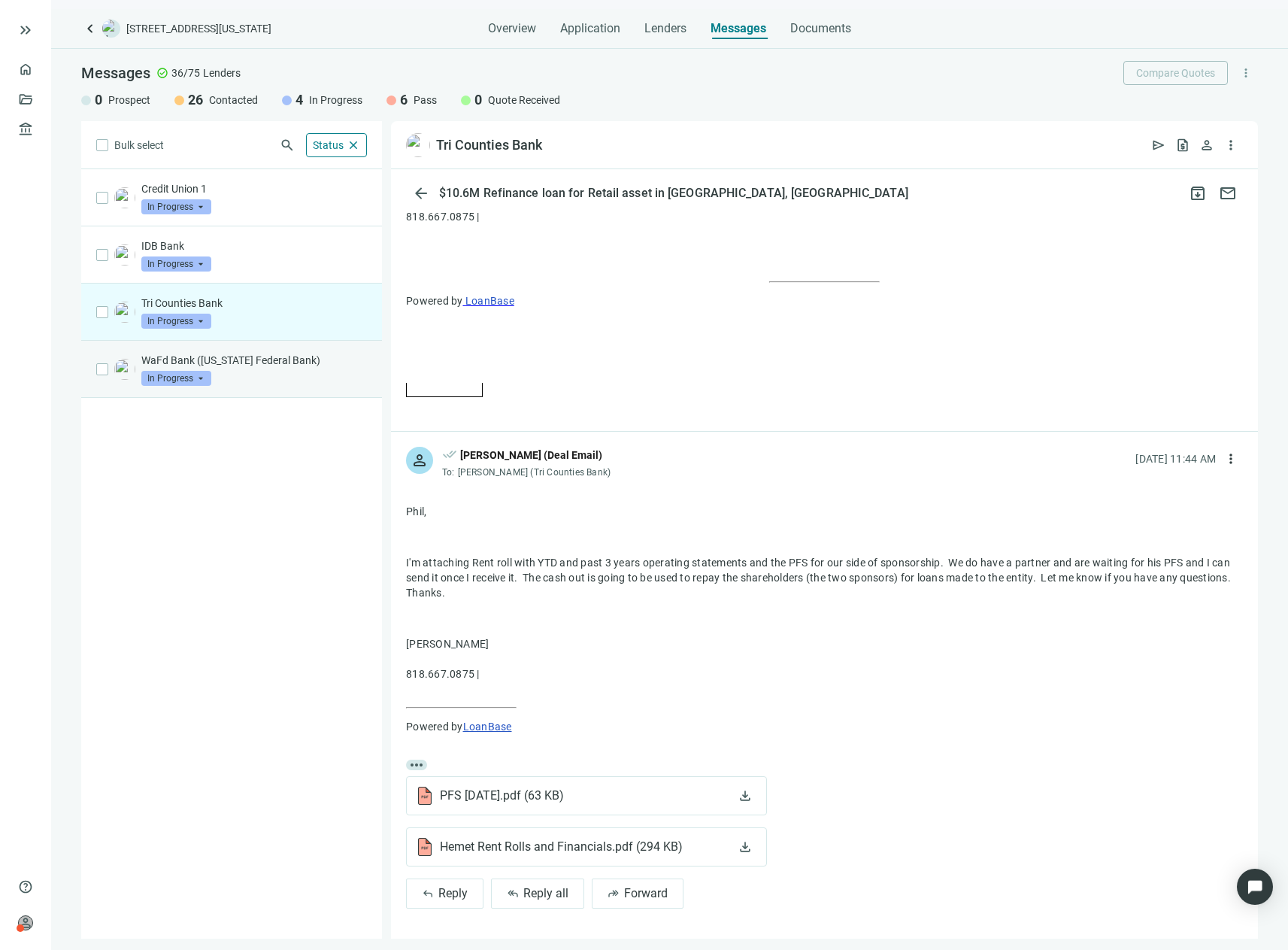
click at [218, 392] on div "WaFd Bank ([US_STATE] Federal Bank) In Progress arrow_drop_down" at bounding box center [232, 369] width 301 height 58
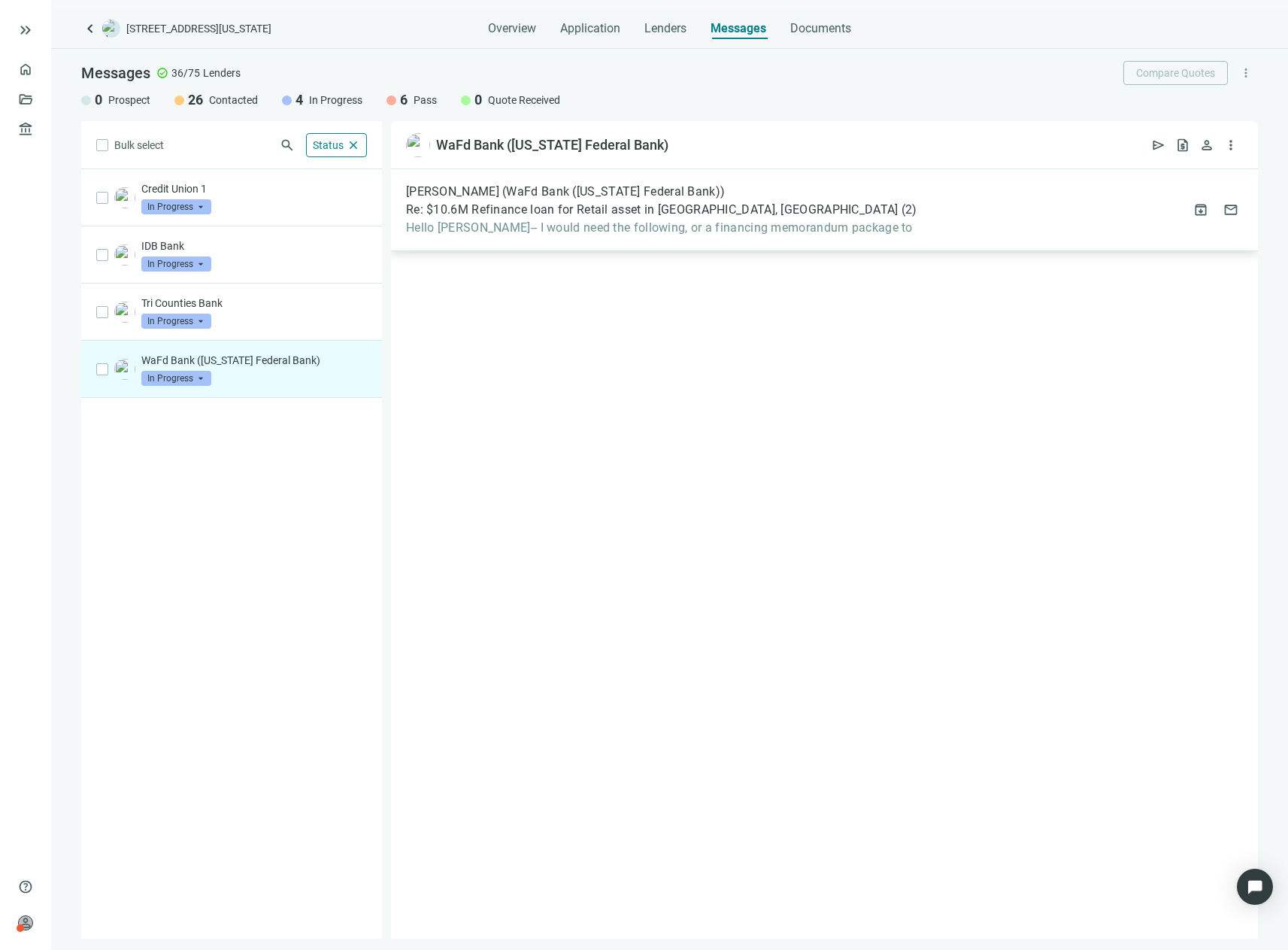
click at [609, 209] on span "Re: $10.6M Refinance loan for Retail asset in [GEOGRAPHIC_DATA], [GEOGRAPHIC_DA…" at bounding box center [652, 210] width 492 height 15
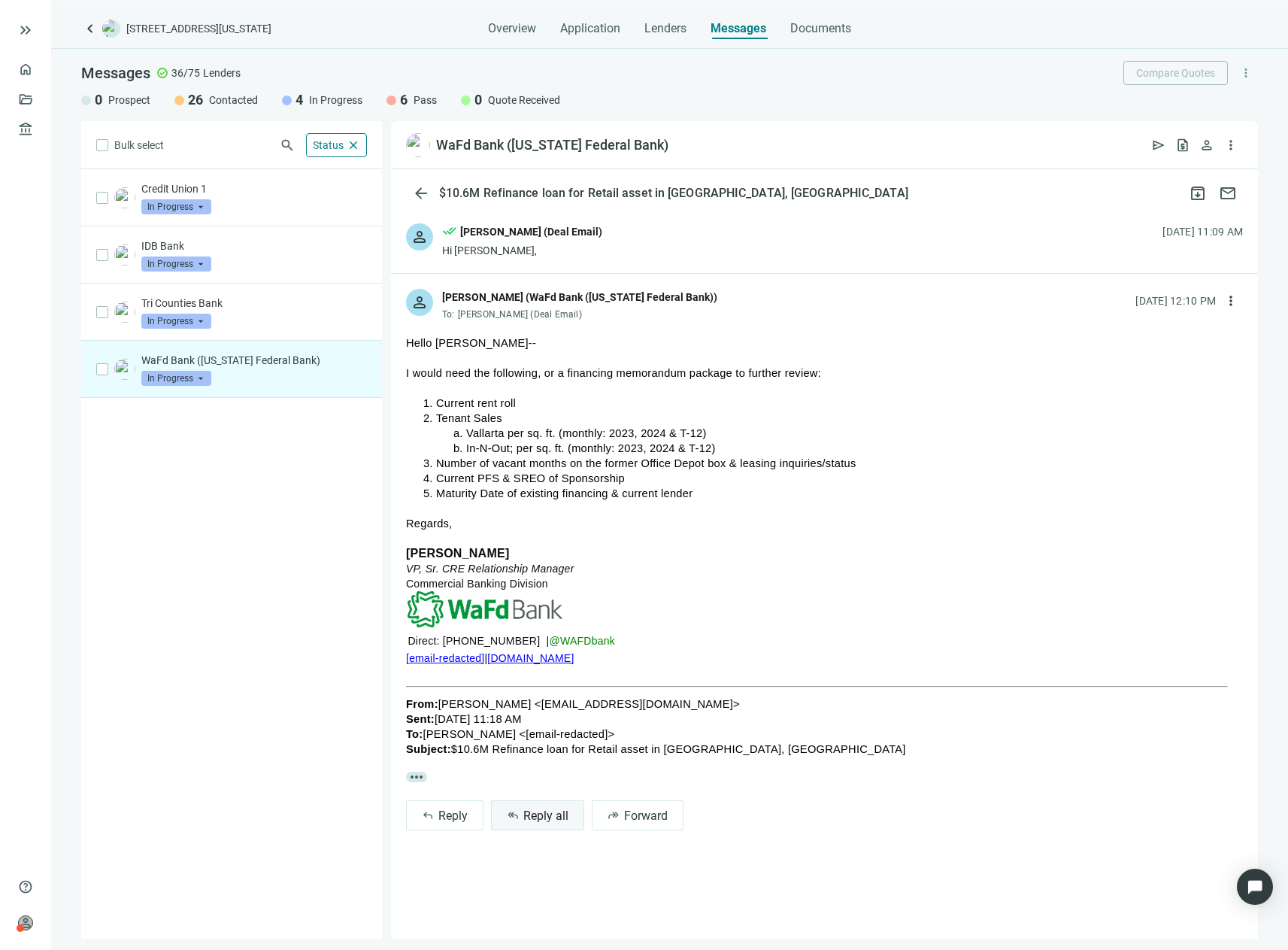
click at [556, 823] on span "Reply all" at bounding box center [545, 816] width 45 height 15
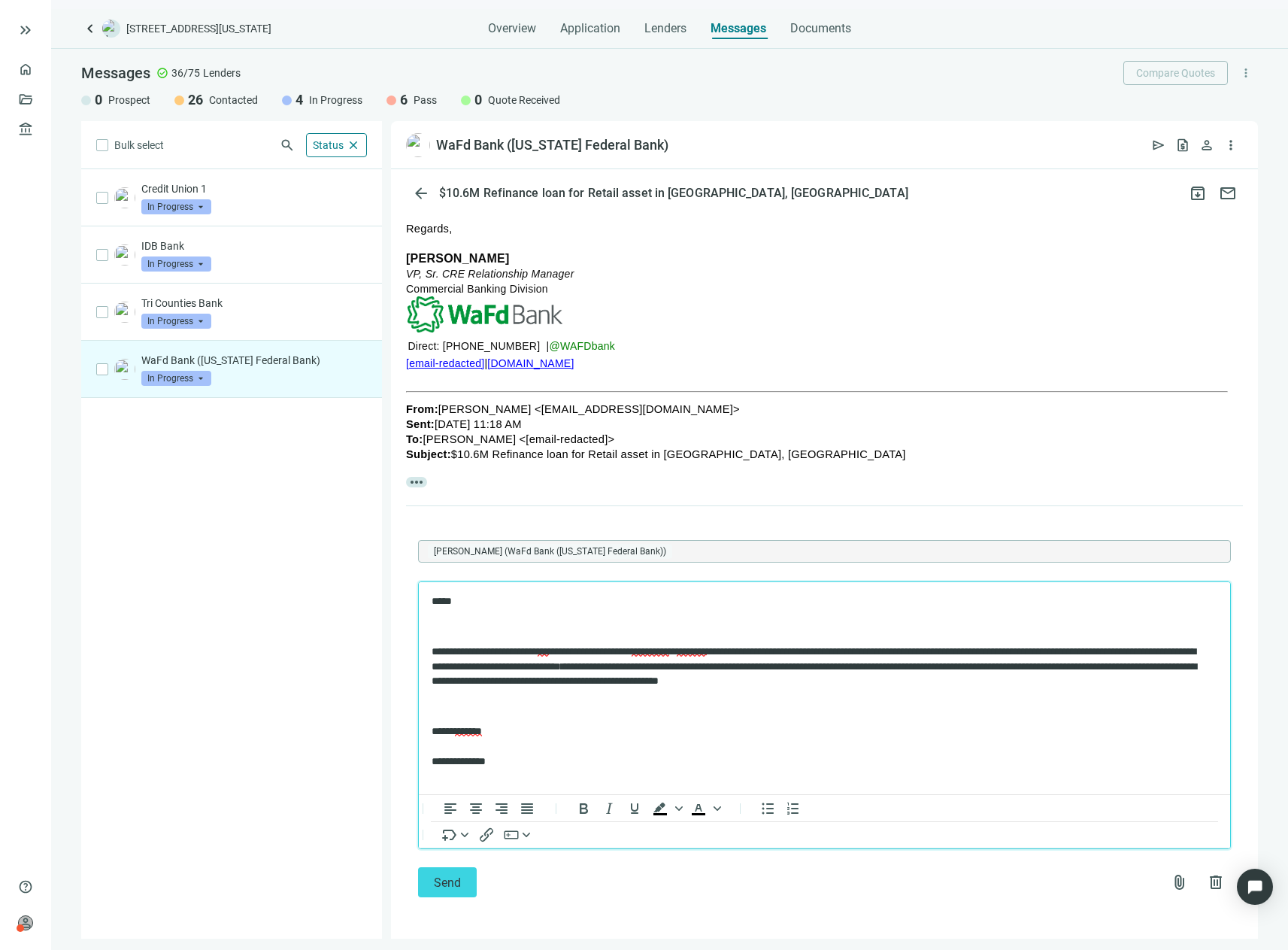
scroll to position [300, 0]
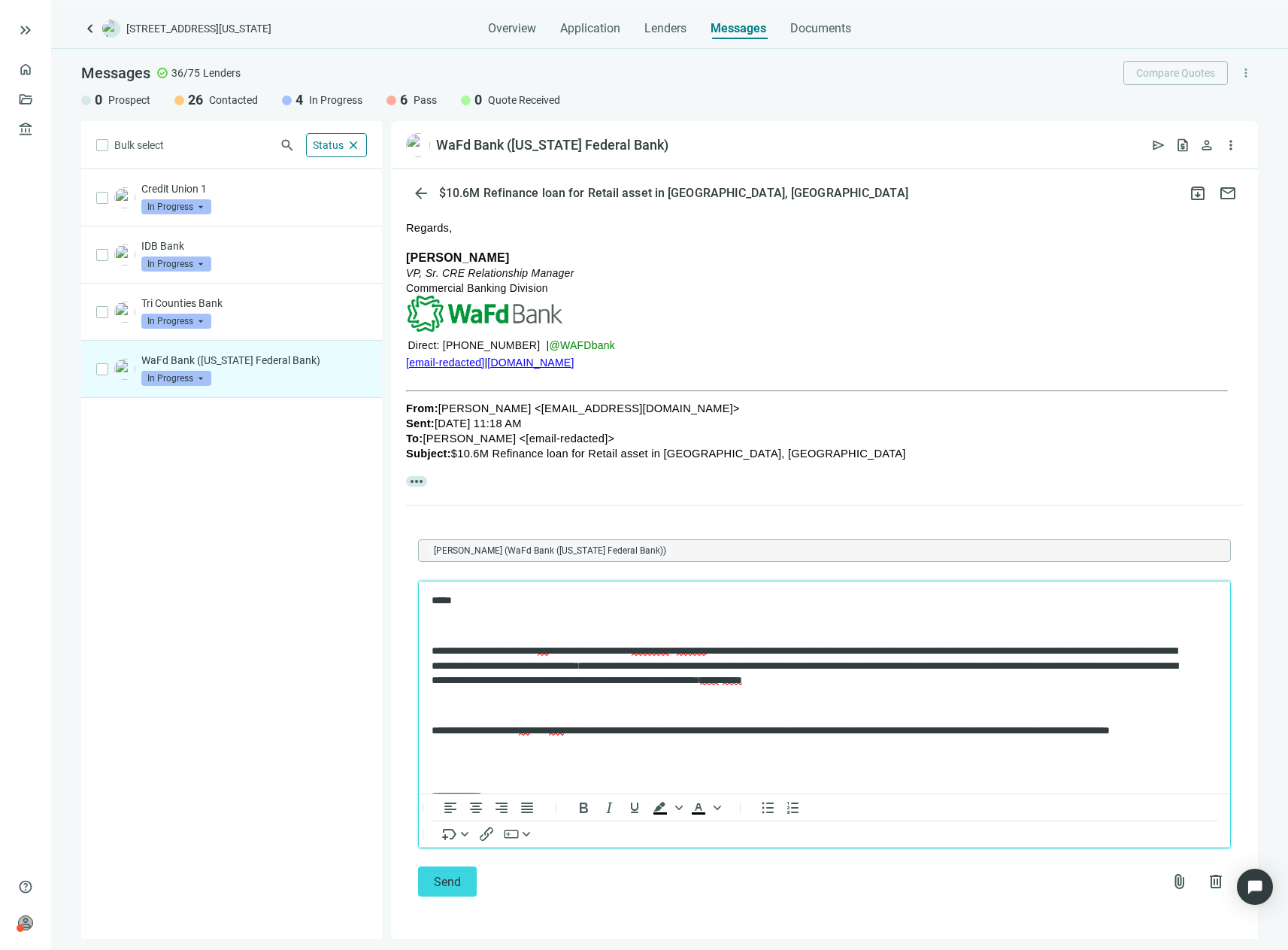
click at [662, 737] on p "**********" at bounding box center [812, 738] width 759 height 29
click at [608, 750] on p "**********" at bounding box center [812, 738] width 759 height 29
click at [535, 747] on p "**********" at bounding box center [812, 738] width 759 height 29
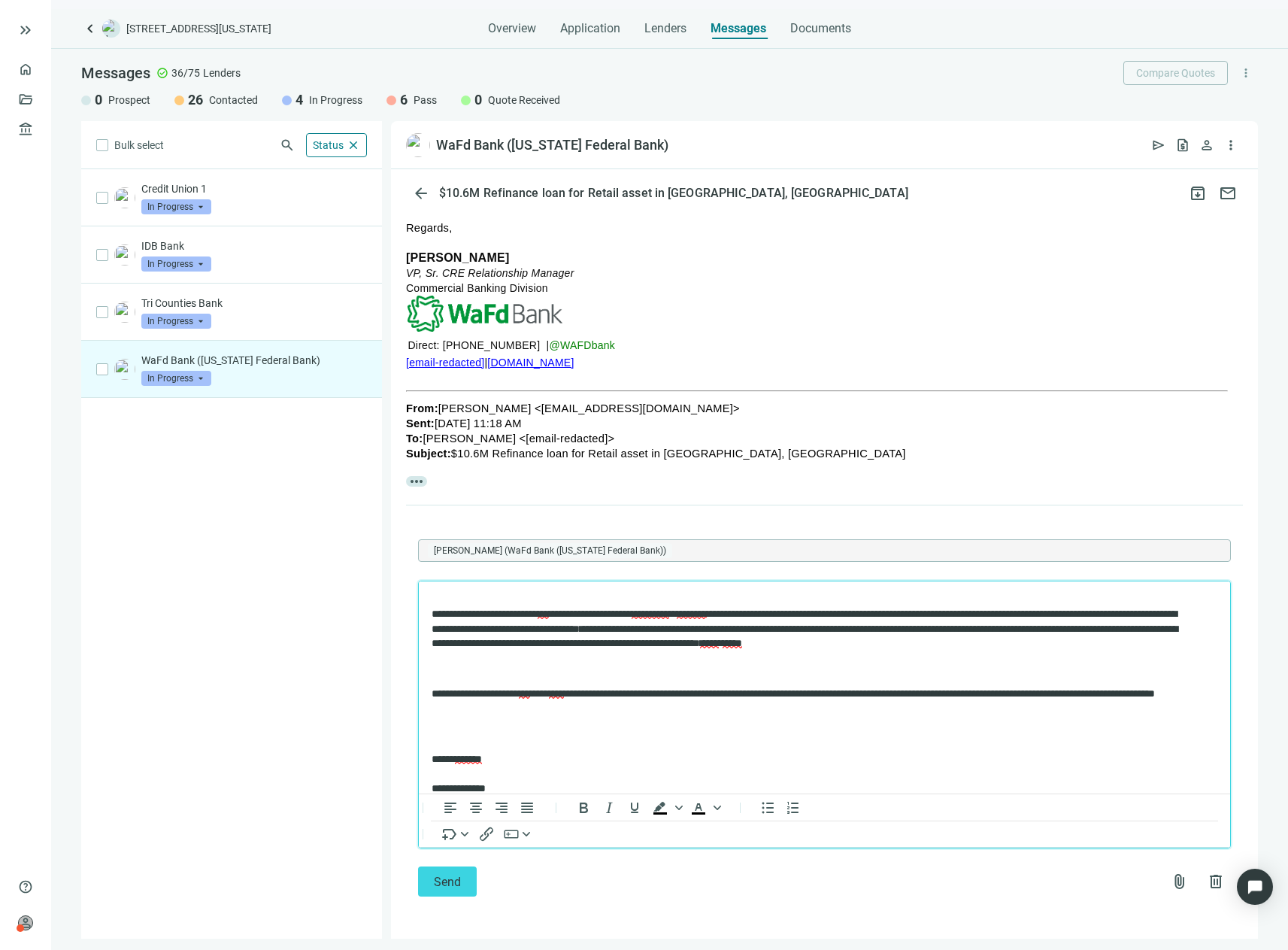
scroll to position [52, 0]
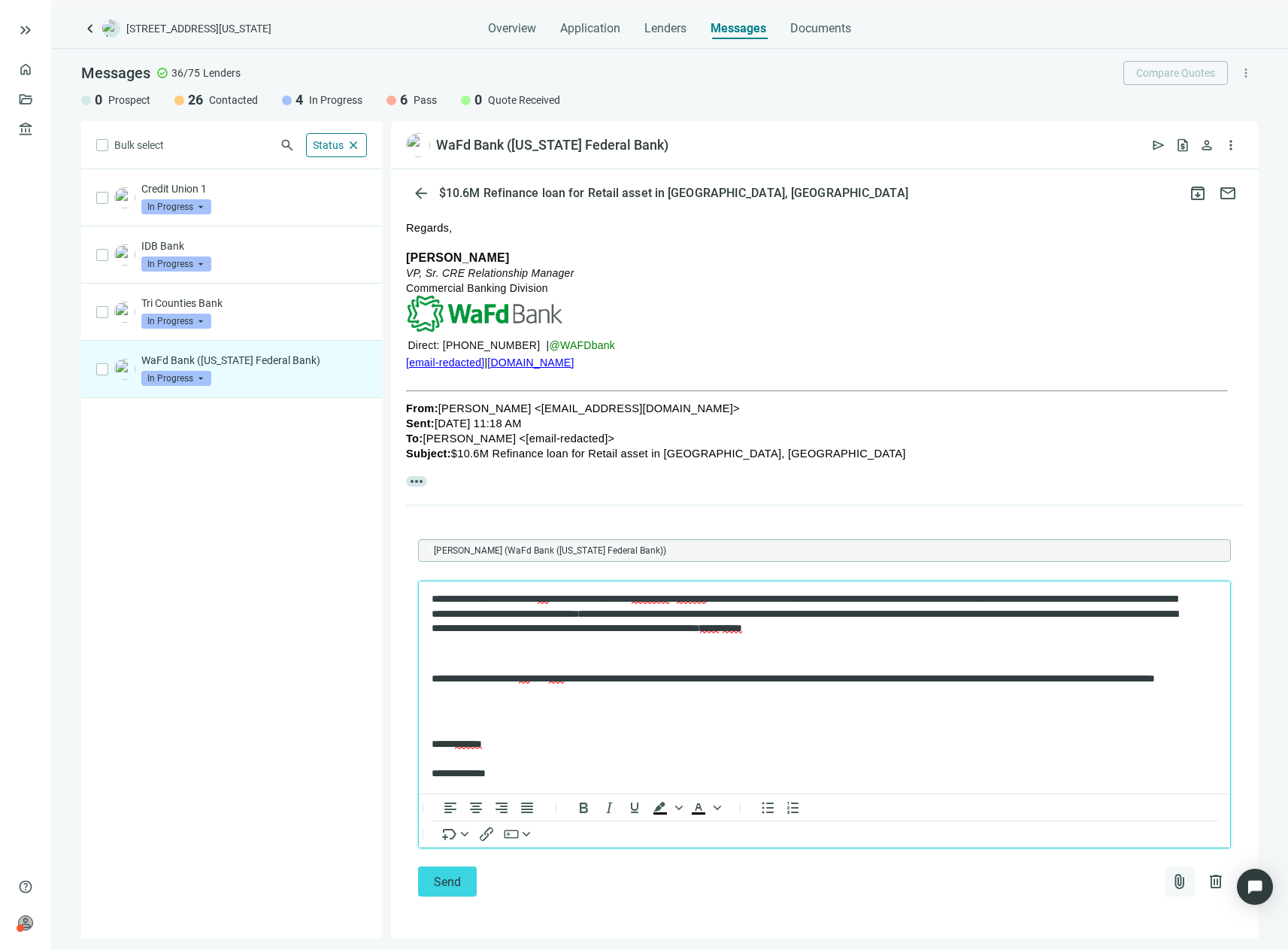
click at [1171, 879] on span "attach_file" at bounding box center [1180, 882] width 18 height 18
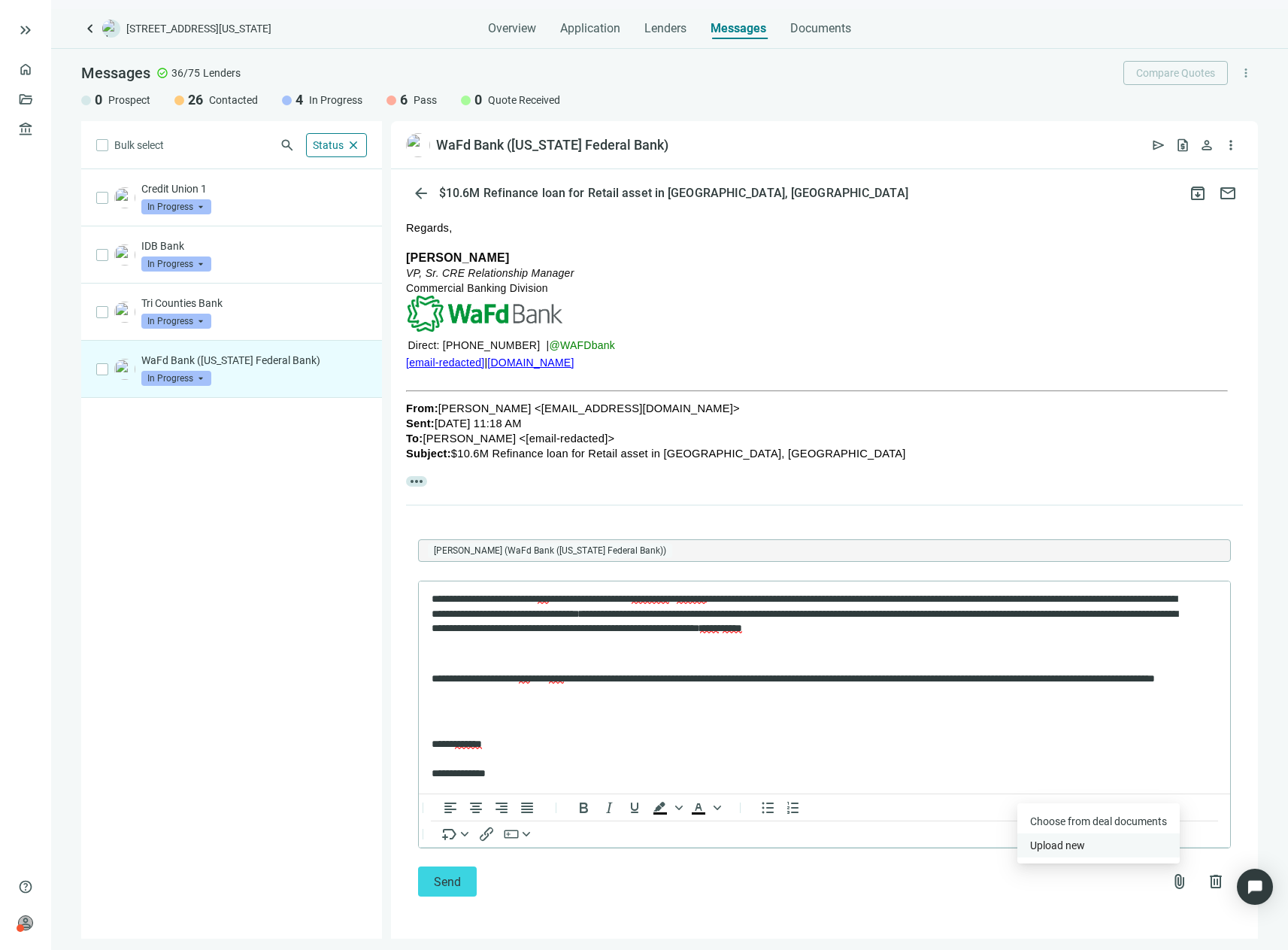
click at [1085, 846] on button "Upload new" at bounding box center [1099, 845] width 163 height 24
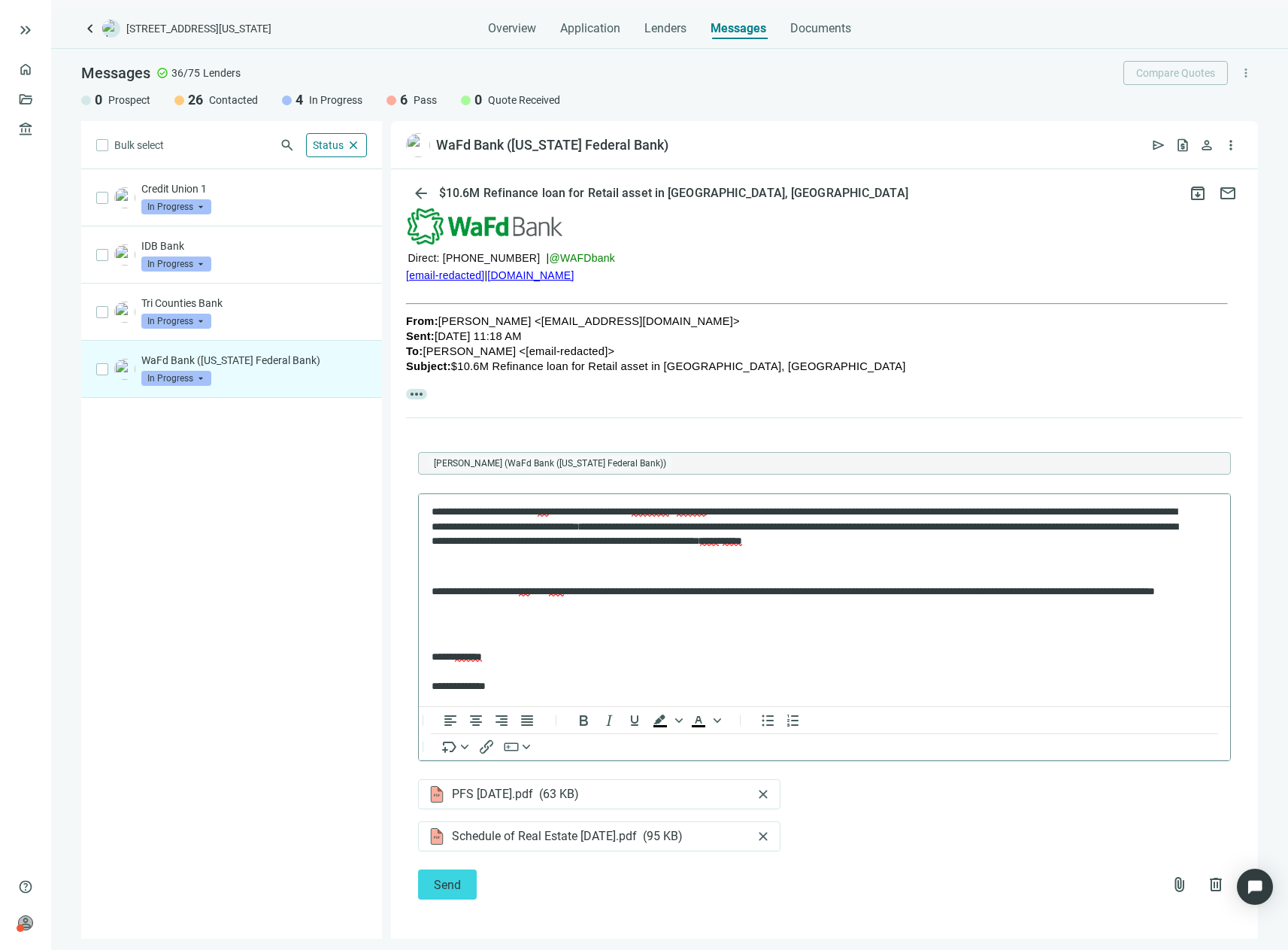
scroll to position [391, 0]
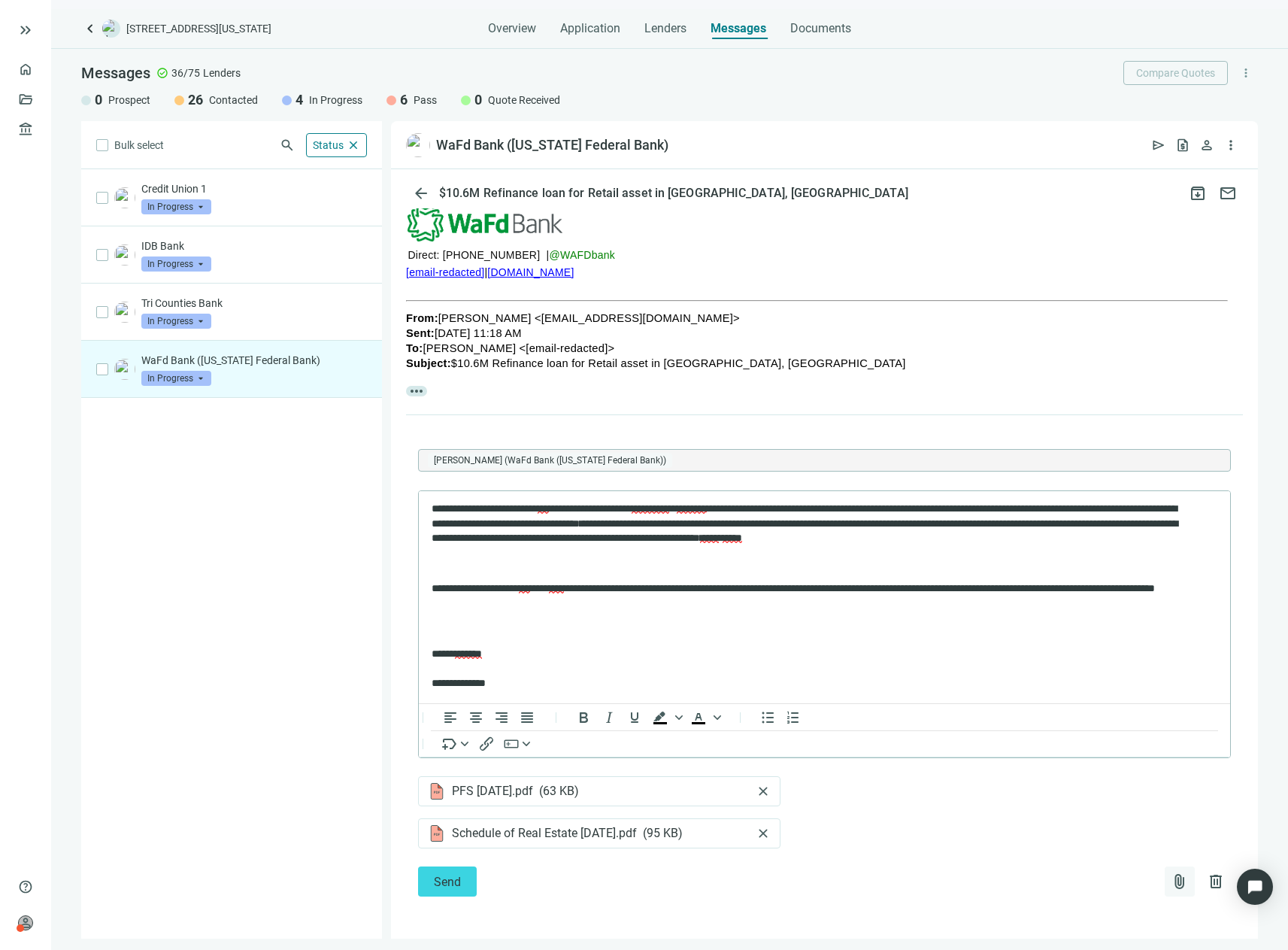
click at [1171, 873] on span "attach_file" at bounding box center [1180, 882] width 18 height 18
click at [1063, 845] on span "Upload new" at bounding box center [1058, 846] width 55 height 12
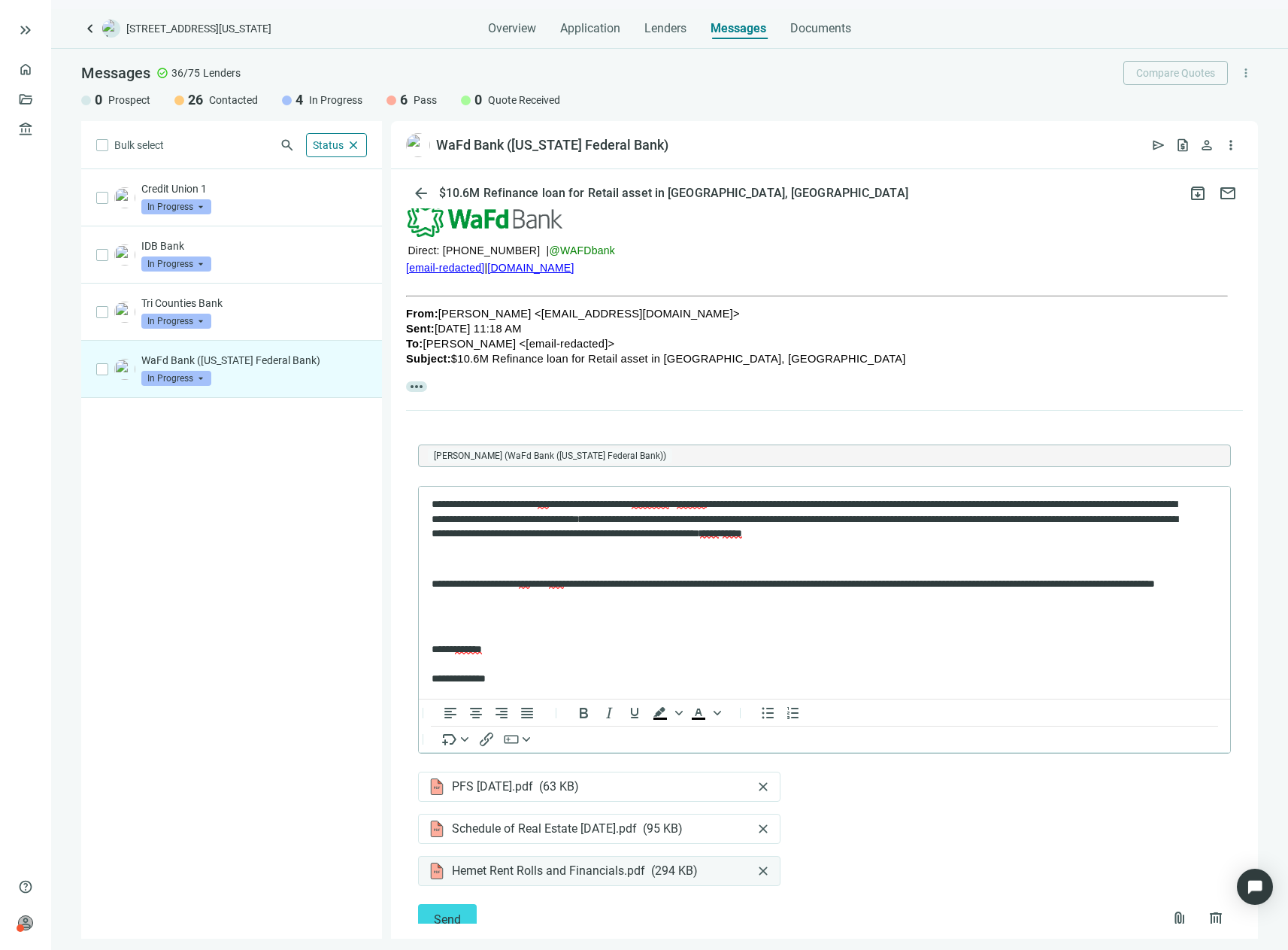
scroll to position [433, 0]
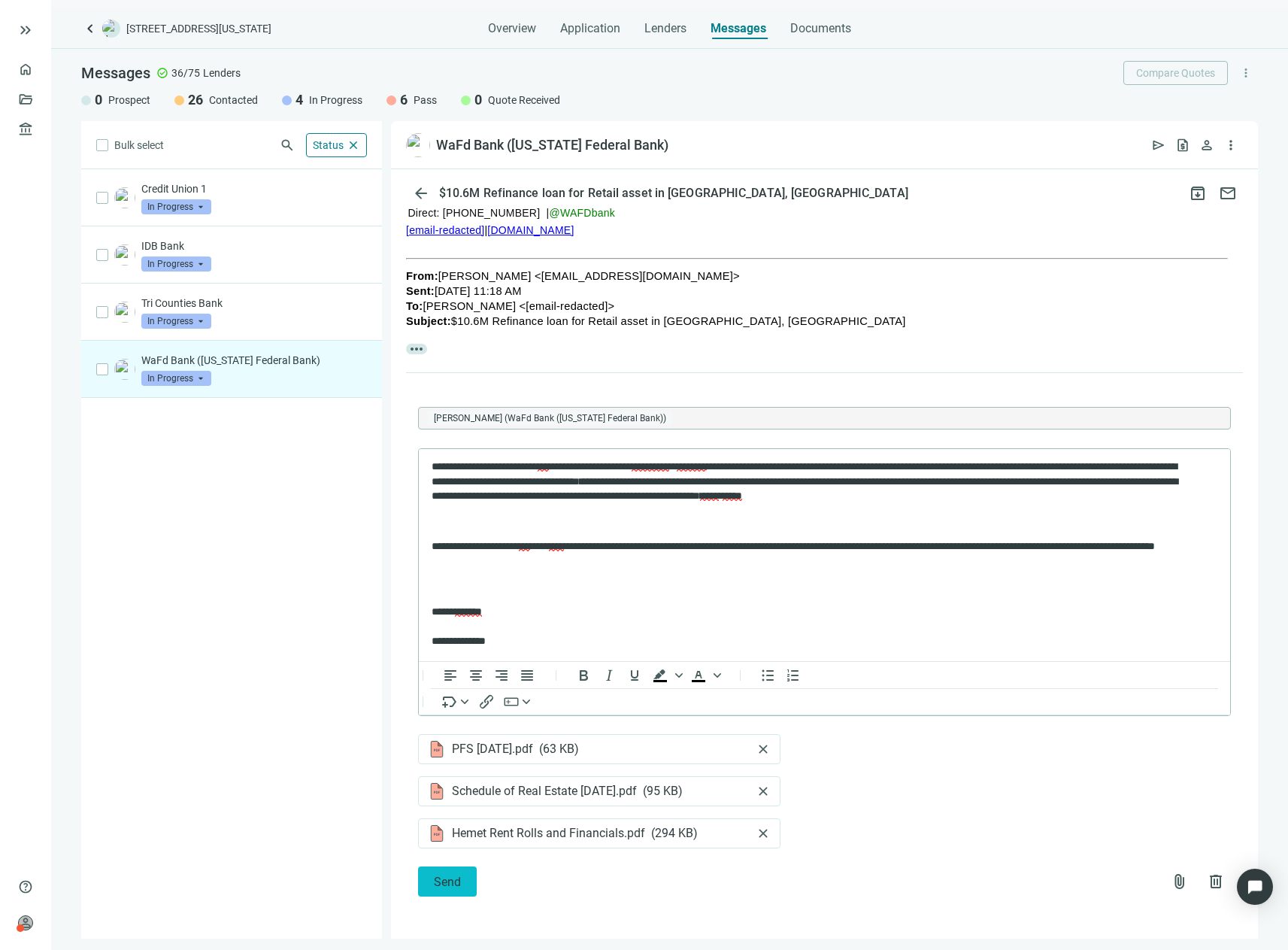
click at [452, 879] on span "Send" at bounding box center [447, 882] width 27 height 15
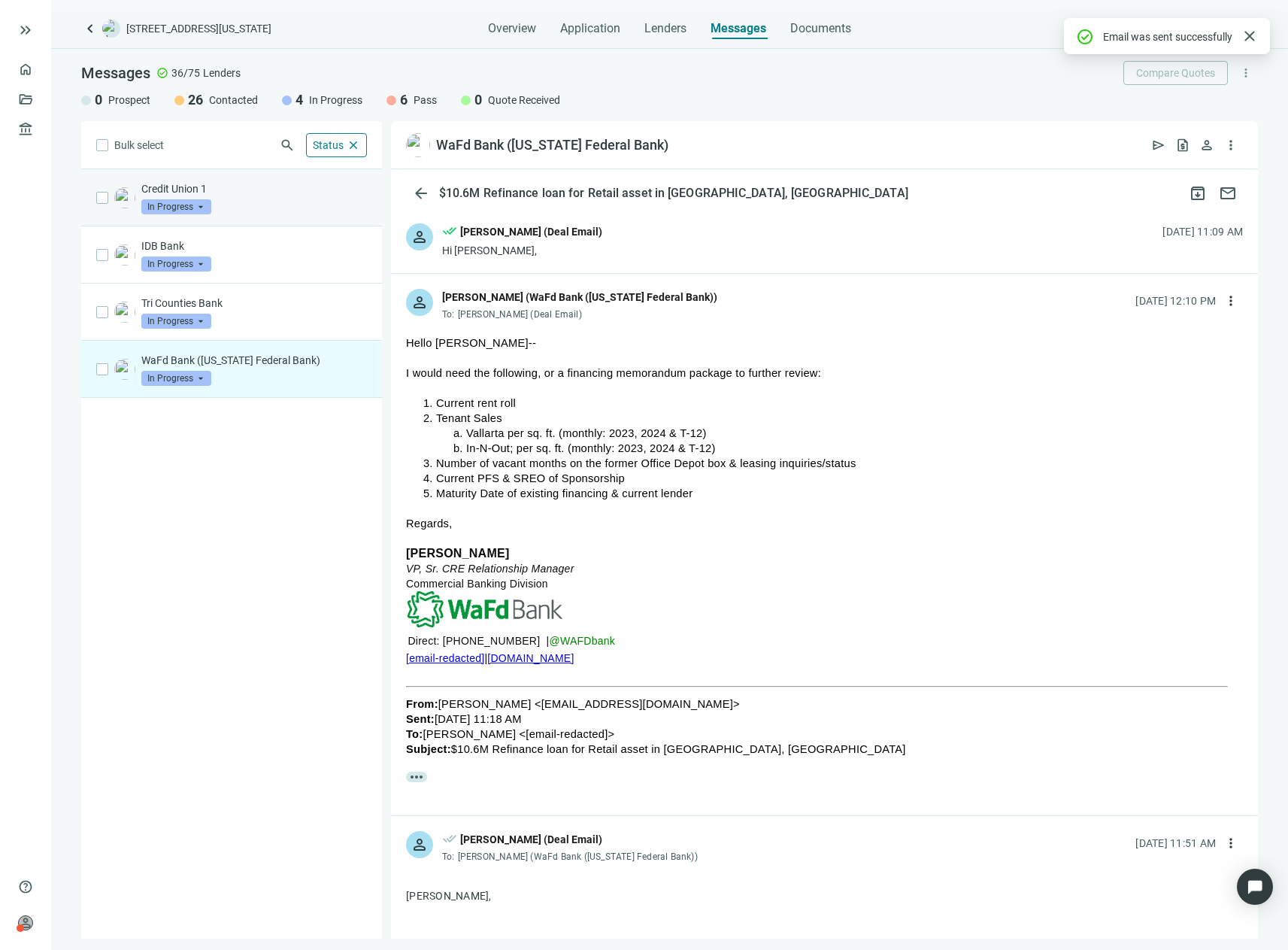
click at [186, 192] on p "Credit Union 1" at bounding box center [254, 189] width 226 height 15
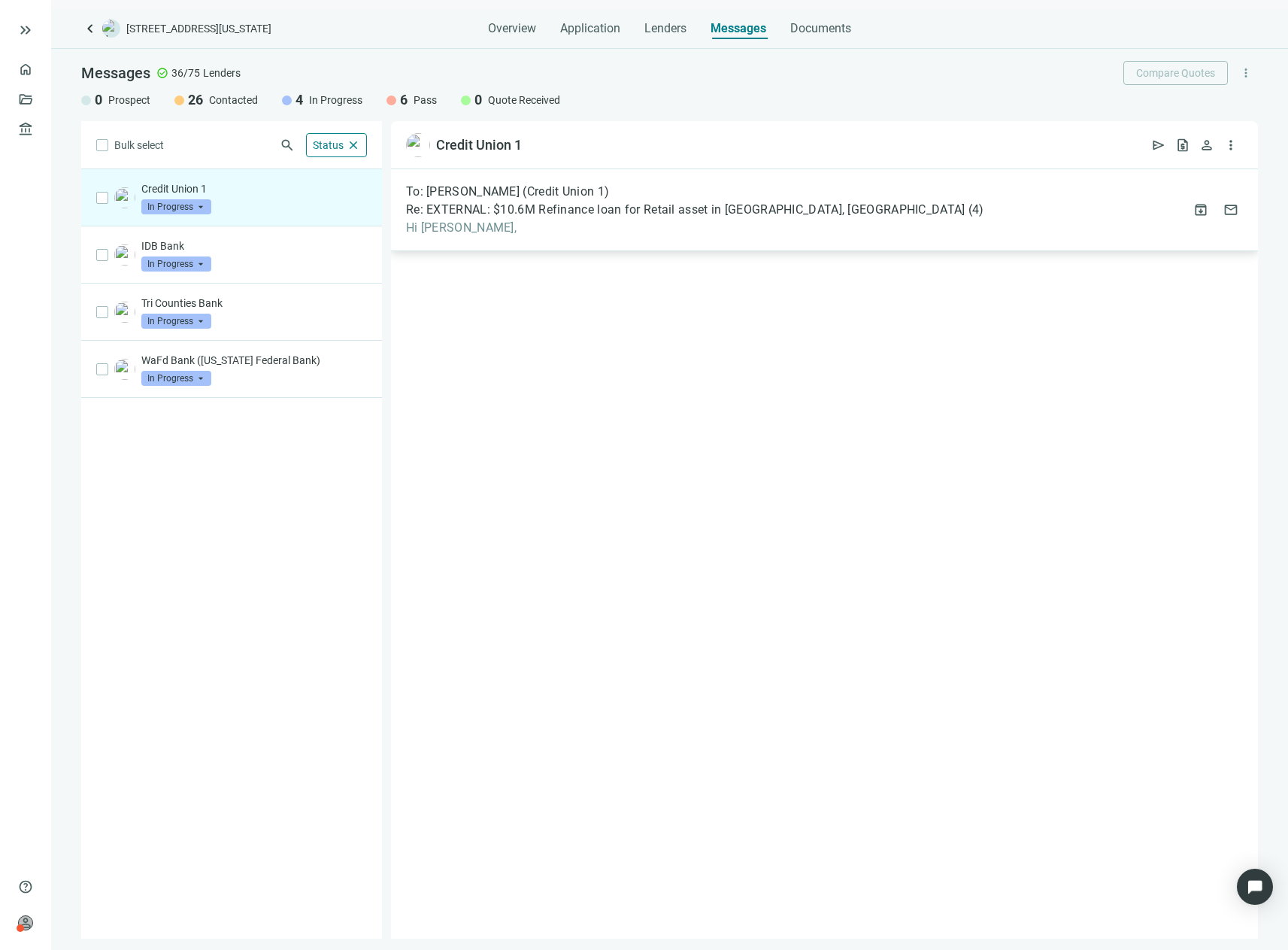
click at [641, 230] on span "Hi [PERSON_NAME]," at bounding box center [695, 228] width 578 height 15
